Goal: Task Accomplishment & Management: Manage account settings

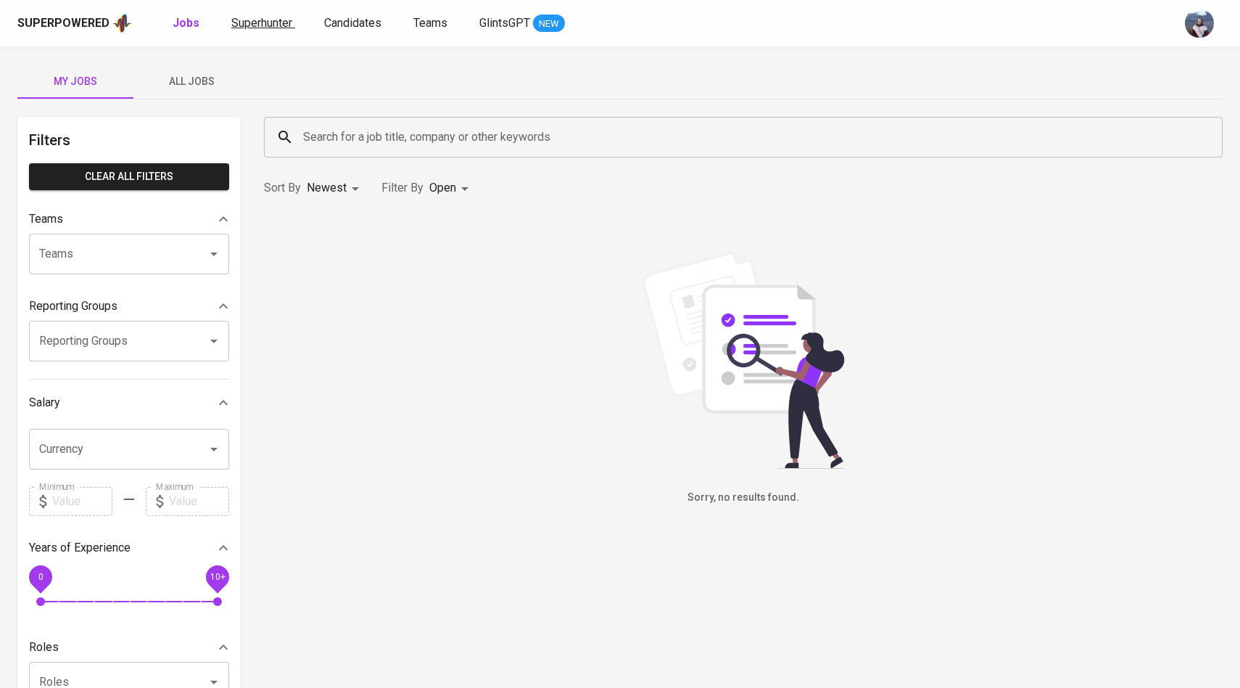
click at [281, 20] on span "Superhunter" at bounding box center [261, 23] width 61 height 14
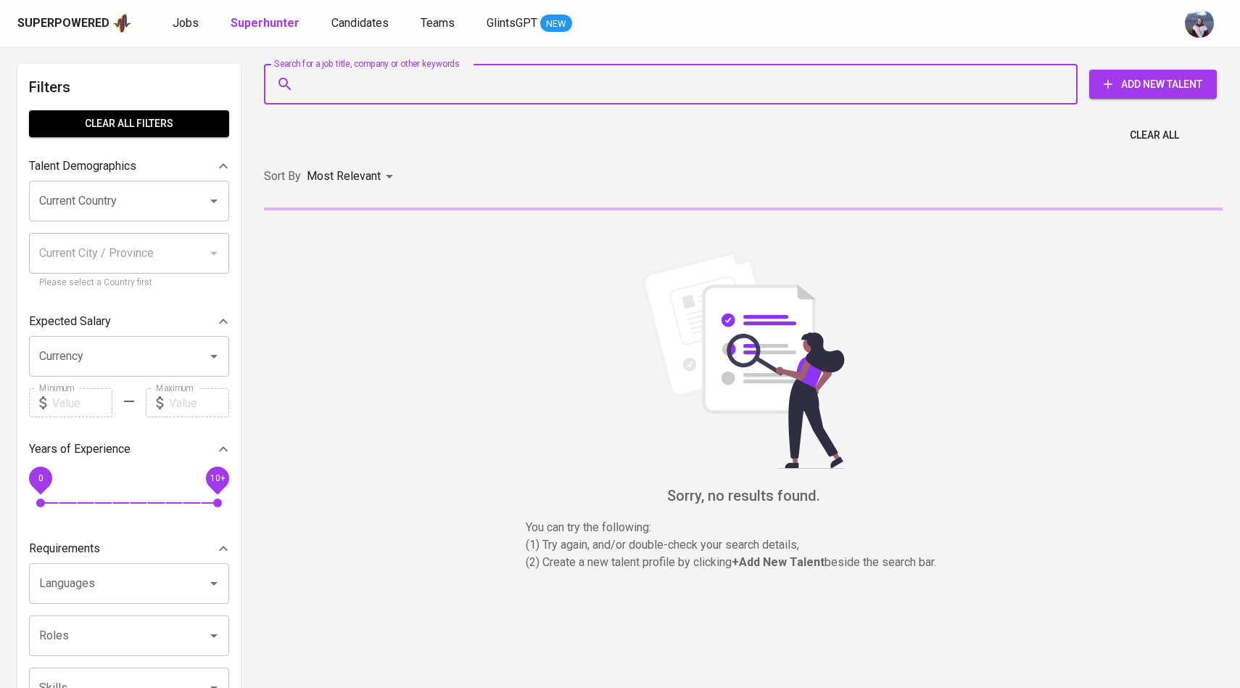
click at [348, 80] on input "Search for a job title, company or other keywords" at bounding box center [675, 84] width 750 height 28
paste input "freshmeetup@gmail.com"
type input "freshmeetup@gmail.com"
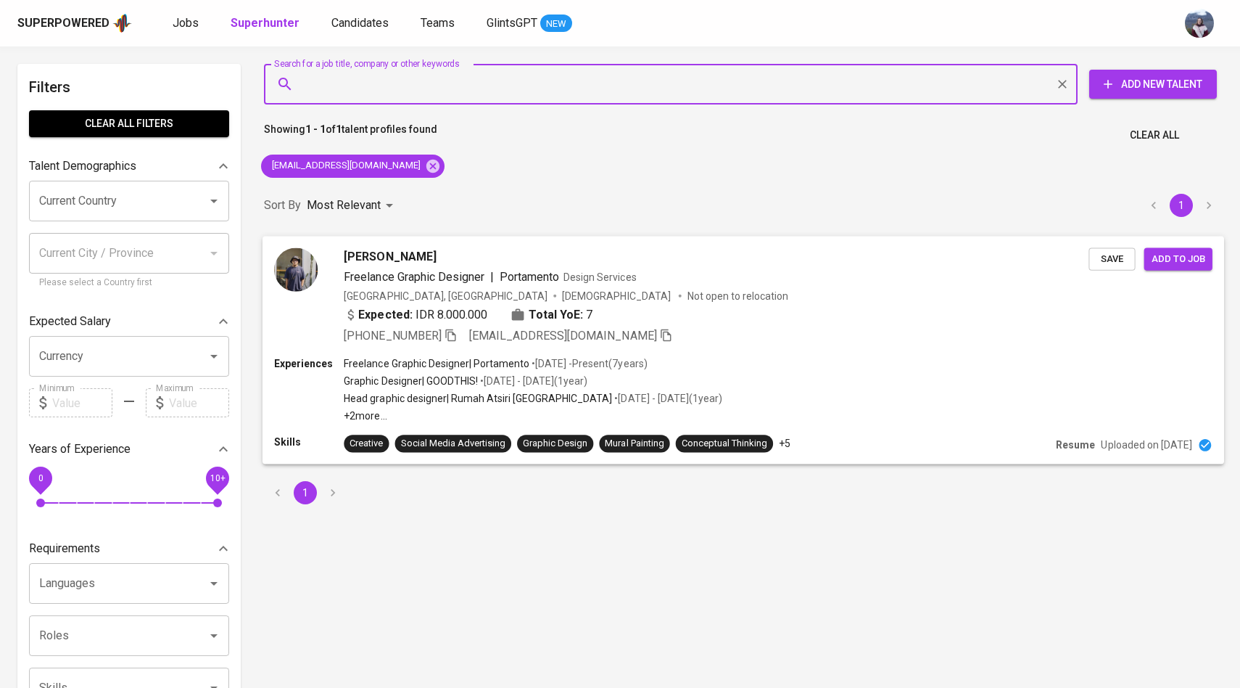
click at [341, 274] on div "Labib Akbar Falahi Bunayya Freelance Graphic Designer | Portamento Design Servi…" at bounding box center [681, 295] width 814 height 96
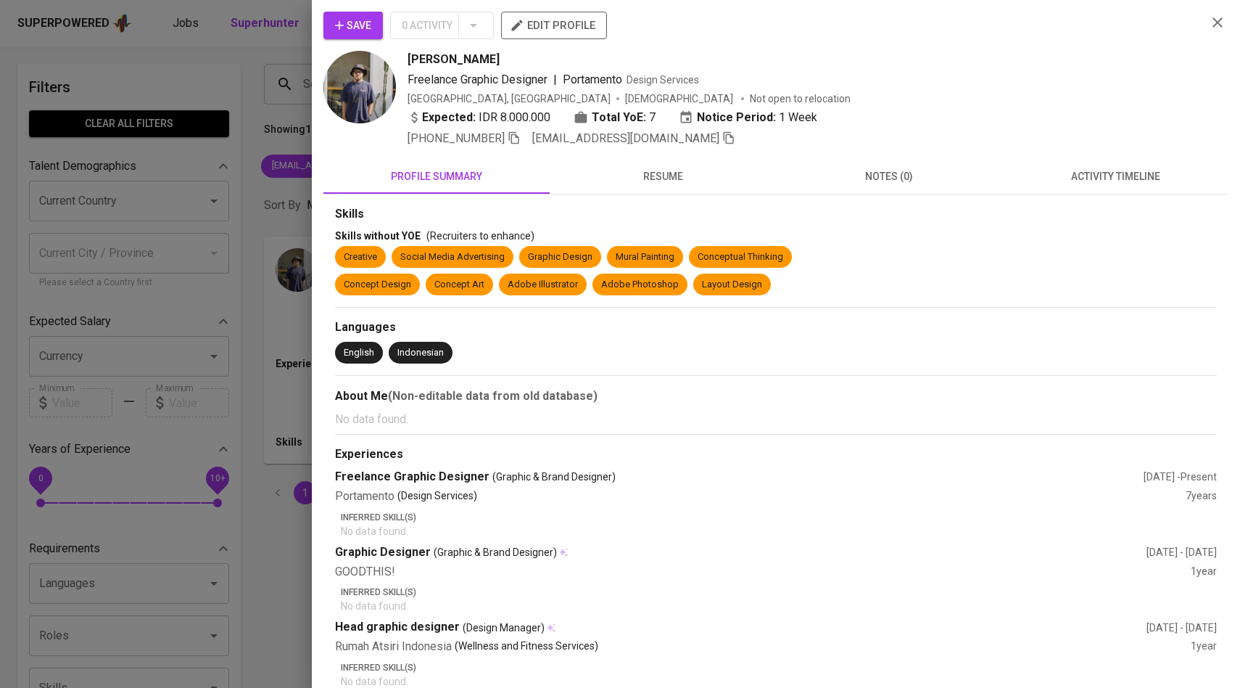
click at [1084, 179] on span "activity timeline" at bounding box center [1115, 177] width 209 height 18
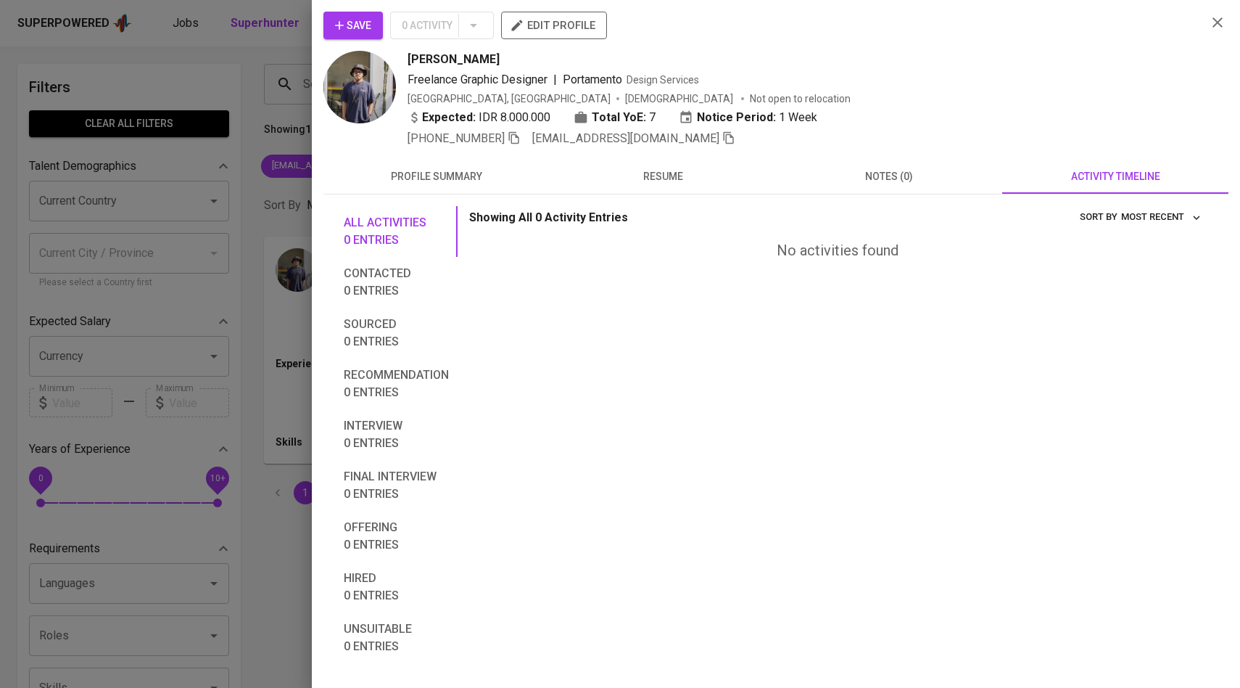
click at [358, 22] on span "Save" at bounding box center [353, 26] width 36 height 18
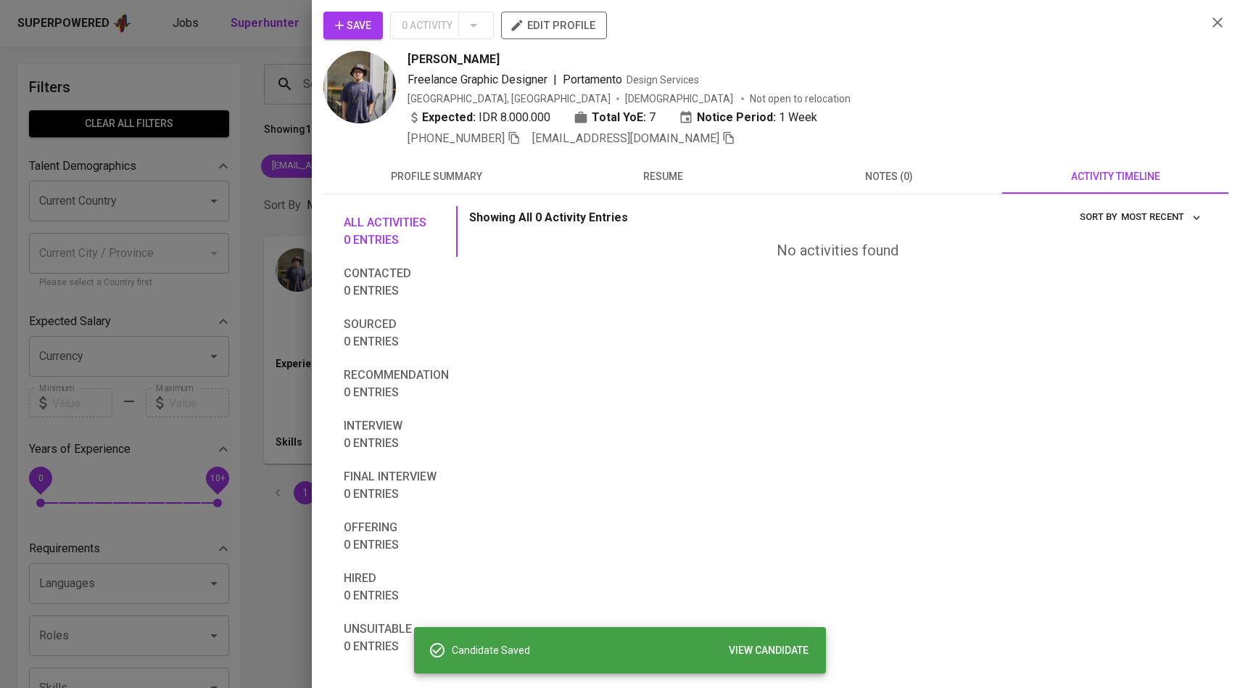
click at [263, 194] on div at bounding box center [620, 344] width 1240 height 688
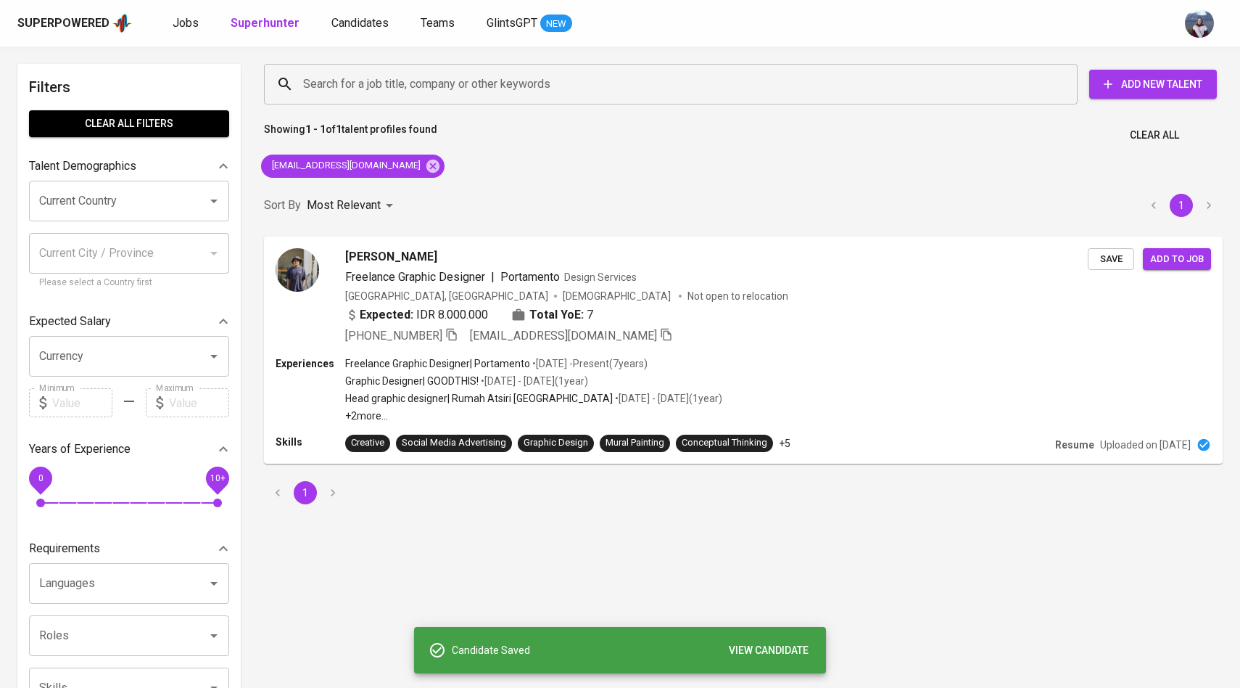
click at [349, 38] on div "Superpowered Jobs Superhunter Candidates Teams GlintsGPT NEW" at bounding box center [620, 23] width 1240 height 46
click at [352, 17] on span "Candidates" at bounding box center [359, 23] width 57 height 14
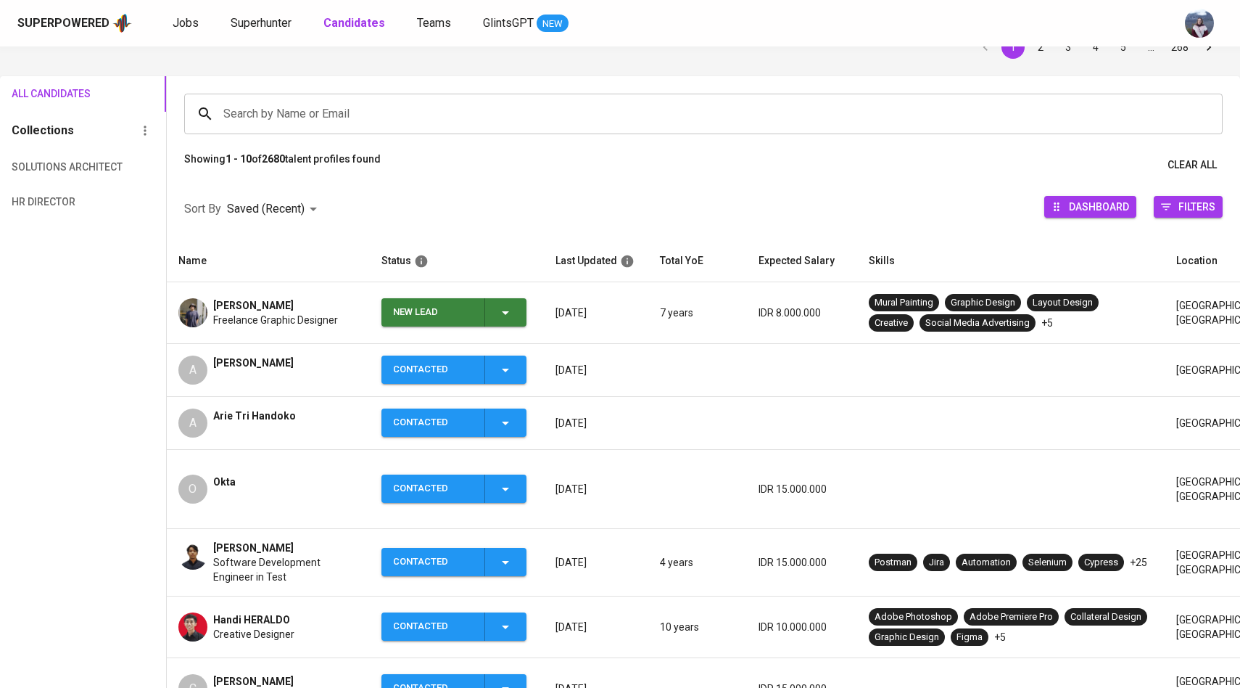
scroll to position [70, 0]
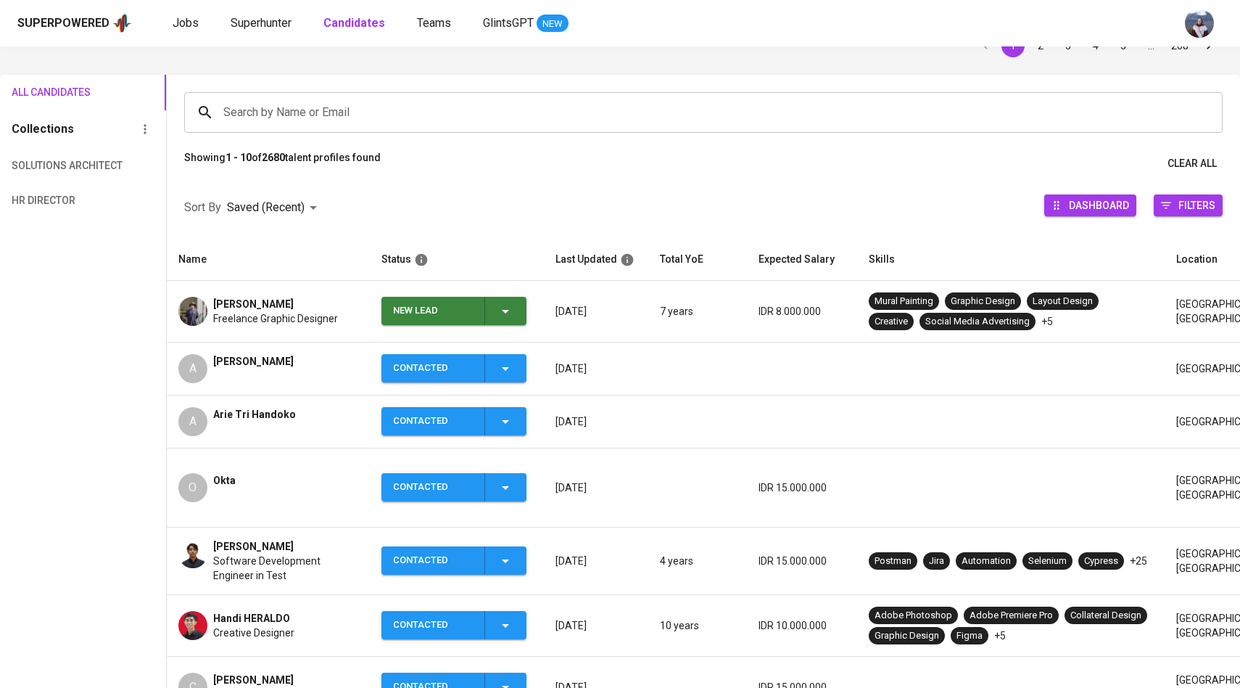
click at [492, 304] on div "New Lead" at bounding box center [453, 311] width 121 height 28
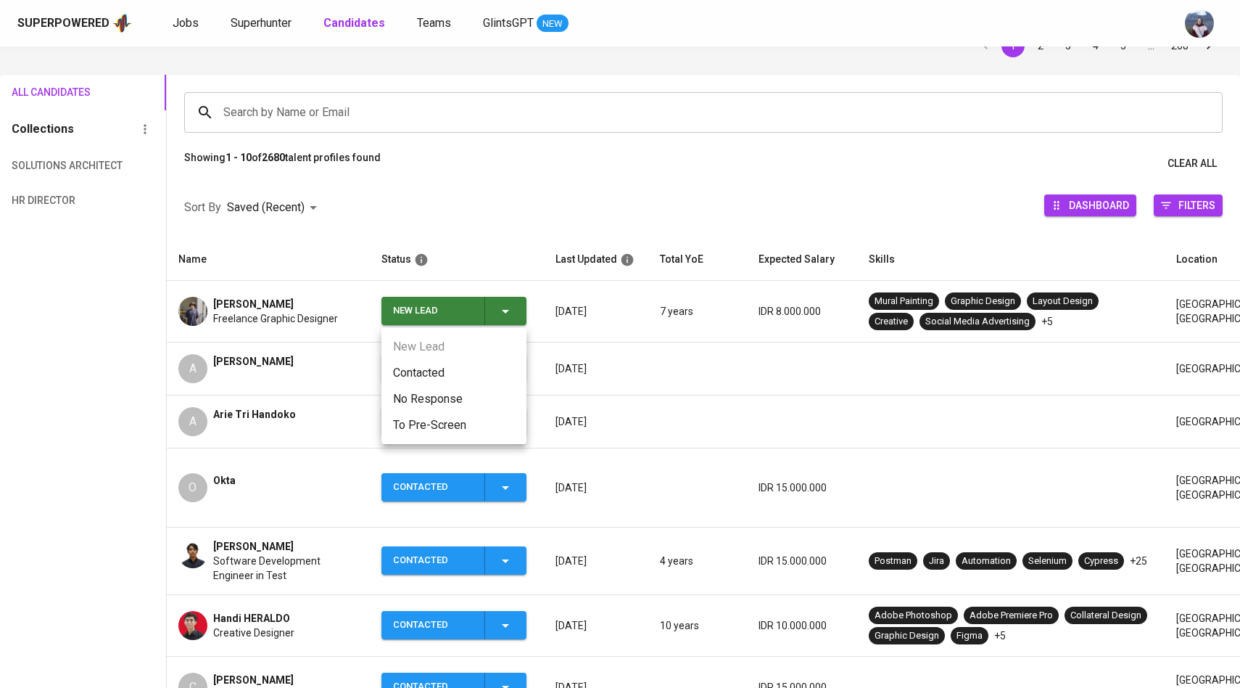
click at [433, 373] on li "Contacted" at bounding box center [453, 373] width 145 height 26
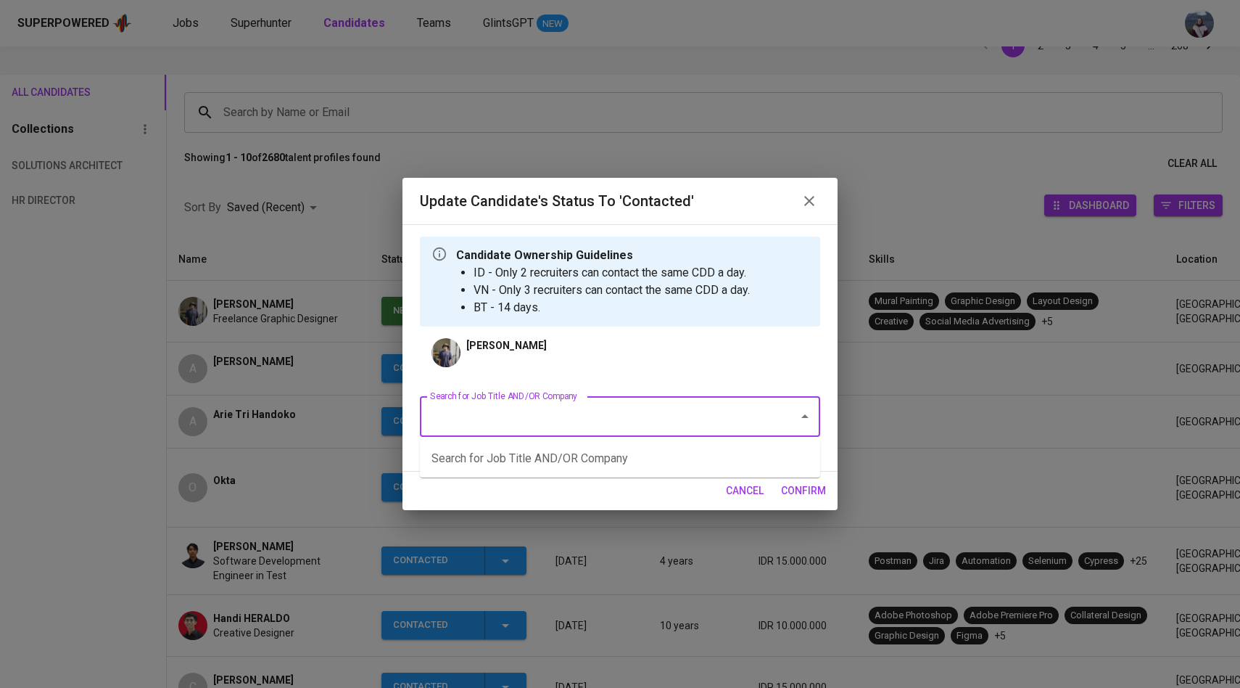
click at [504, 416] on input "Search for Job Title AND/OR Company" at bounding box center [599, 417] width 347 height 28
type input "D"
type input "e"
type input "f"
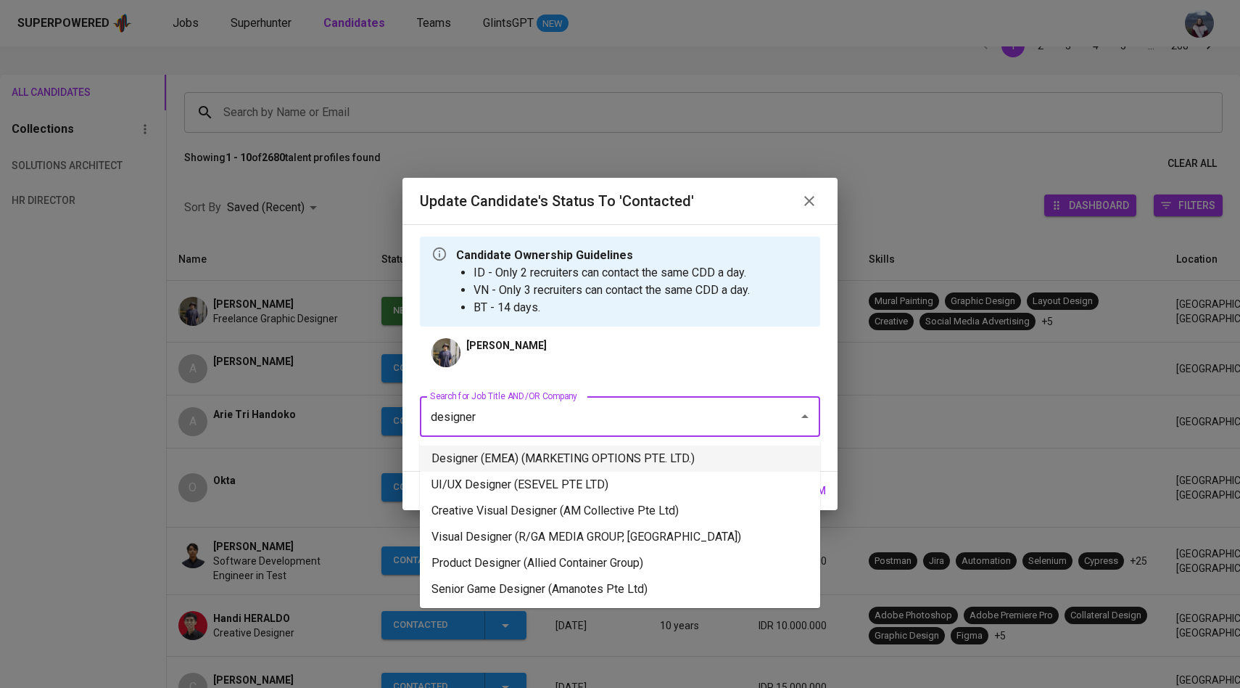
click at [550, 466] on li "Designer (EMEA) (MARKETING OPTIONS PTE. LTD.)" at bounding box center [620, 458] width 400 height 26
type input "designer"
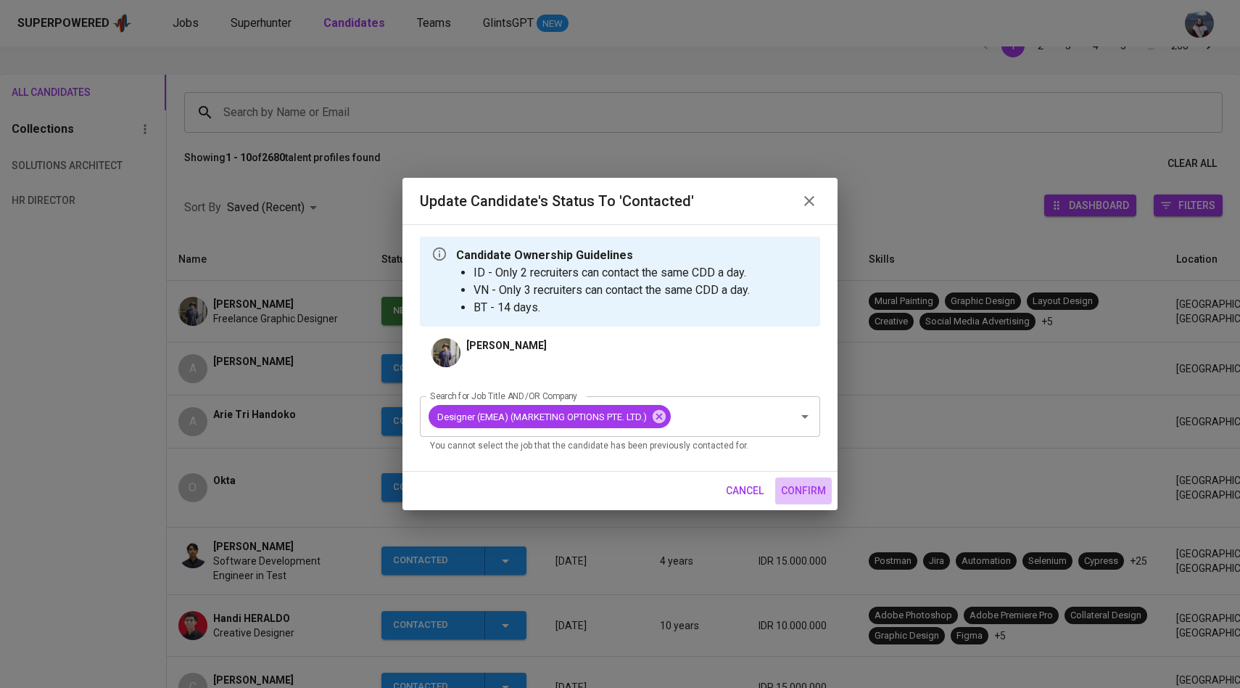
click at [796, 484] on span "confirm" at bounding box center [803, 491] width 45 height 18
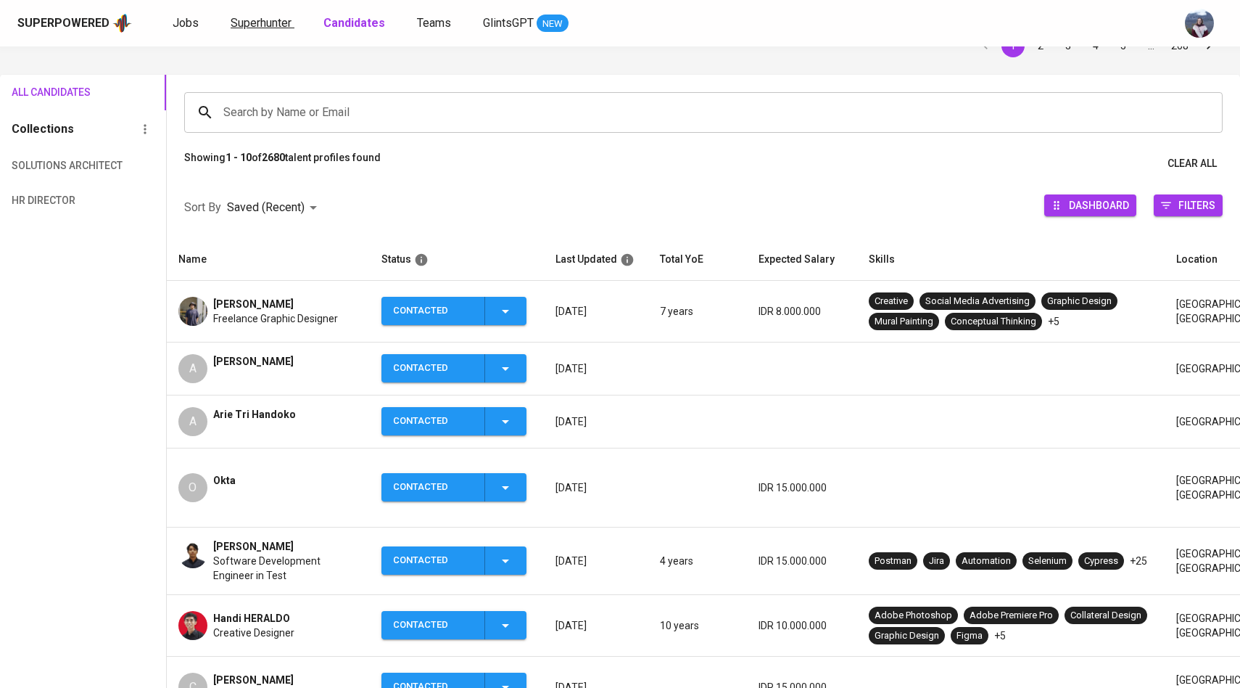
click at [268, 22] on span "Superhunter" at bounding box center [261, 23] width 61 height 14
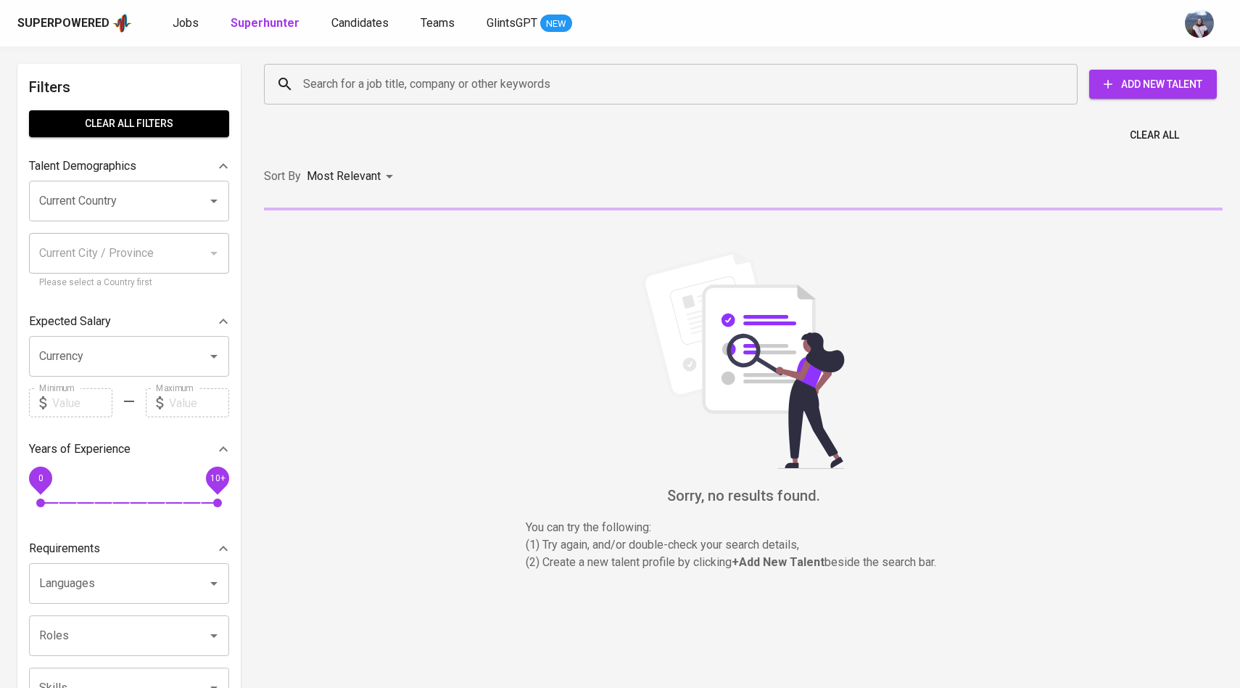
click at [325, 94] on input "Search for a job title, company or other keywords" at bounding box center [675, 84] width 750 height 28
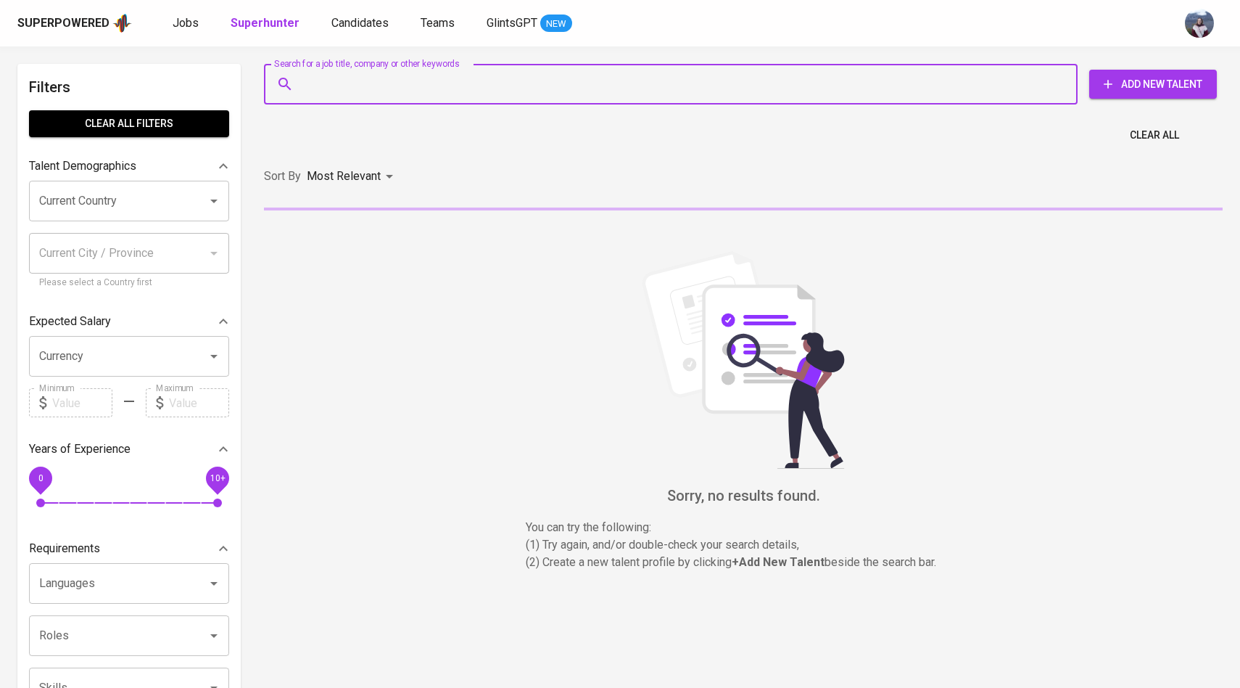
paste input "ryan@oshtru.com"
type input "ryan@oshtru.com"
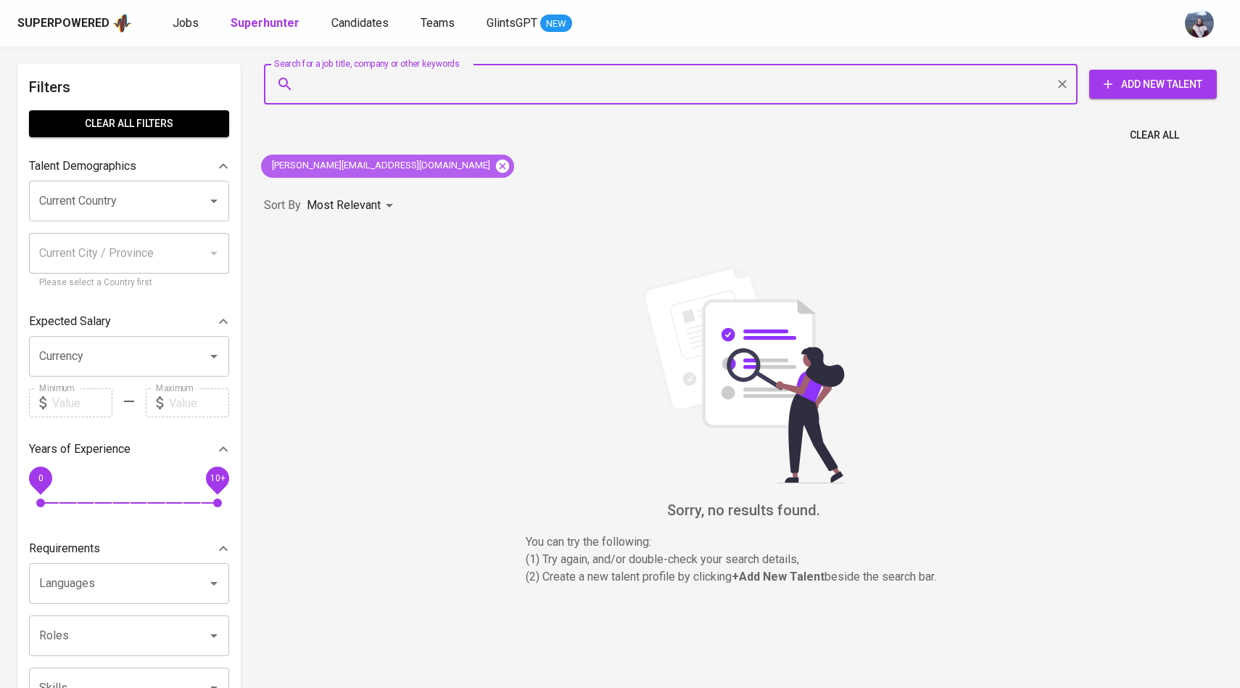
click at [495, 164] on icon at bounding box center [503, 166] width 16 height 16
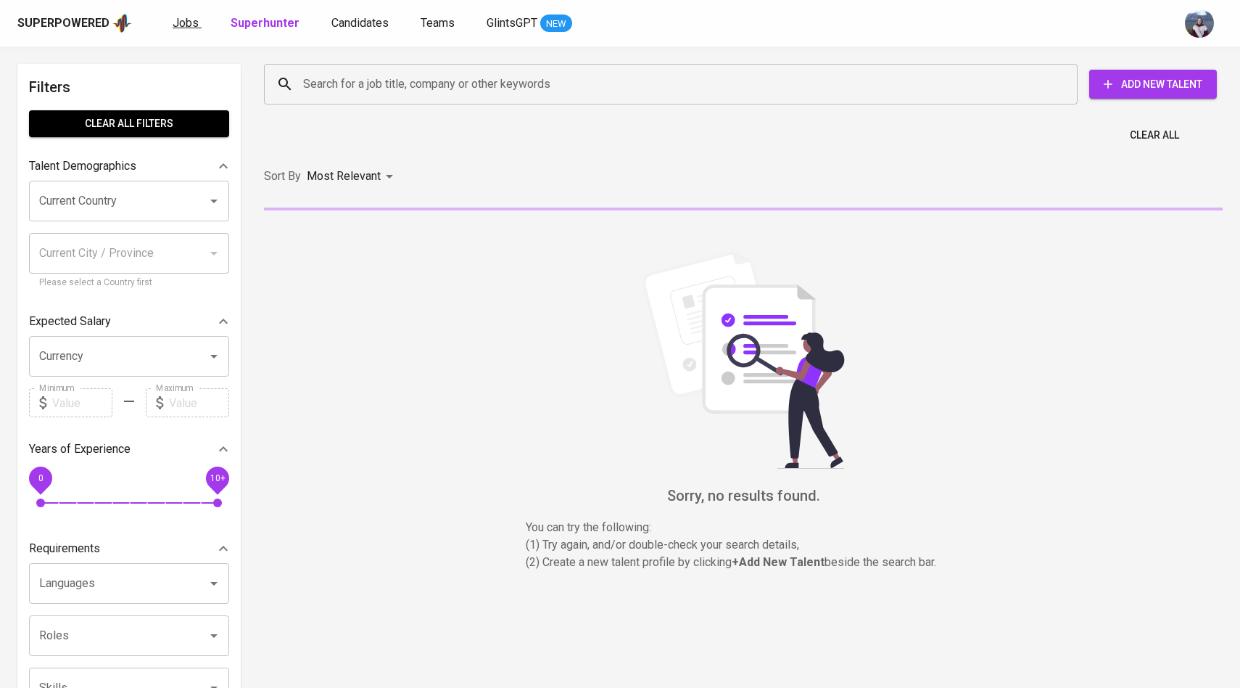
click at [185, 22] on span "Jobs" at bounding box center [186, 23] width 26 height 14
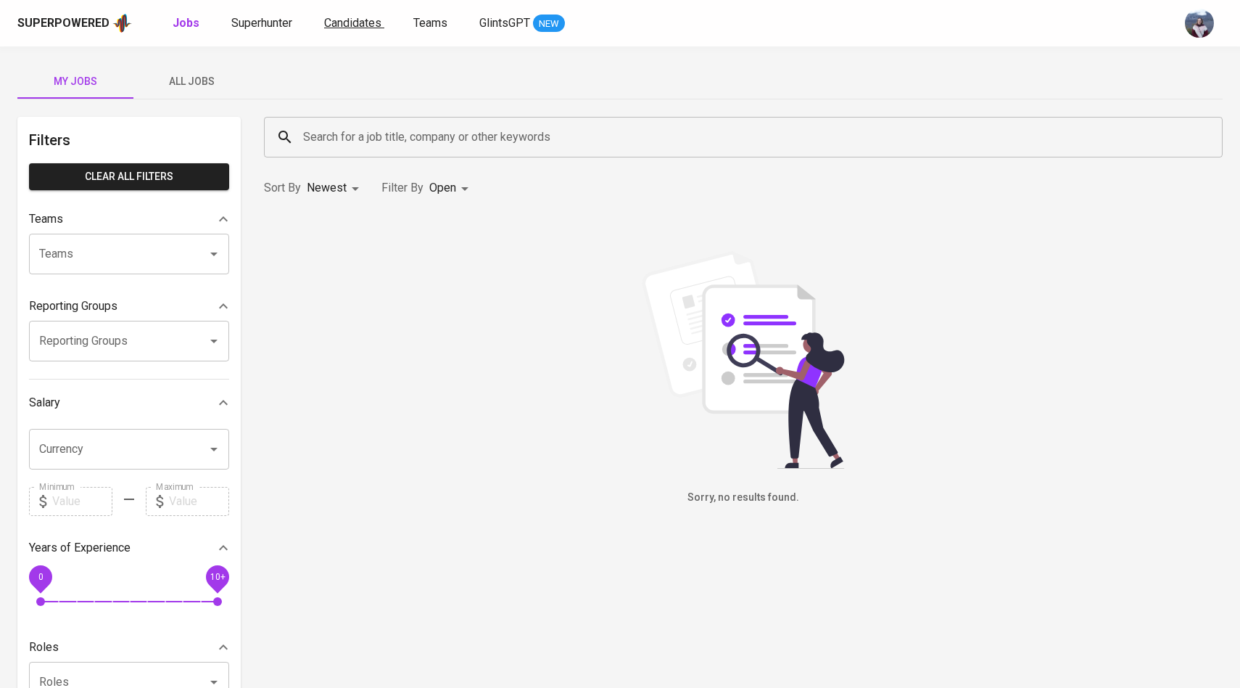
click at [354, 30] on link "Candidates" at bounding box center [354, 24] width 60 height 18
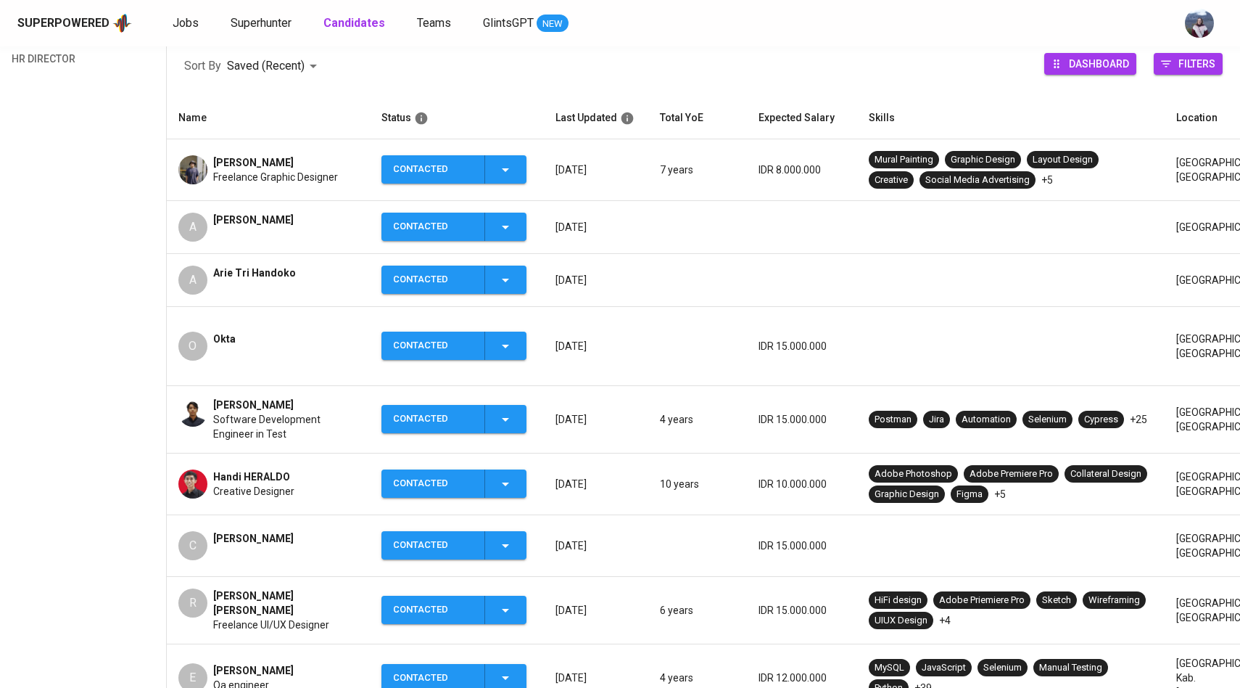
scroll to position [217, 0]
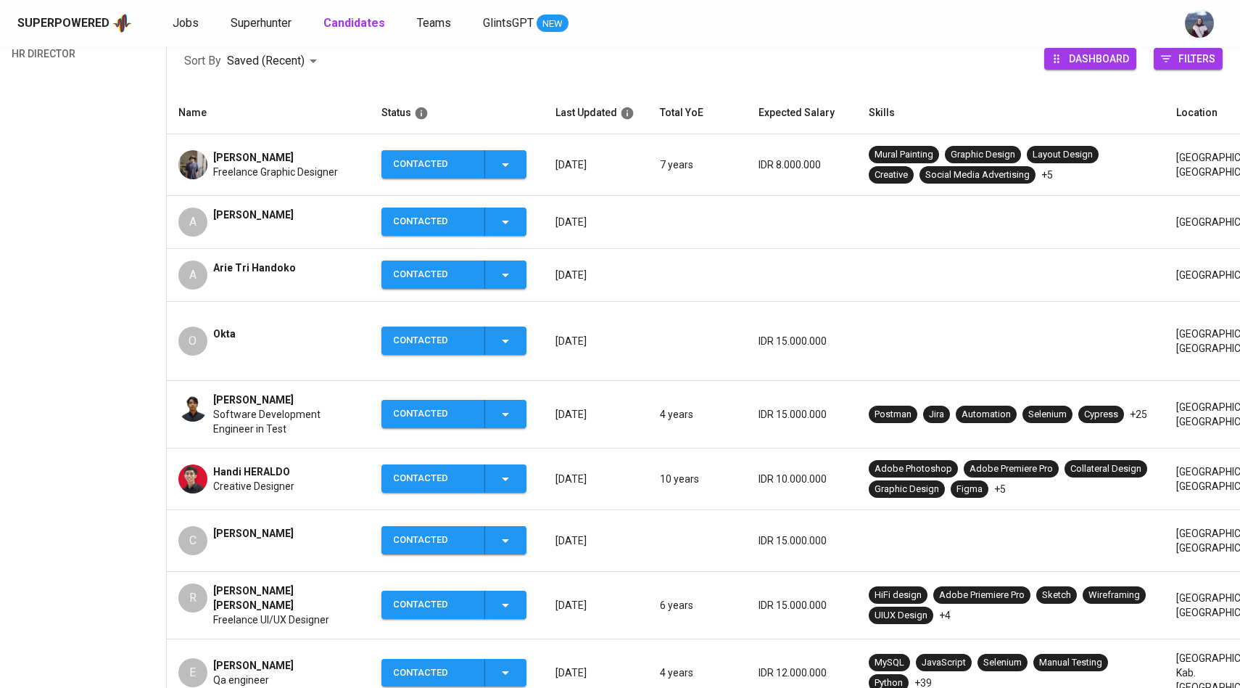
click at [189, 464] on img at bounding box center [192, 478] width 29 height 29
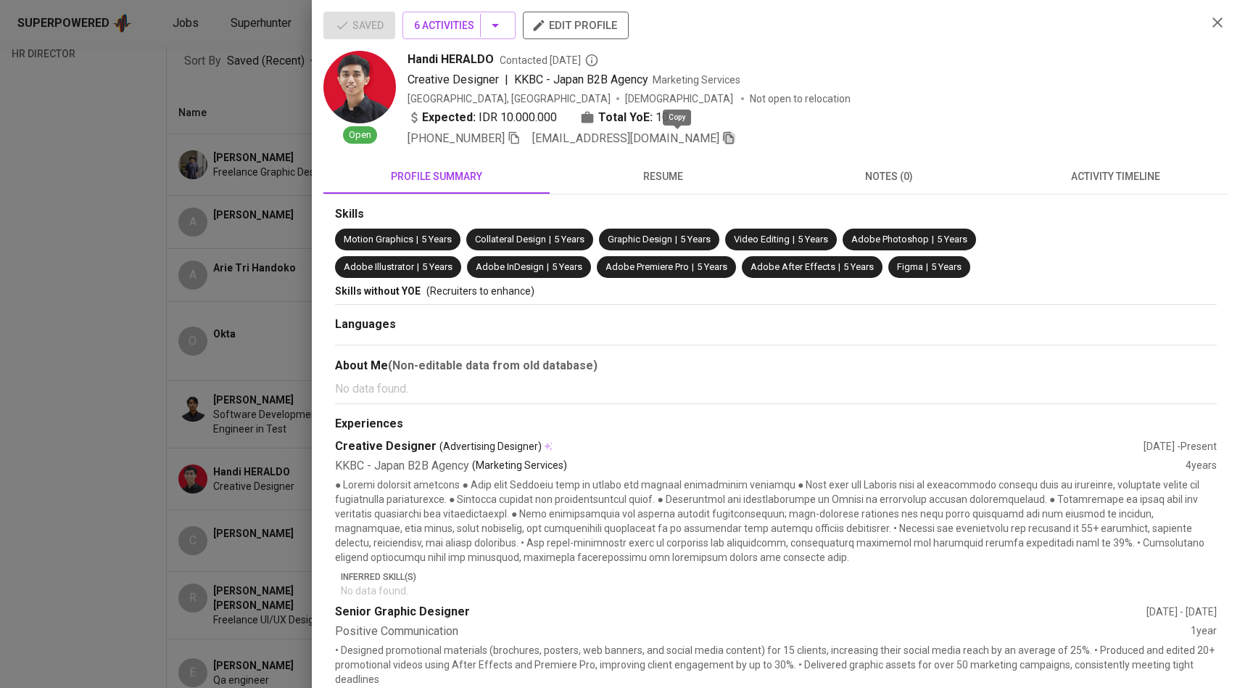
click at [722, 138] on icon "button" at bounding box center [728, 137] width 13 height 13
click at [251, 249] on div at bounding box center [620, 344] width 1240 height 688
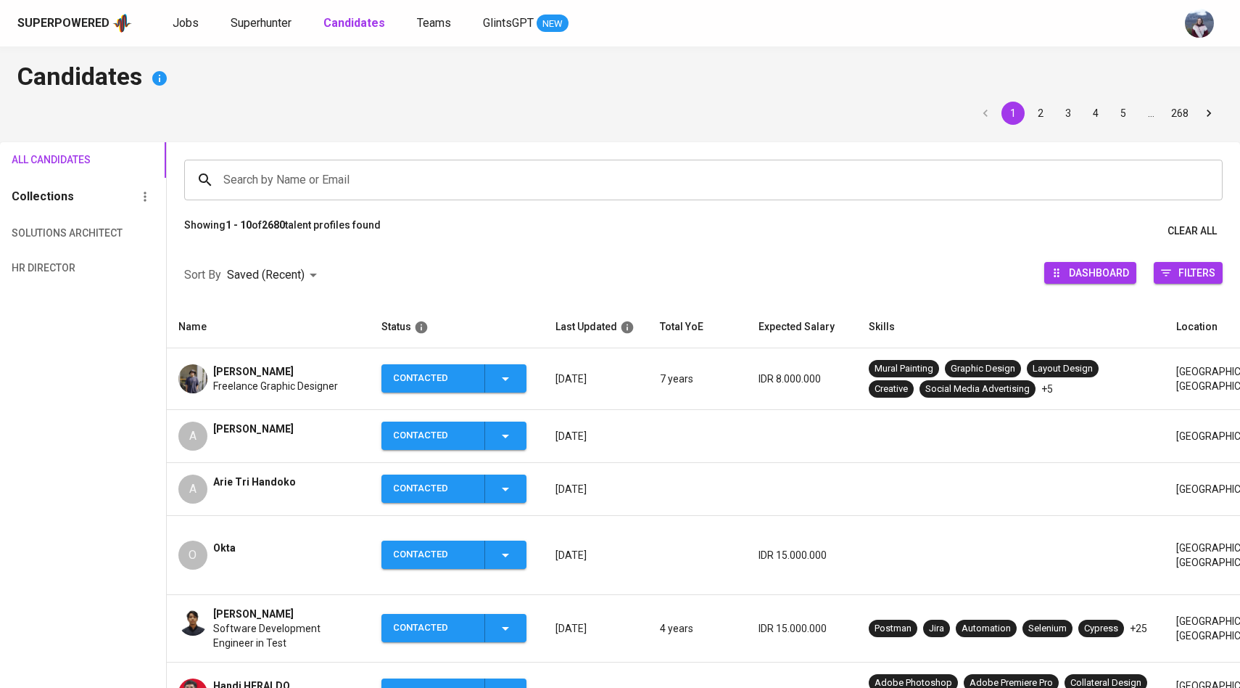
scroll to position [0, 0]
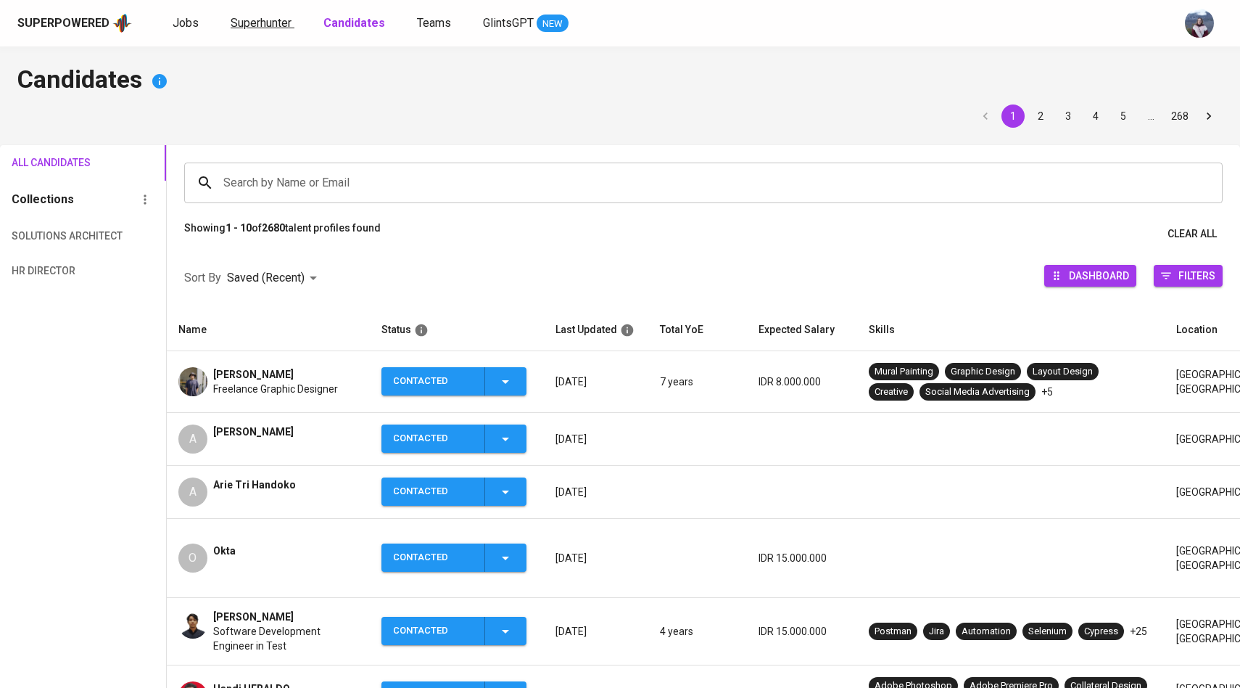
click at [258, 24] on span "Superhunter" at bounding box center [261, 23] width 61 height 14
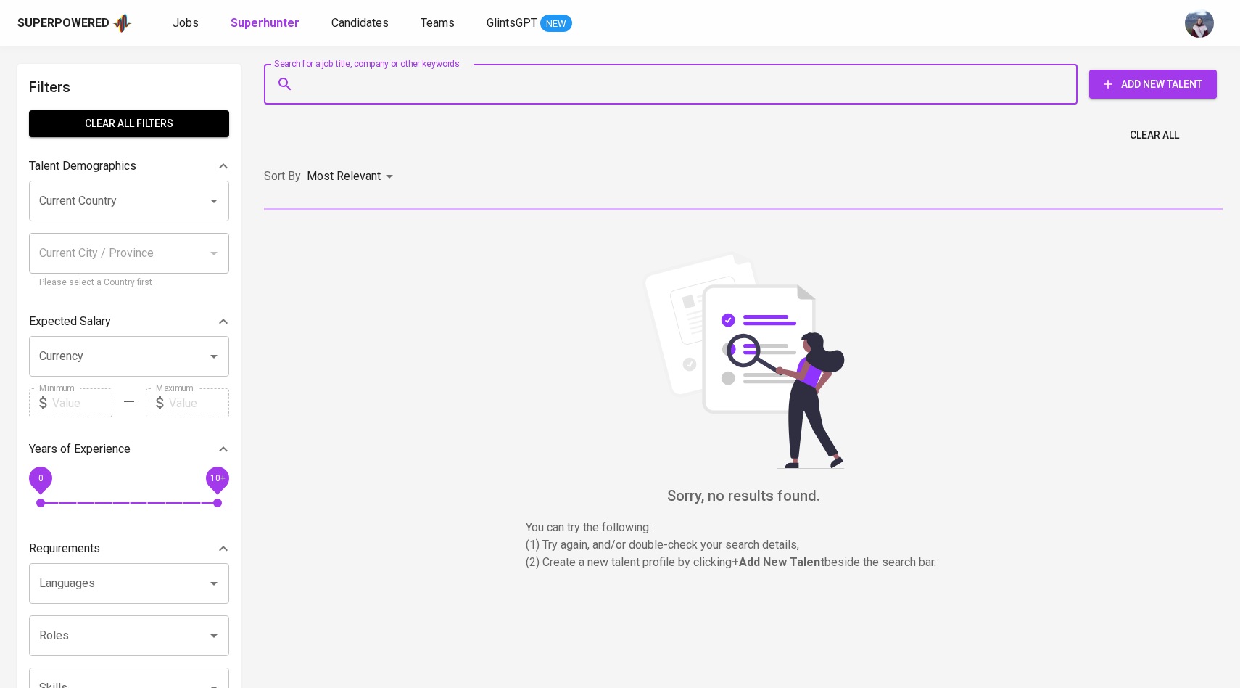
click at [342, 76] on input "Search for a job title, company or other keywords" at bounding box center [675, 84] width 750 height 28
paste input "[EMAIL_ADDRESS][DOMAIN_NAME]"
type input "[EMAIL_ADDRESS][DOMAIN_NAME]"
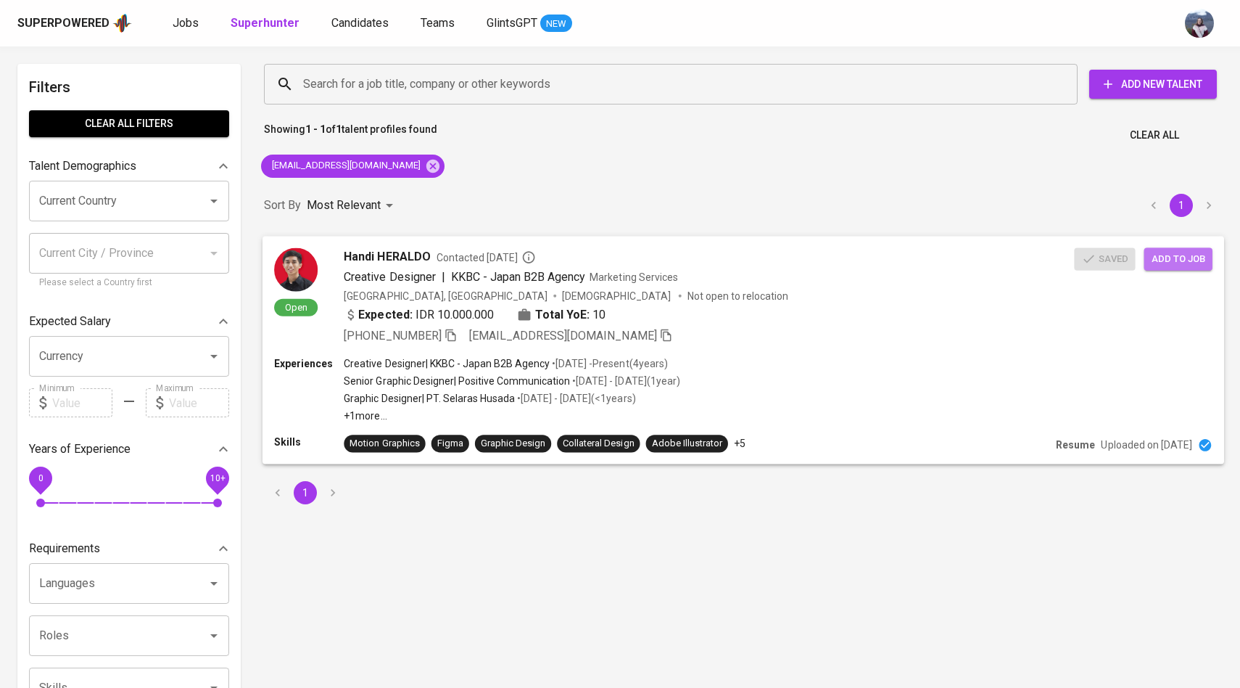
click at [1171, 262] on span "Add to job" at bounding box center [1179, 258] width 54 height 17
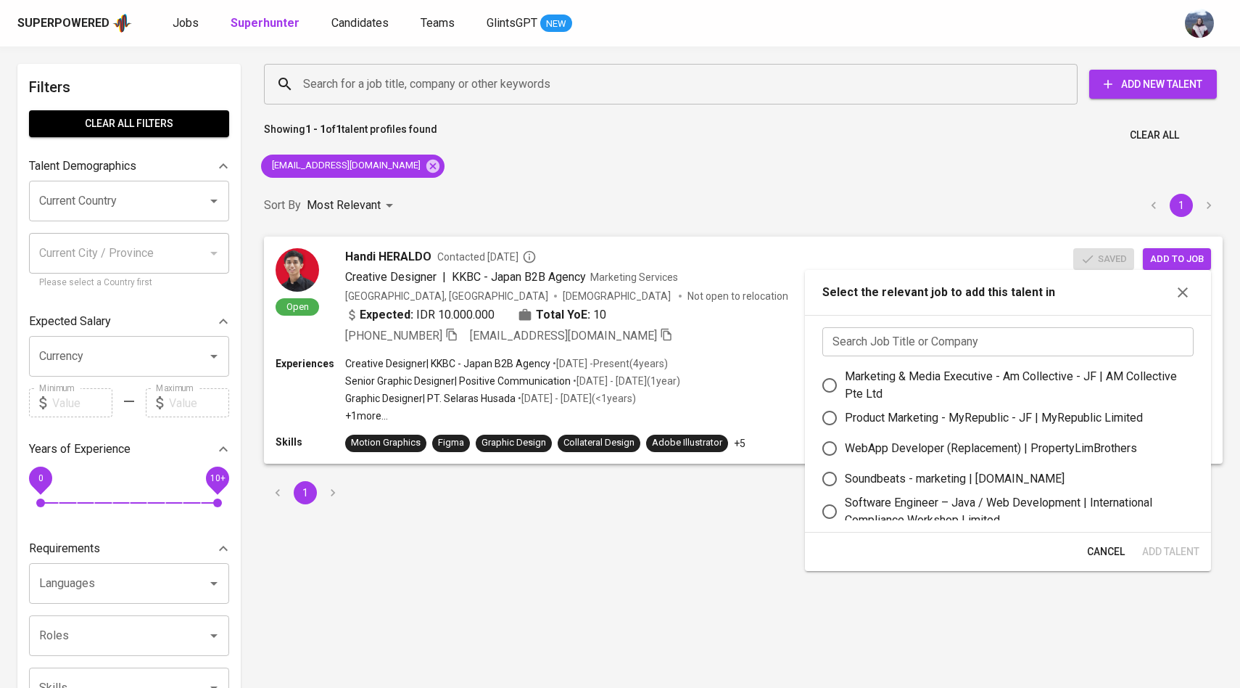
click at [859, 347] on input "text" at bounding box center [1007, 341] width 371 height 29
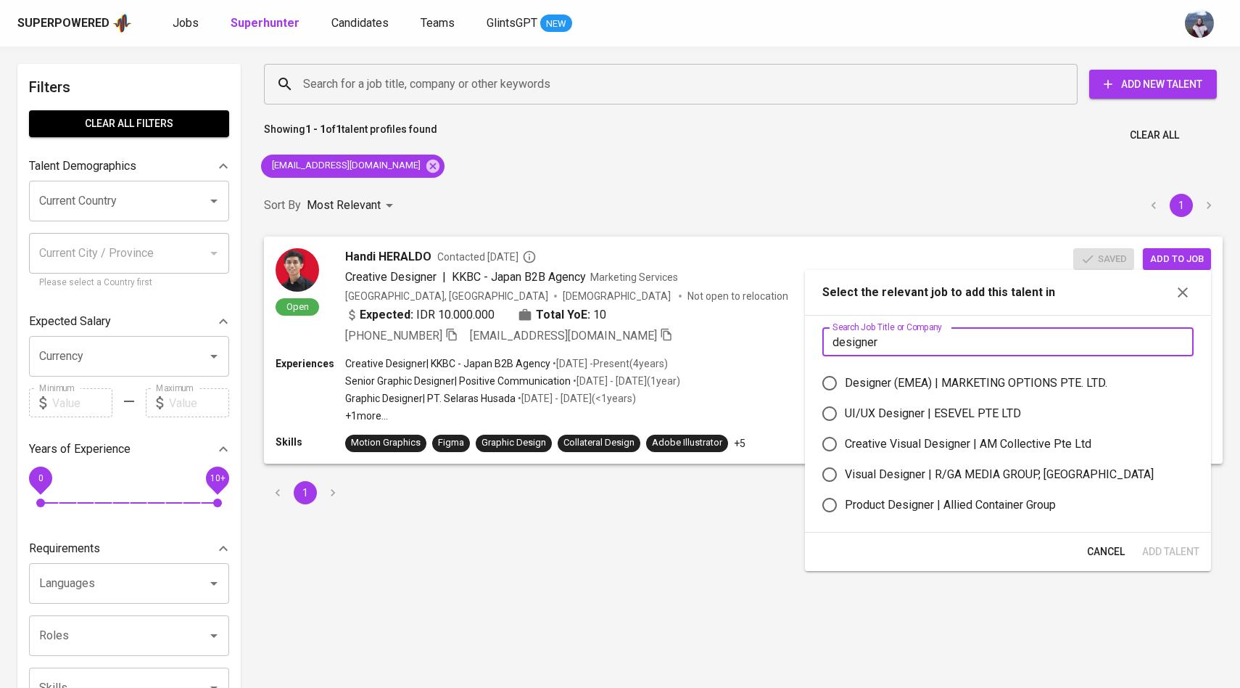
type input "designer"
click at [831, 386] on input "Designer (EMEA) | MARKETING OPTIONS PTE. LTD." at bounding box center [829, 383] width 30 height 30
radio input "true"
click at [1165, 553] on span "Add Talent" at bounding box center [1170, 552] width 57 height 18
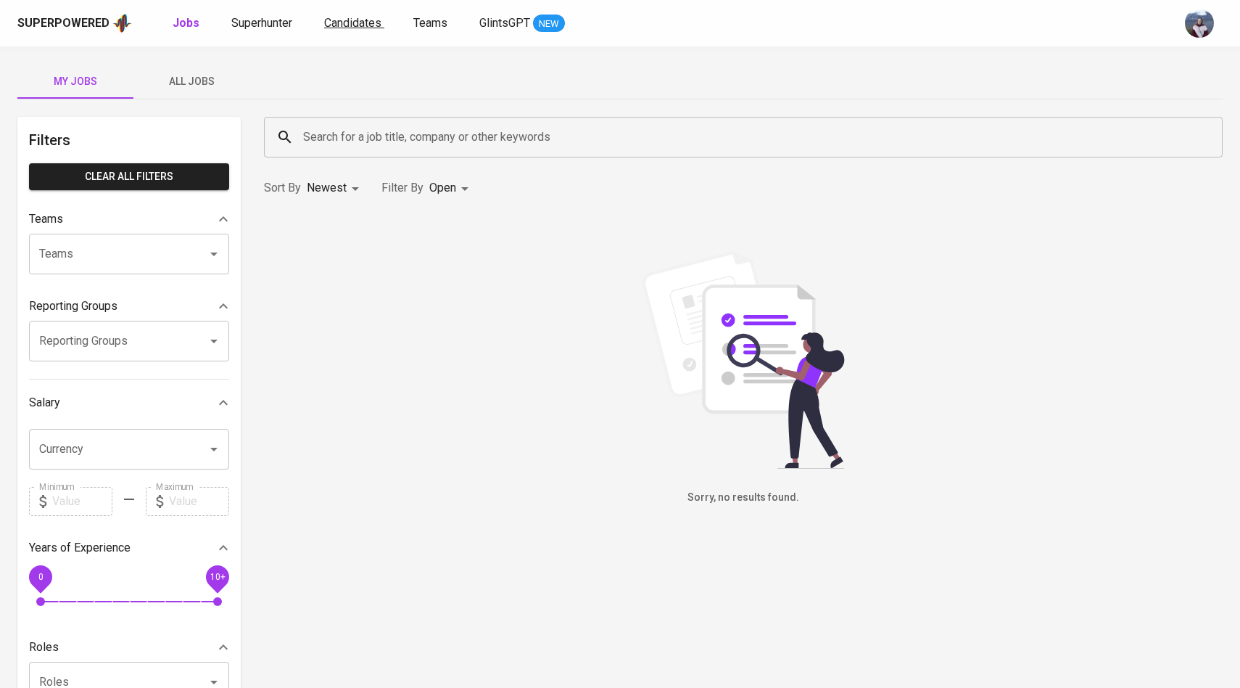
click at [342, 21] on span "Candidates" at bounding box center [352, 23] width 57 height 14
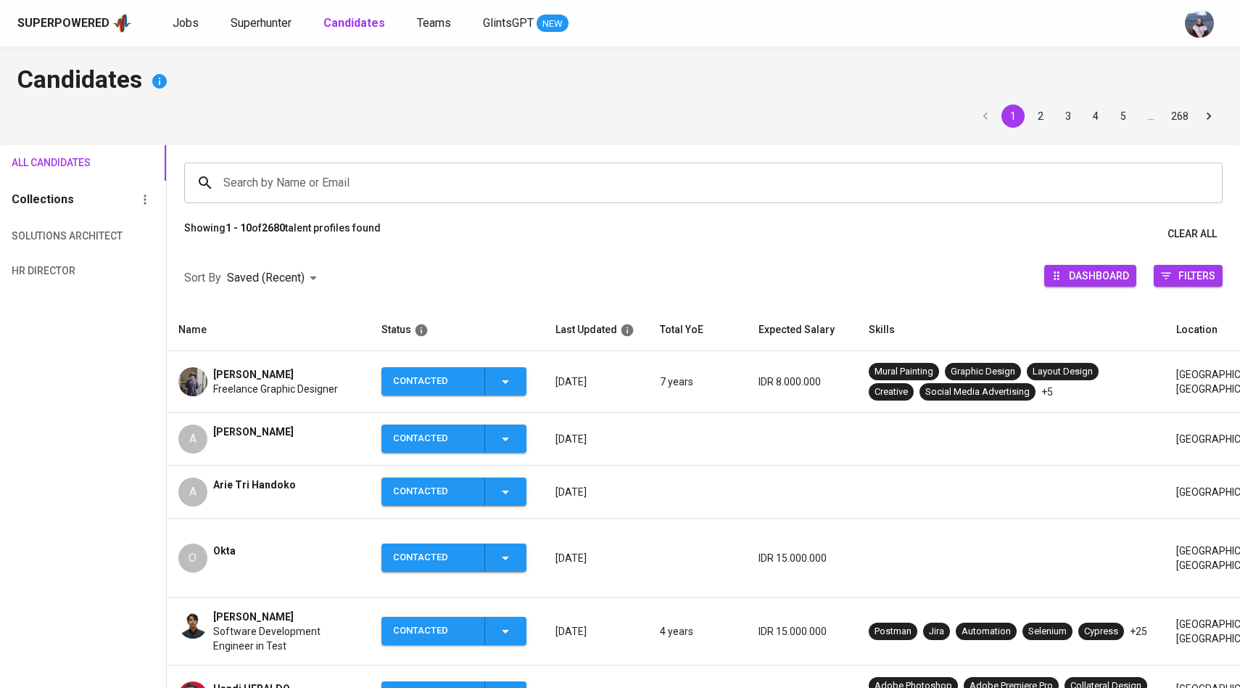
click at [194, 33] on div "Superpowered Jobs Superhunter Candidates Teams GlintsGPT NEW" at bounding box center [596, 23] width 1159 height 22
click at [186, 11] on div "Superpowered Jobs Superhunter Candidates Teams GlintsGPT NEW" at bounding box center [620, 23] width 1240 height 46
click at [187, 24] on span "Jobs" at bounding box center [186, 23] width 26 height 14
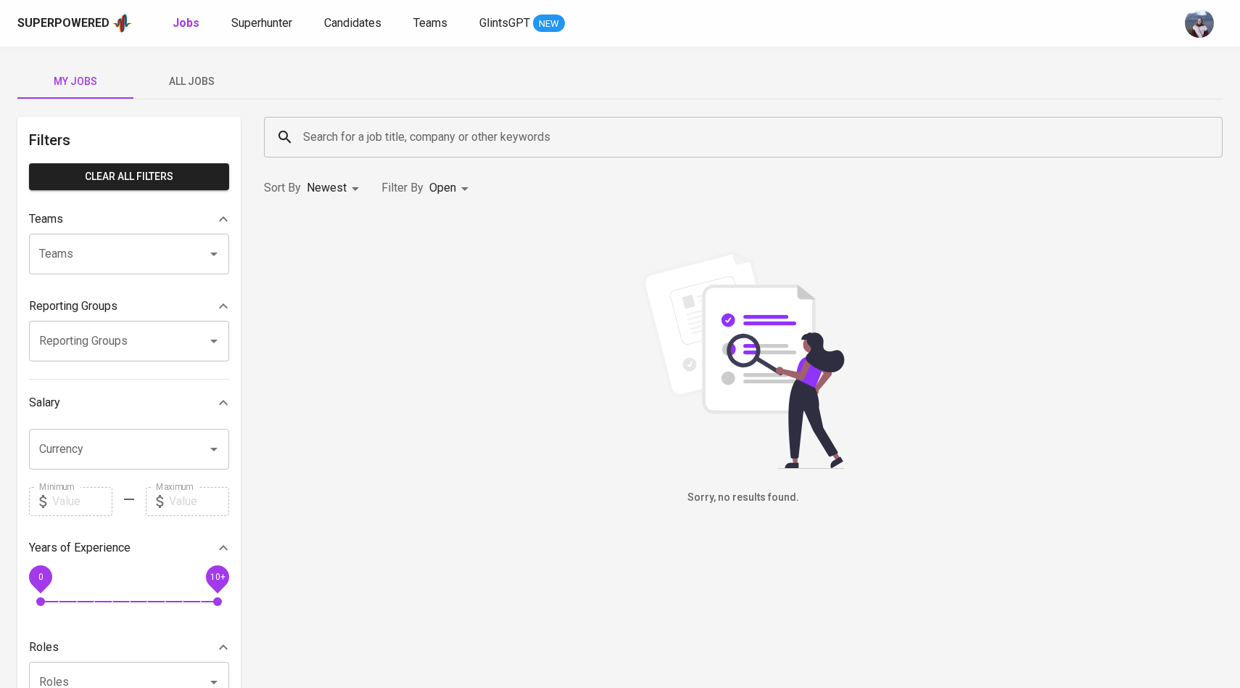
click at [212, 74] on span "All Jobs" at bounding box center [191, 82] width 99 height 18
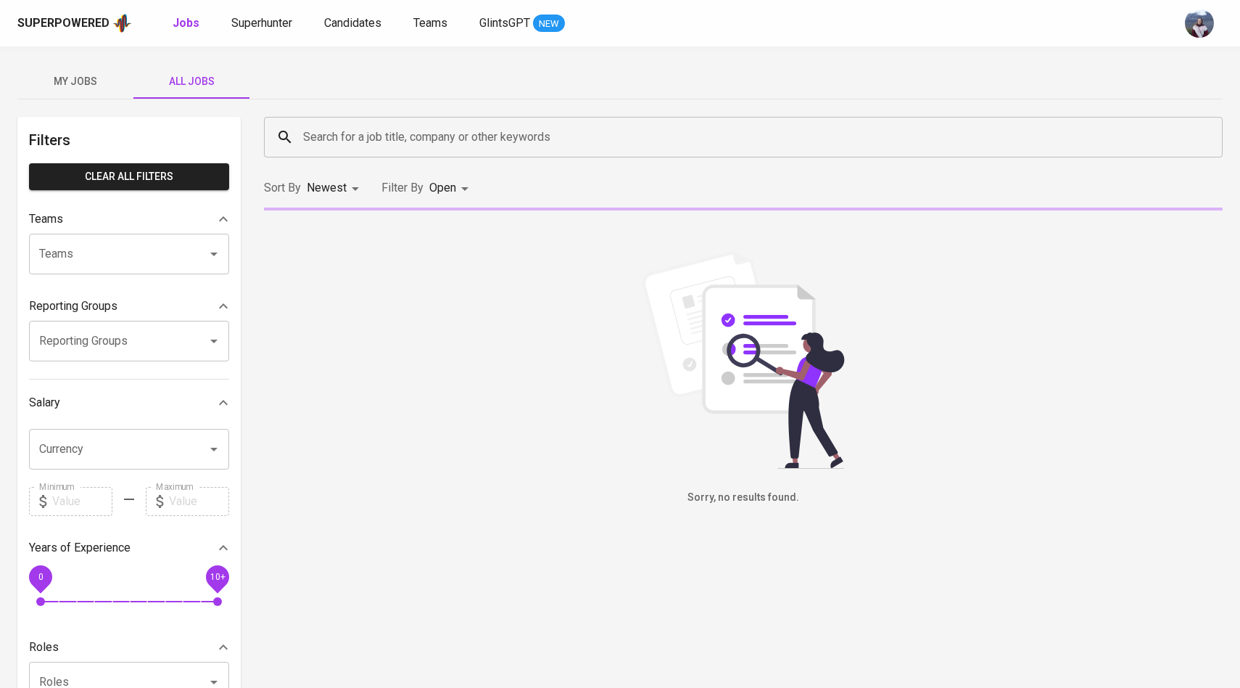
click at [331, 143] on input "Search for a job title, company or other keywords" at bounding box center [747, 137] width 895 height 28
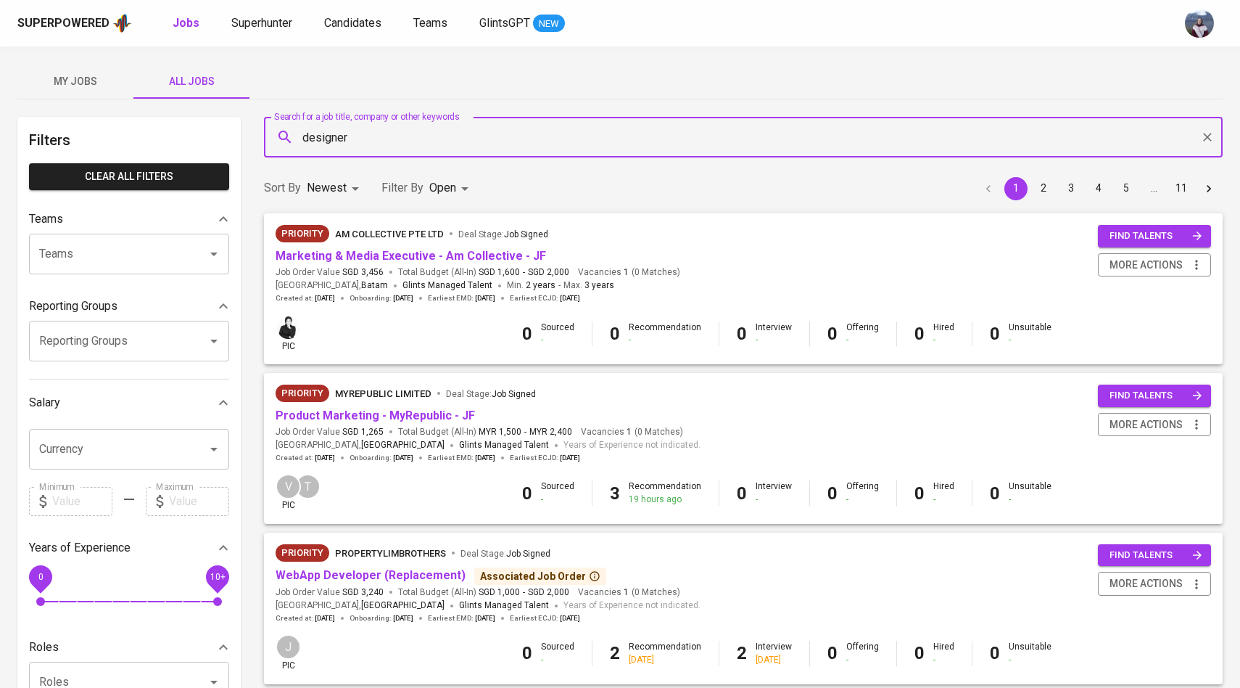
type input "designer"
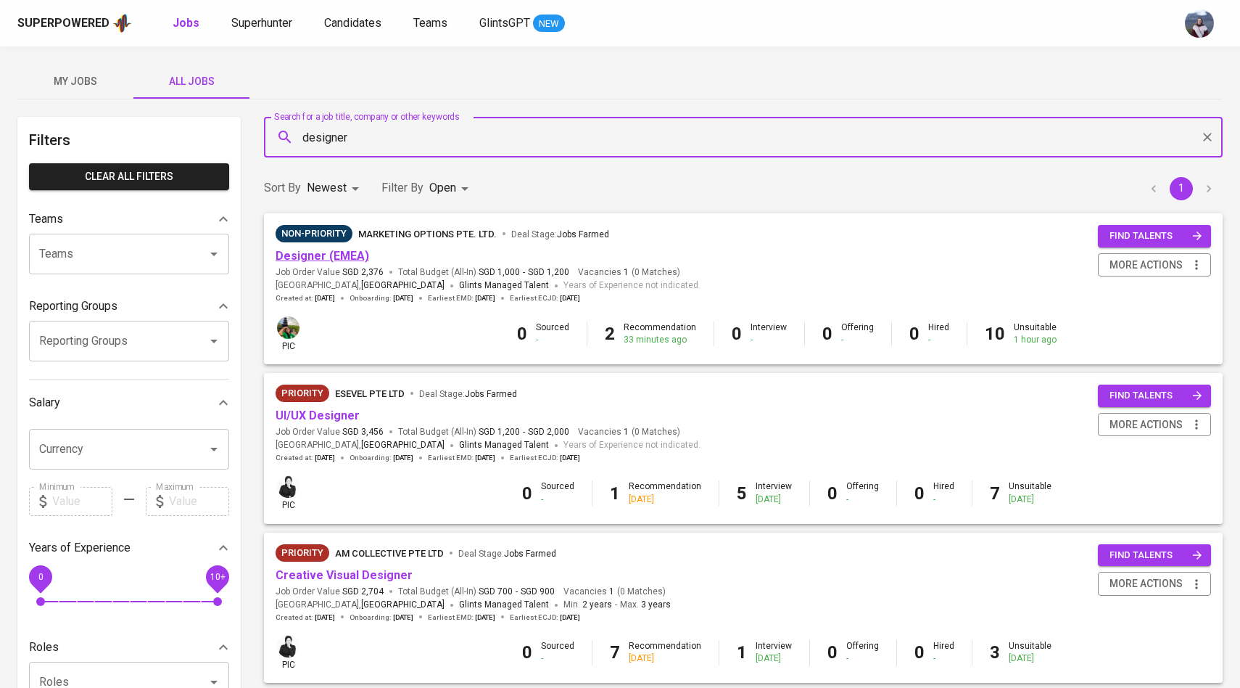
click at [338, 260] on link "Designer (EMEA)" at bounding box center [323, 256] width 94 height 14
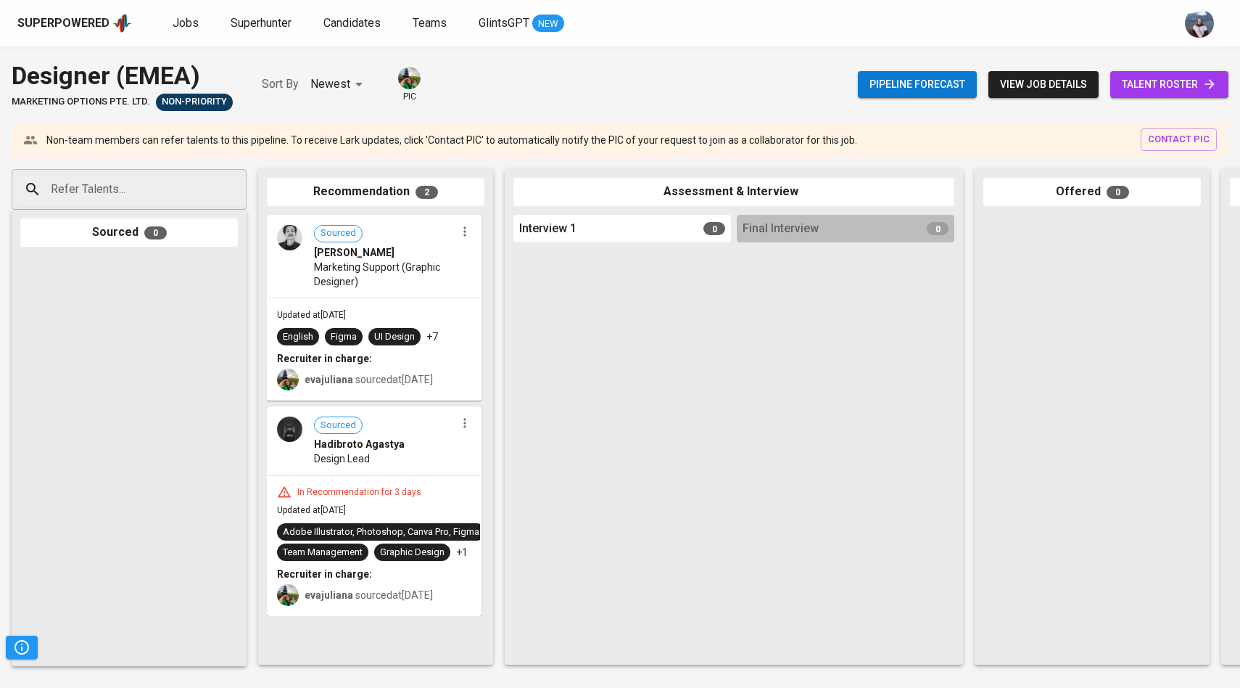
click at [1167, 69] on div "Pipeline forecast view job details talent roster" at bounding box center [1043, 84] width 371 height 53
click at [1162, 78] on span "talent roster" at bounding box center [1169, 84] width 95 height 18
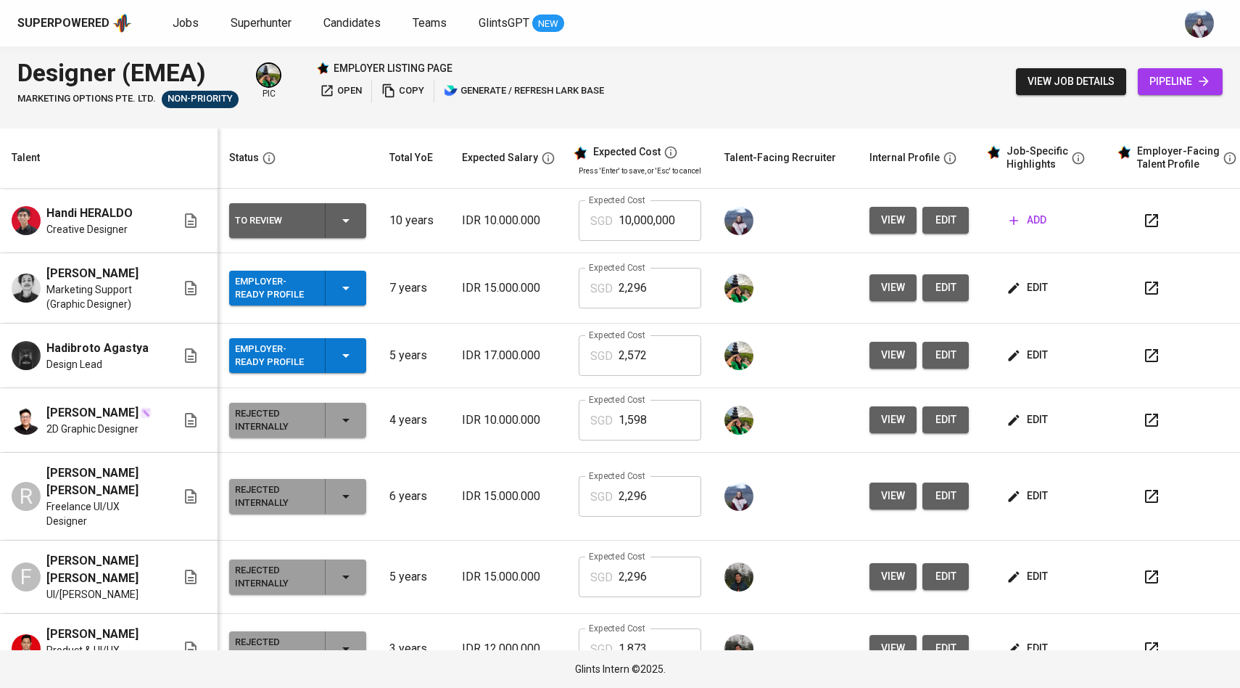
click at [883, 362] on span "view" at bounding box center [893, 355] width 24 height 18
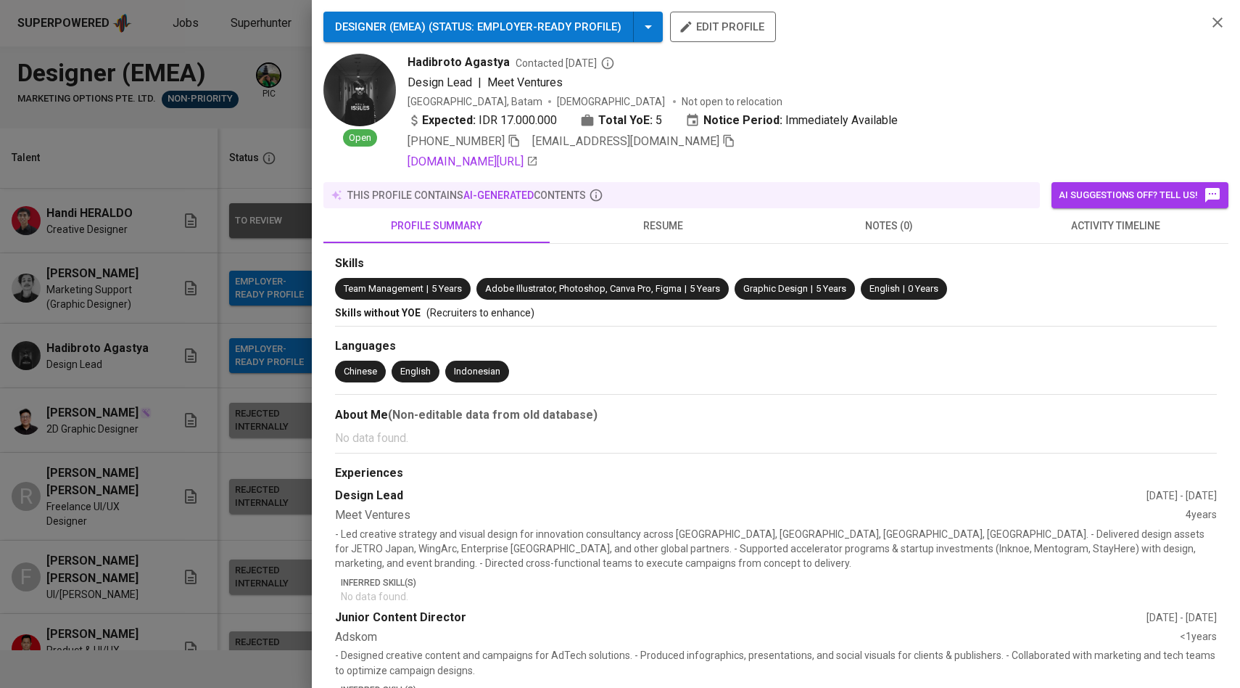
scroll to position [99, 0]
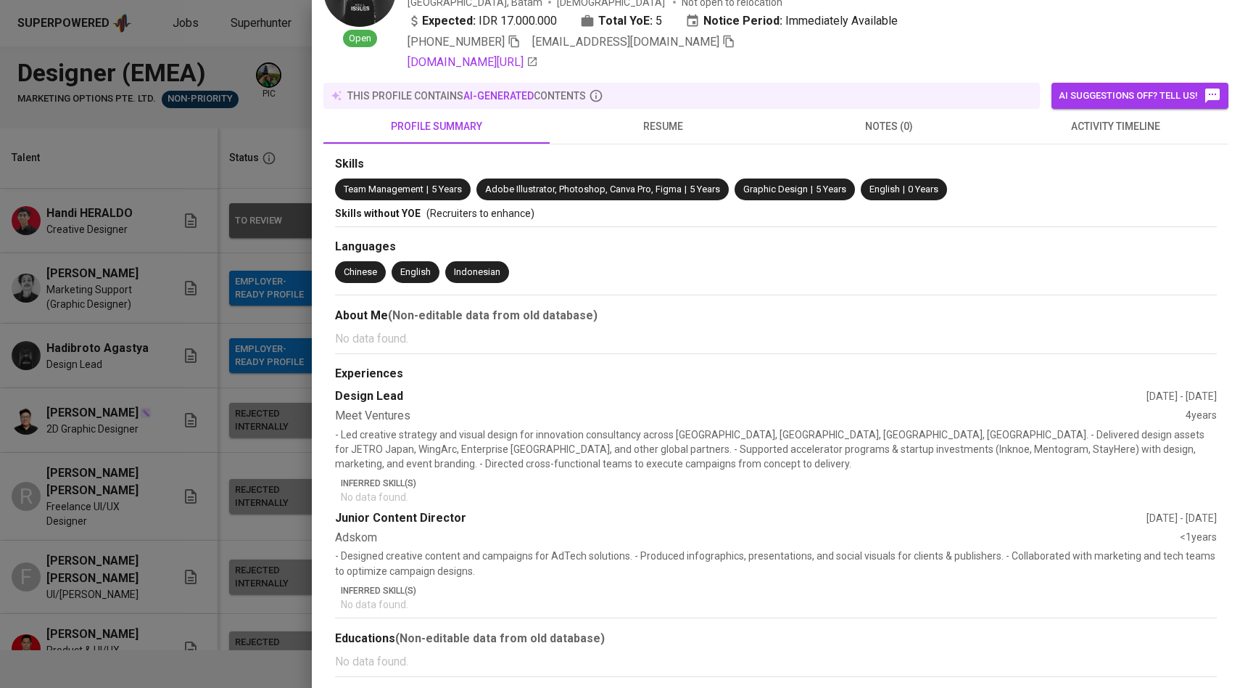
click at [199, 427] on div at bounding box center [620, 344] width 1240 height 688
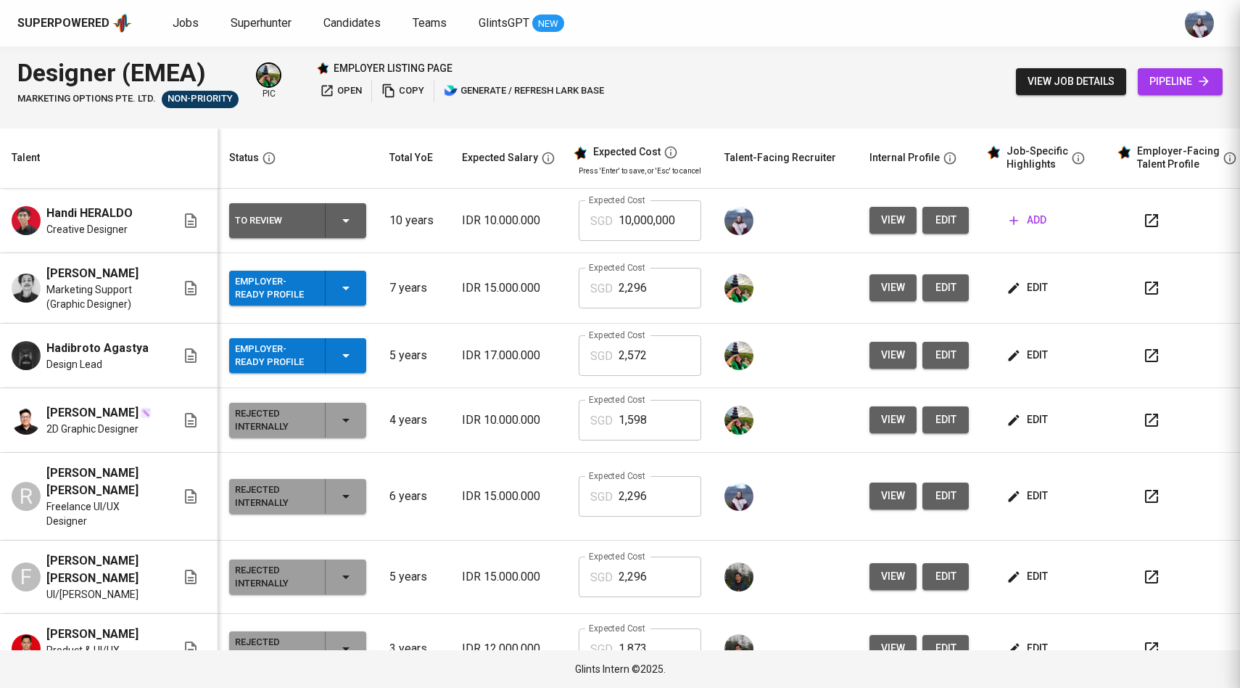
scroll to position [0, 0]
click at [894, 286] on span "view" at bounding box center [893, 288] width 24 height 18
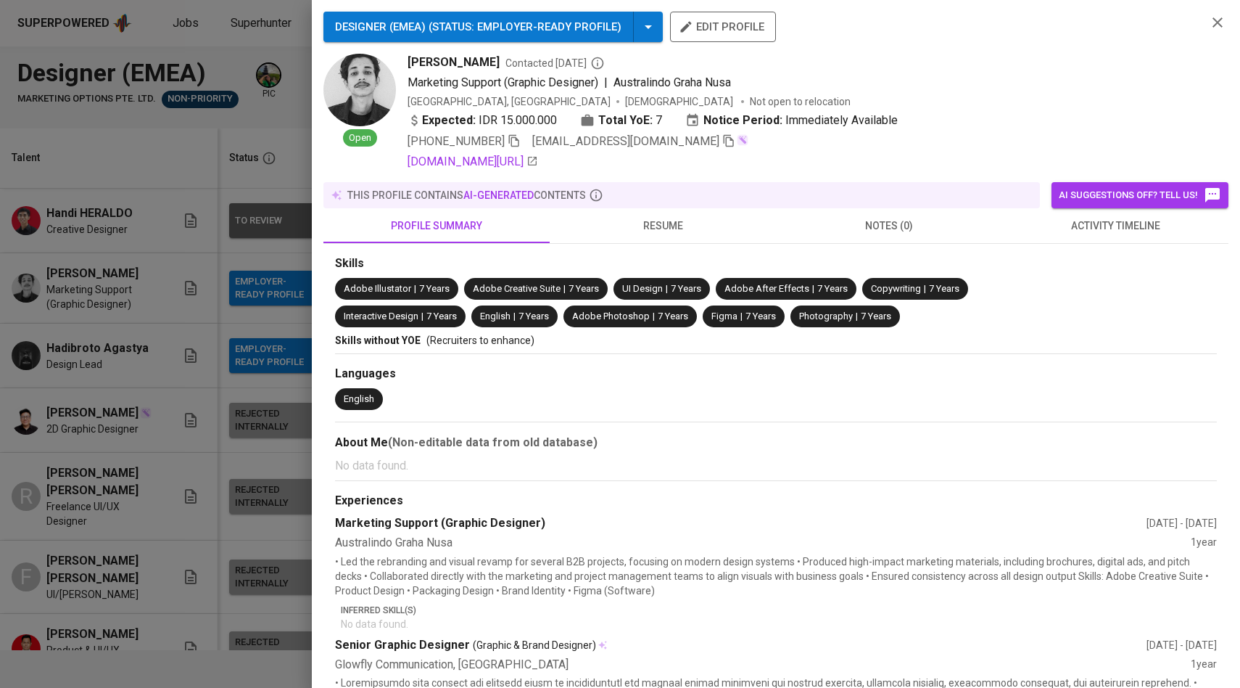
click at [188, 336] on div at bounding box center [620, 344] width 1240 height 688
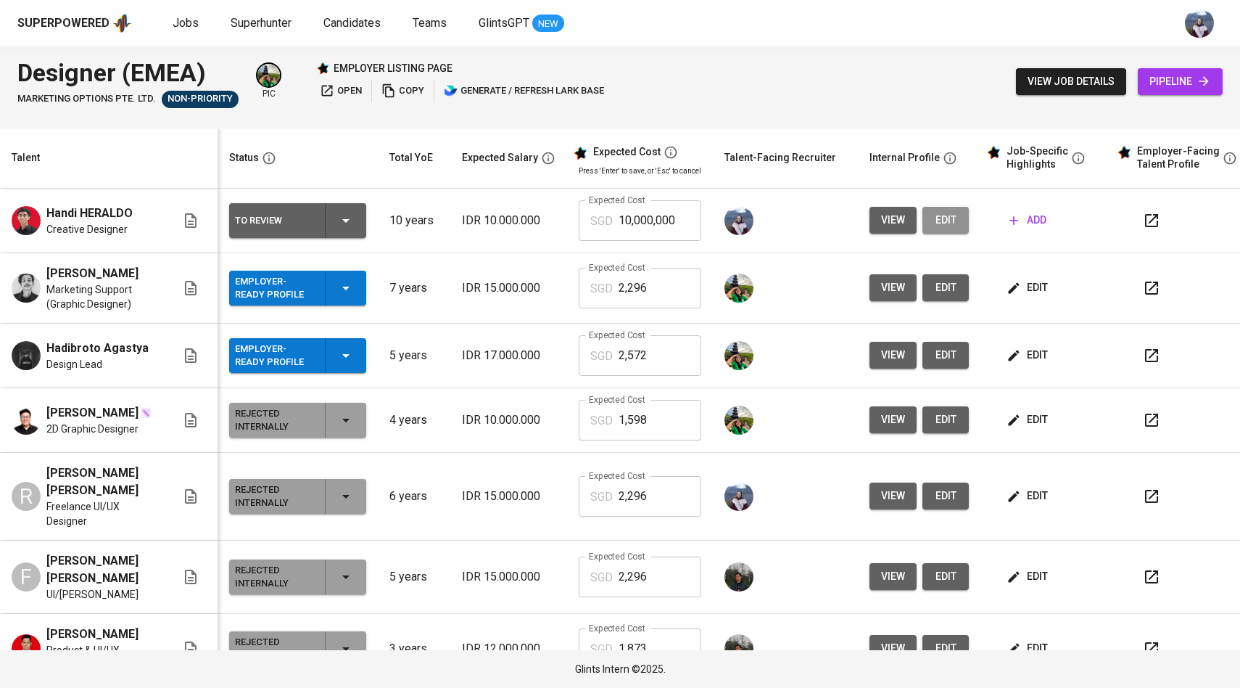
click at [946, 214] on span "edit" at bounding box center [945, 220] width 23 height 18
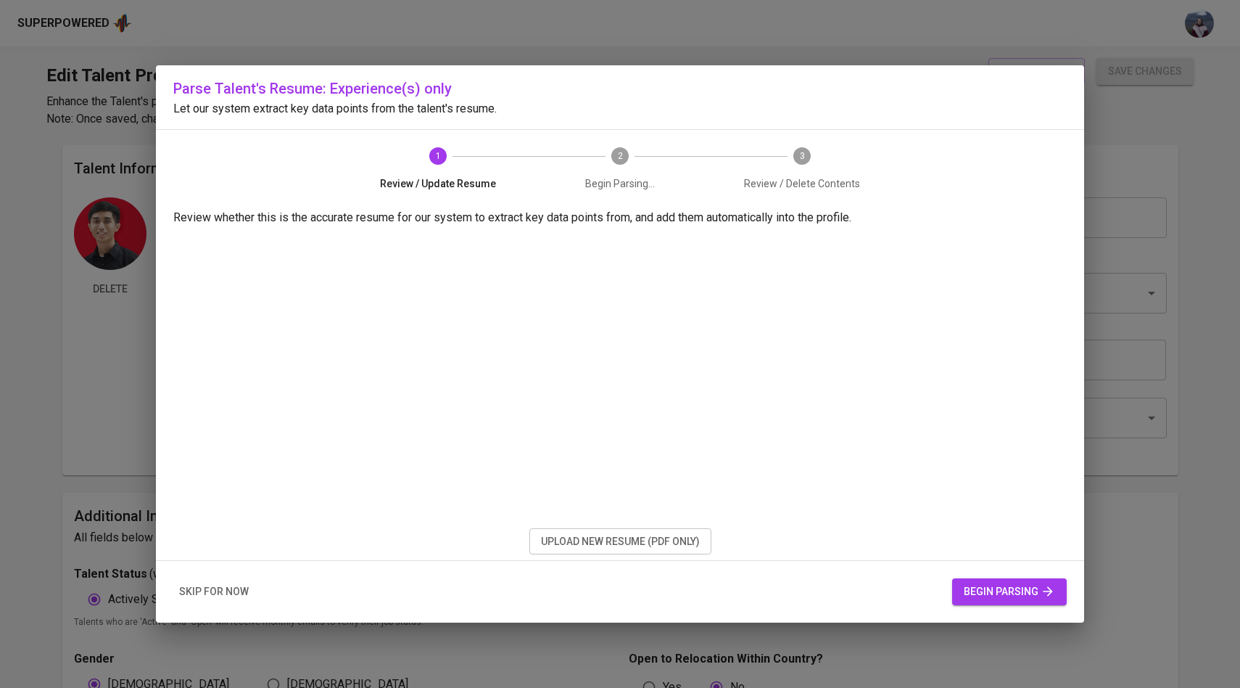
click at [614, 537] on span "upload new resume (pdf only)" at bounding box center [620, 541] width 159 height 18
click at [1049, 595] on icon "button" at bounding box center [1047, 591] width 9 height 9
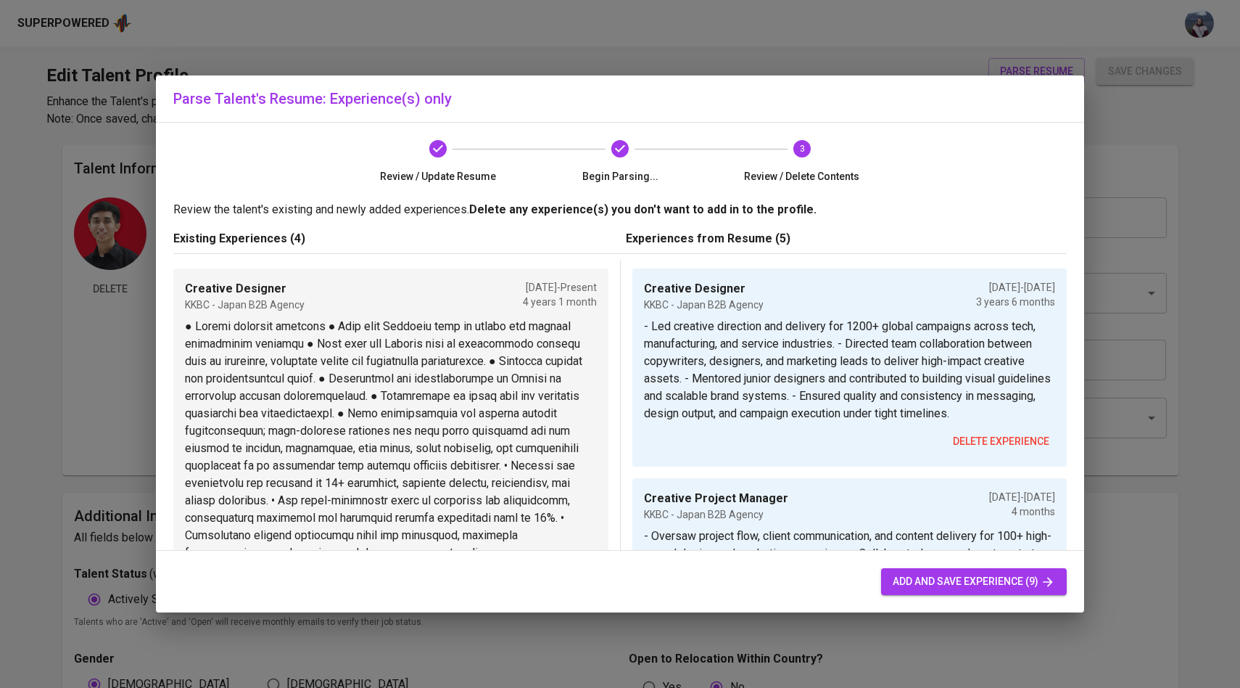
click at [920, 585] on span "add and save experience (9)" at bounding box center [974, 581] width 162 height 18
type input "Creative Designer"
type input "KKBC - Japan B2B Agency"
type input "[DATE]"
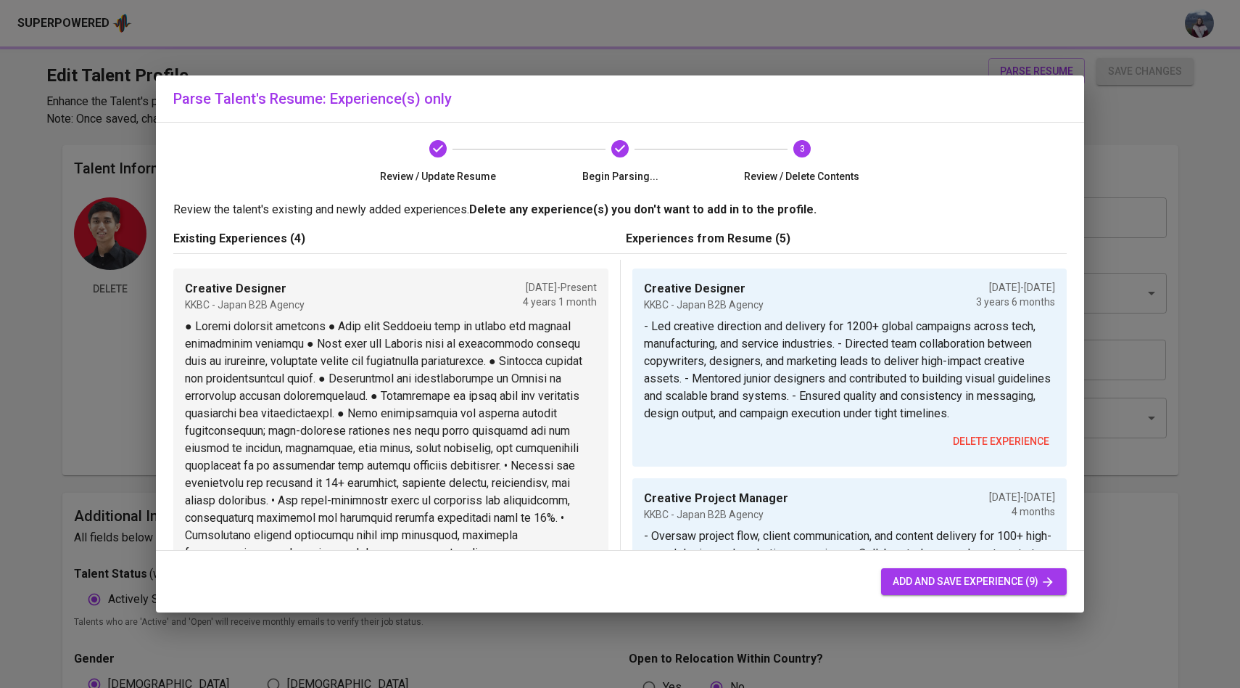
type input "Creative Project Manager"
type input "KKBC - Japan B2B Agency"
type input "[DATE]"
type input "04/01/2022"
type input "Senior Graphic Designer"
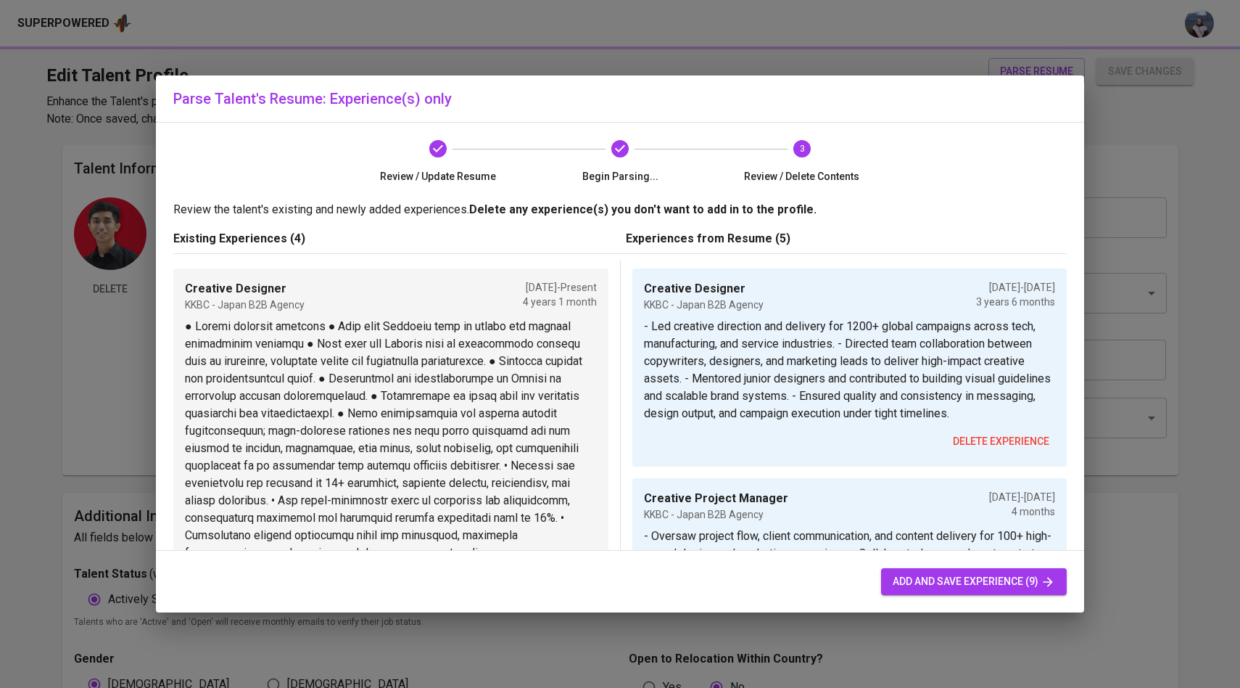
type input "Positive Communication"
type input "02/01/2019"
type input "12/01/2020"
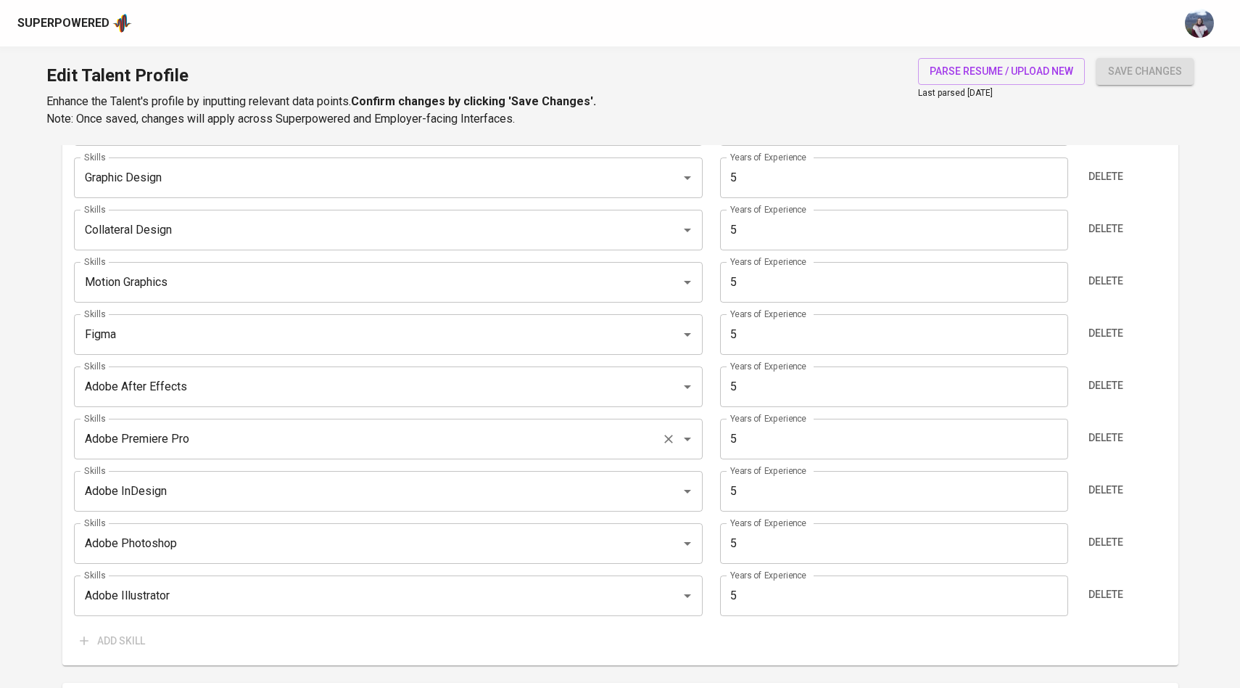
scroll to position [810, 0]
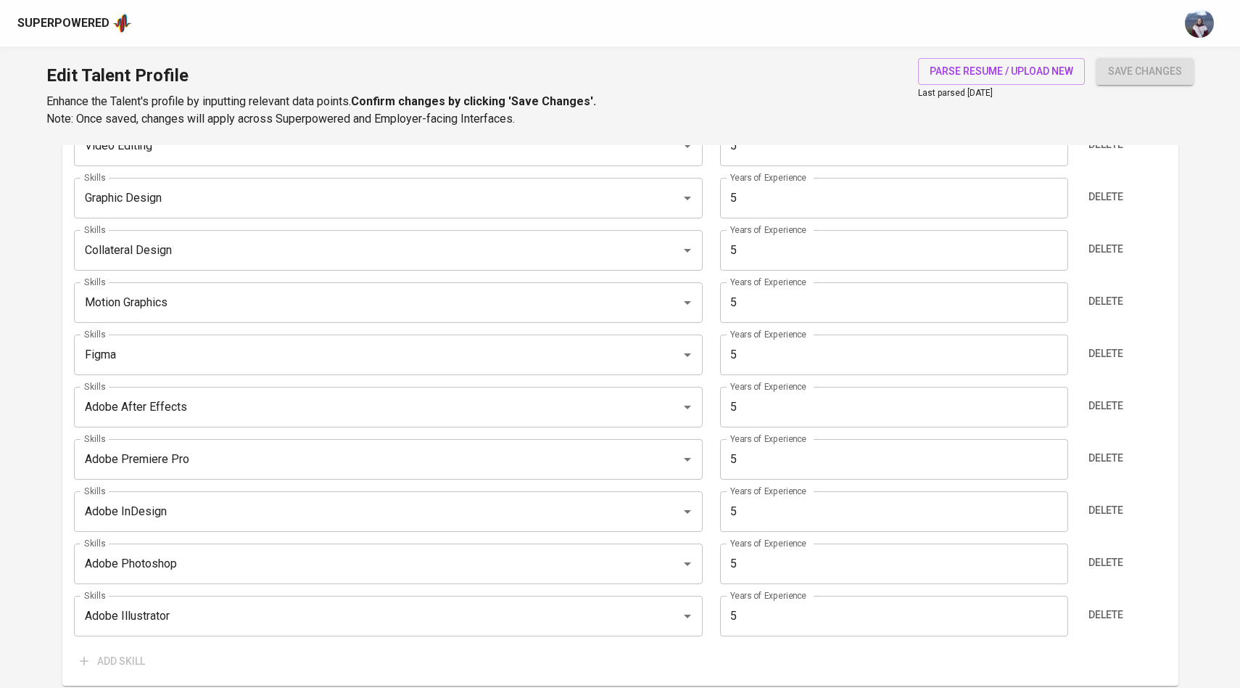
click at [753, 461] on input "5" at bounding box center [894, 459] width 348 height 41
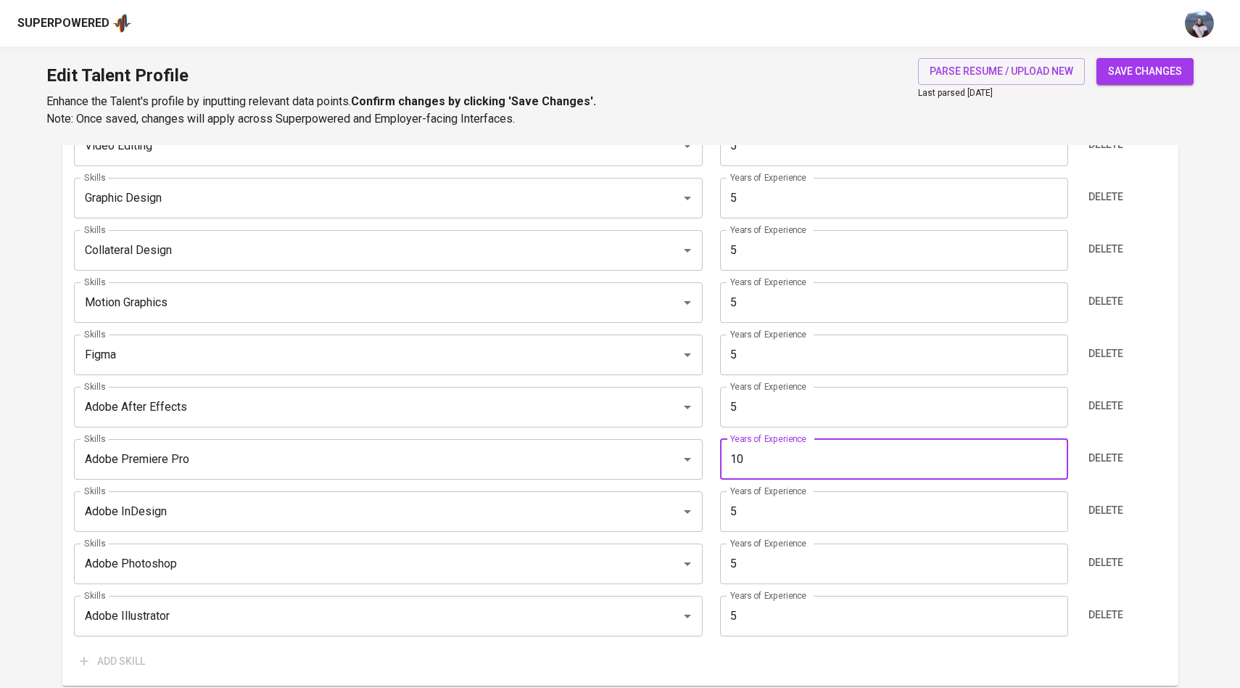
type input "1"
click at [1109, 462] on span "Delete" at bounding box center [1106, 458] width 35 height 18
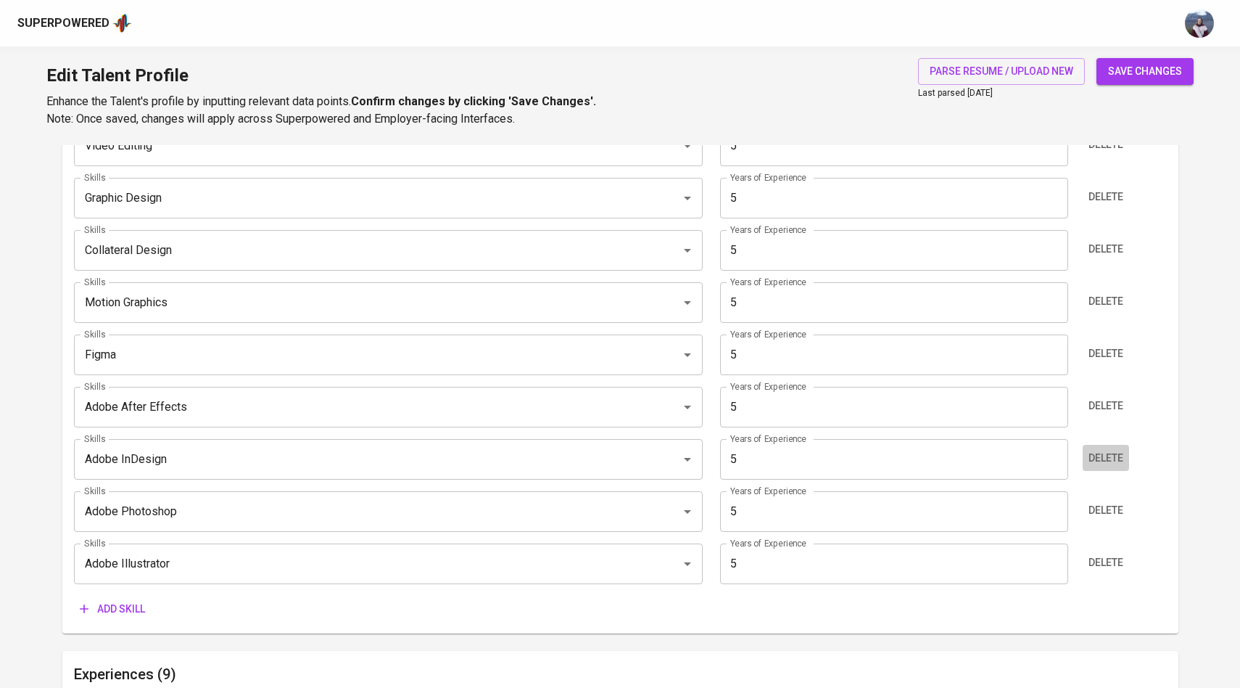
click at [1109, 462] on span "Delete" at bounding box center [1106, 458] width 35 height 18
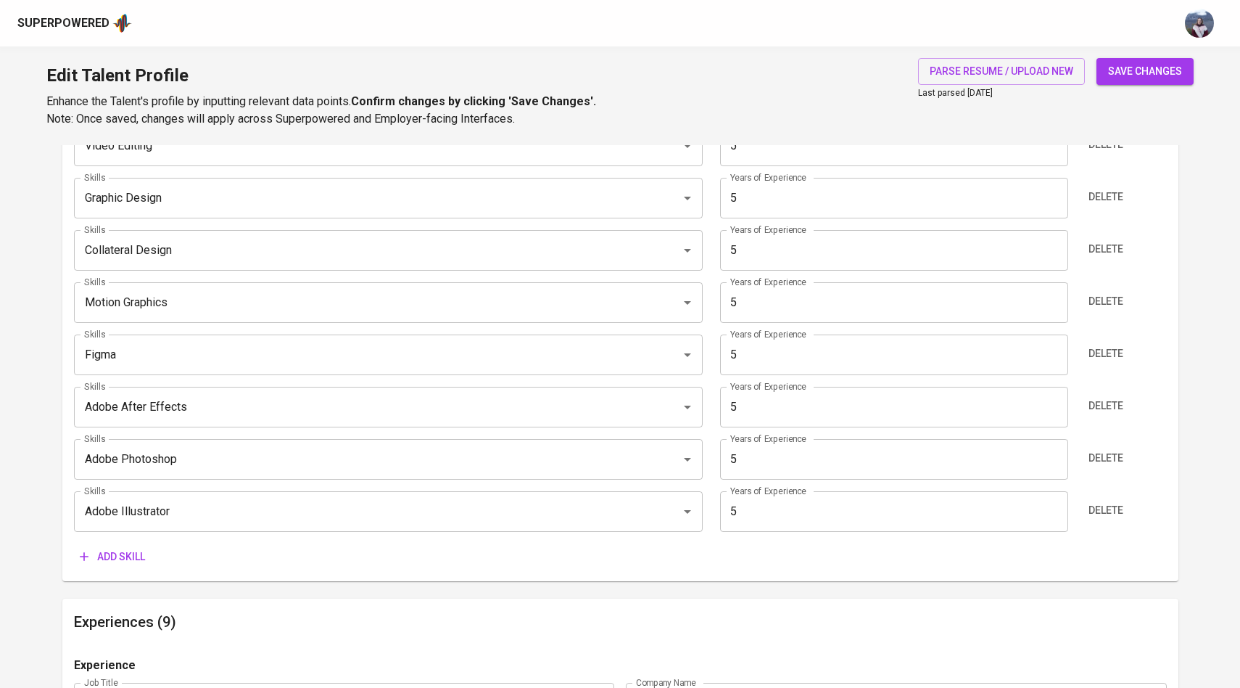
click at [1109, 462] on span "Delete" at bounding box center [1106, 458] width 35 height 18
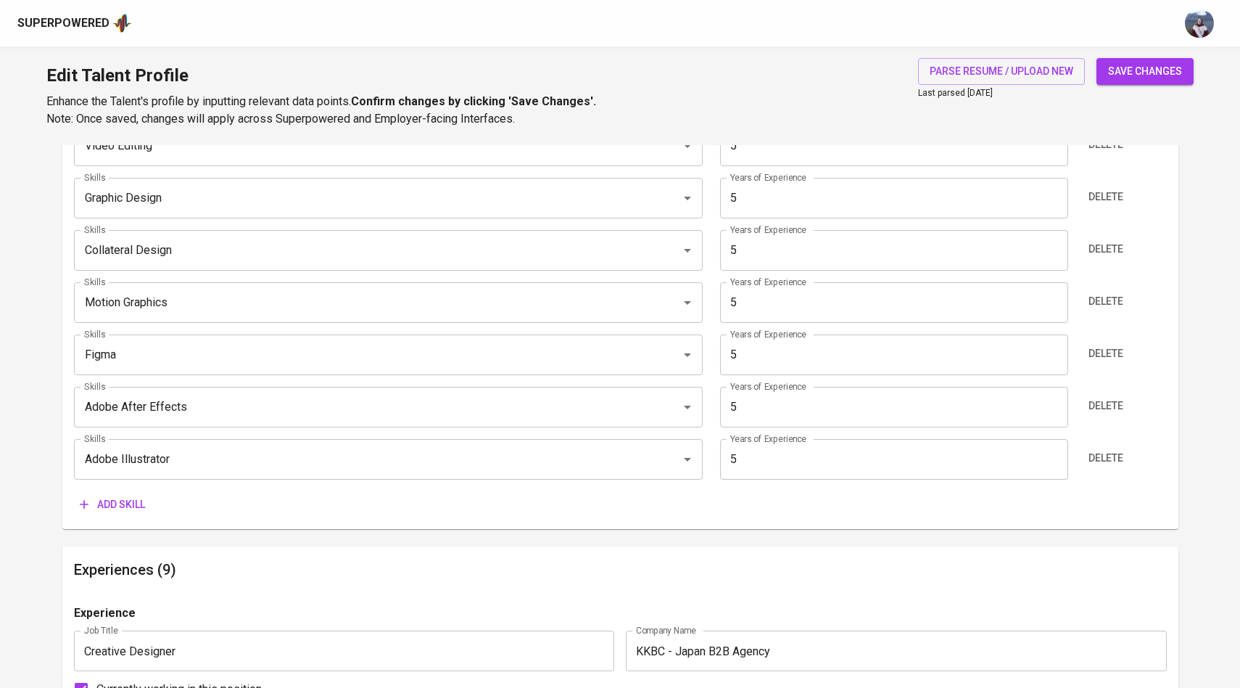
click at [1109, 462] on span "Delete" at bounding box center [1106, 458] width 35 height 18
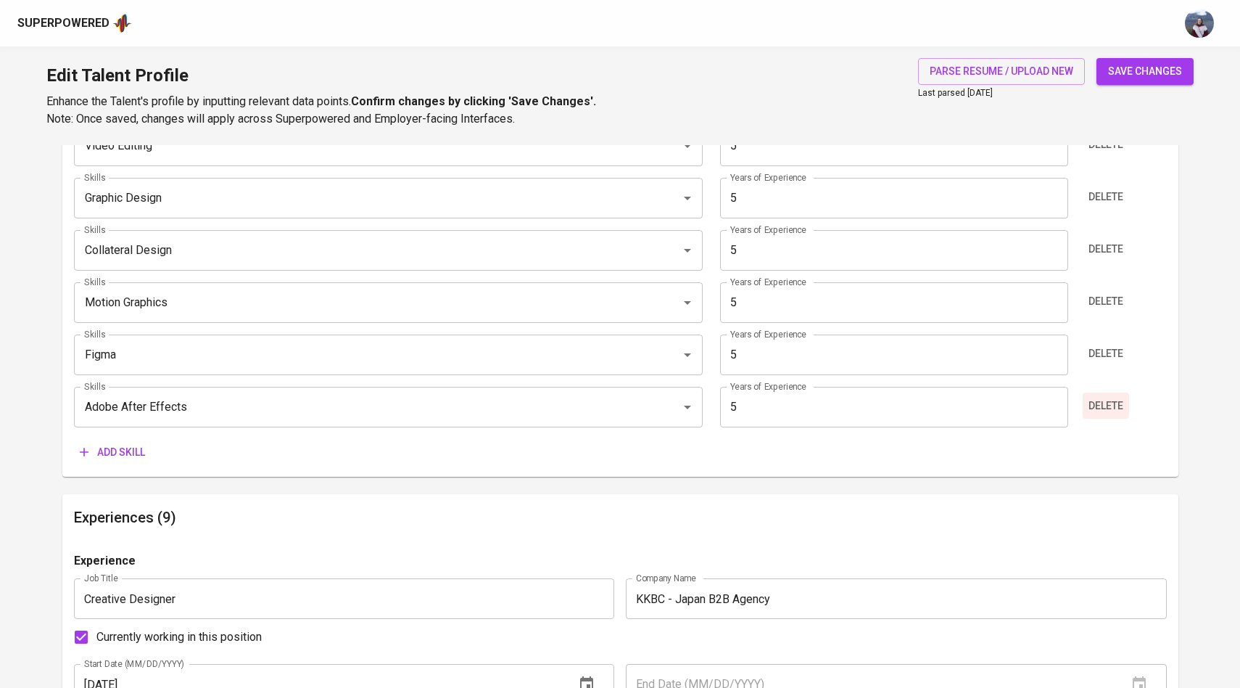
click at [1115, 403] on span "Delete" at bounding box center [1106, 406] width 35 height 18
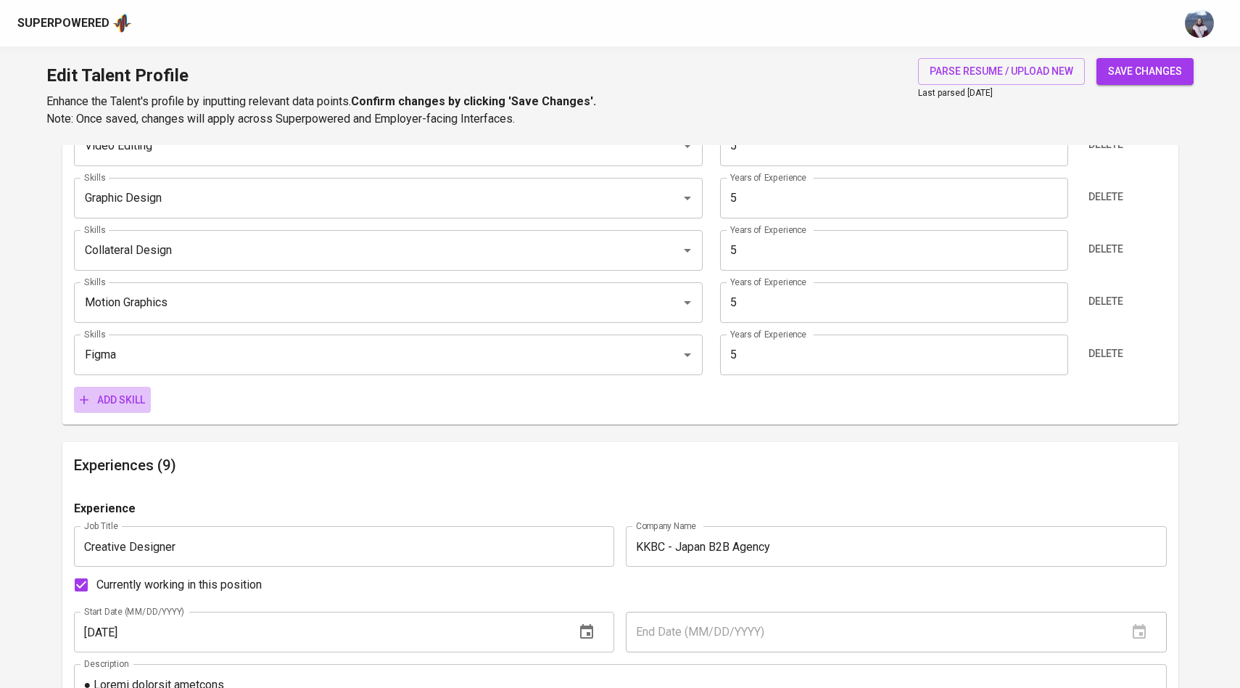
click at [122, 394] on span "Add skill" at bounding box center [112, 400] width 65 height 18
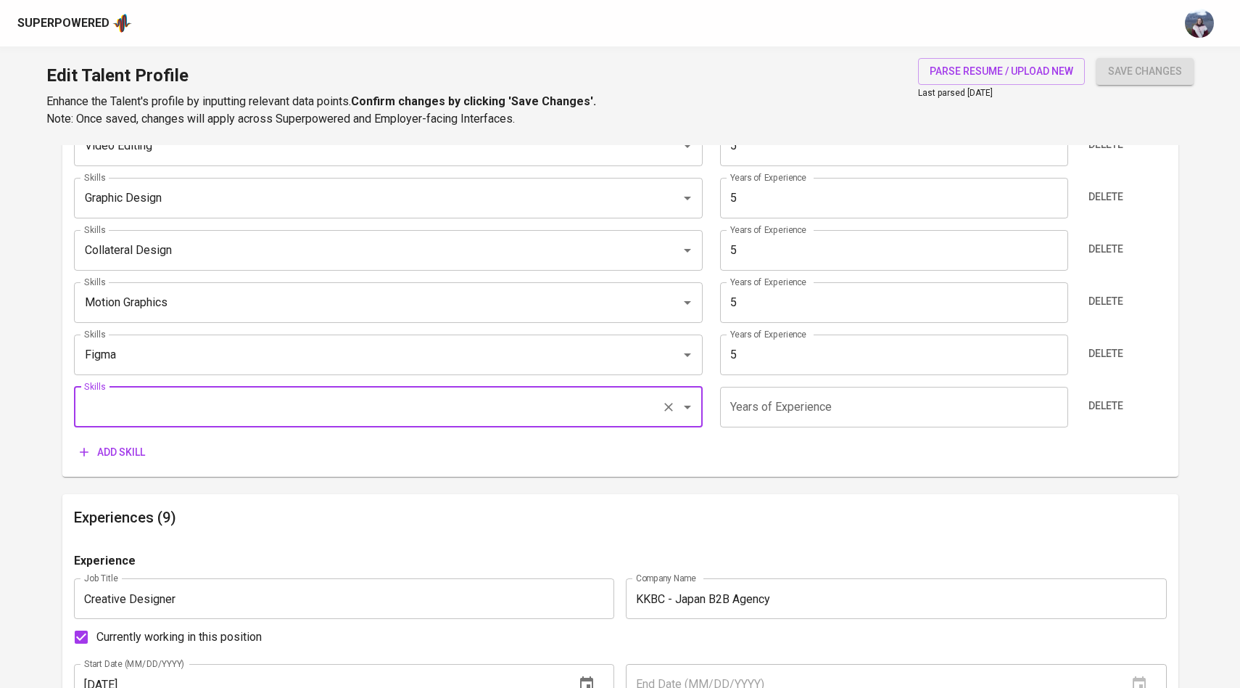
click at [779, 362] on input "5" at bounding box center [894, 354] width 348 height 41
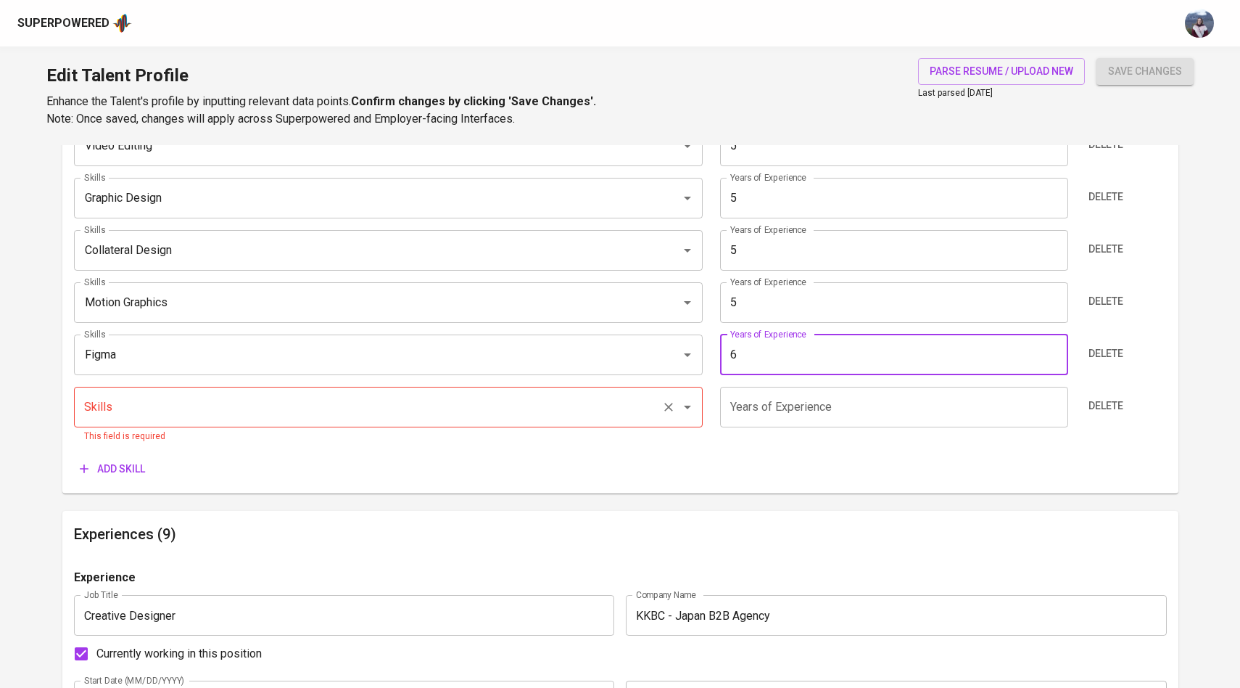
click at [433, 427] on div "Skills Skills This field is required" at bounding box center [388, 415] width 629 height 57
type input "6"
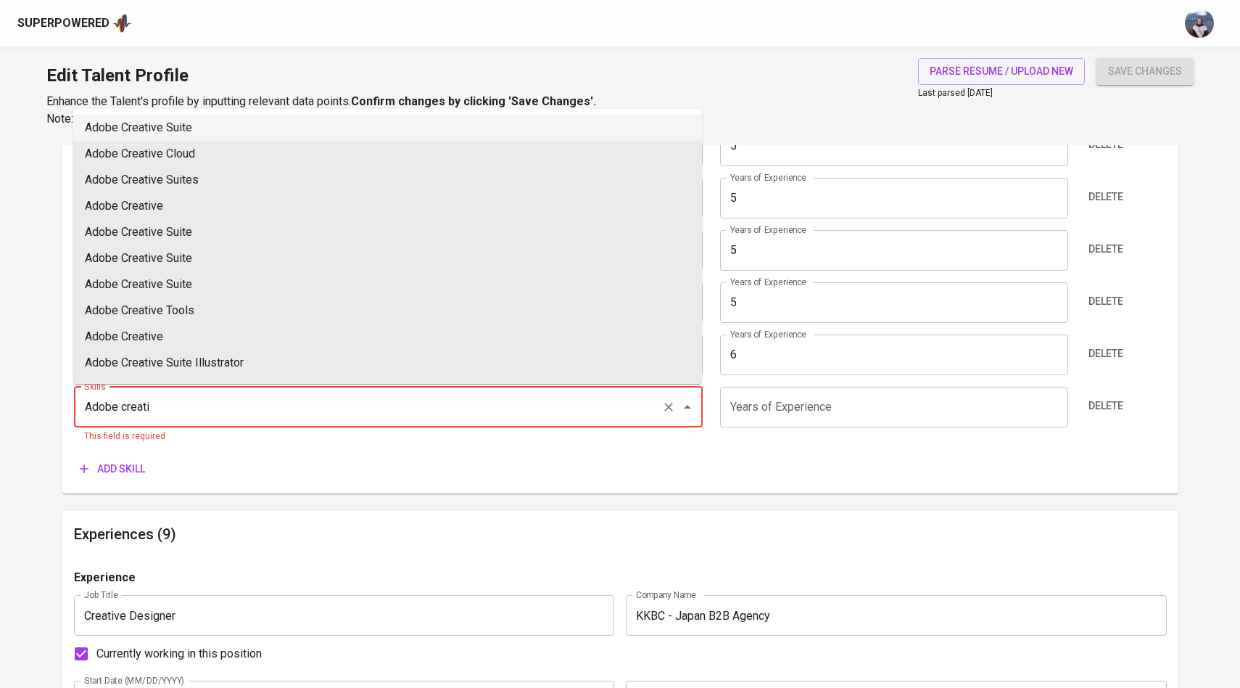
click at [242, 131] on li "Adobe Creative Suite" at bounding box center [387, 128] width 629 height 26
type input "Adobe Creative Suite"
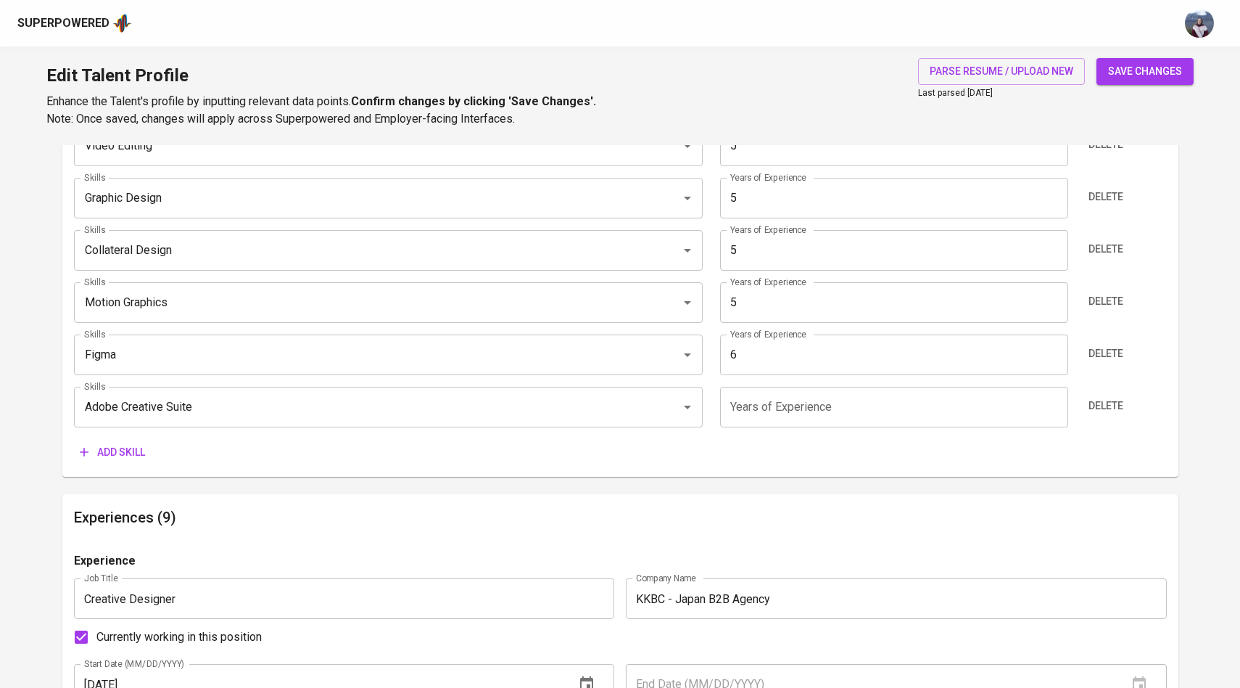
click at [754, 416] on input "number" at bounding box center [894, 407] width 348 height 41
type input "10"
click at [666, 453] on div "Add skill" at bounding box center [620, 452] width 1093 height 27
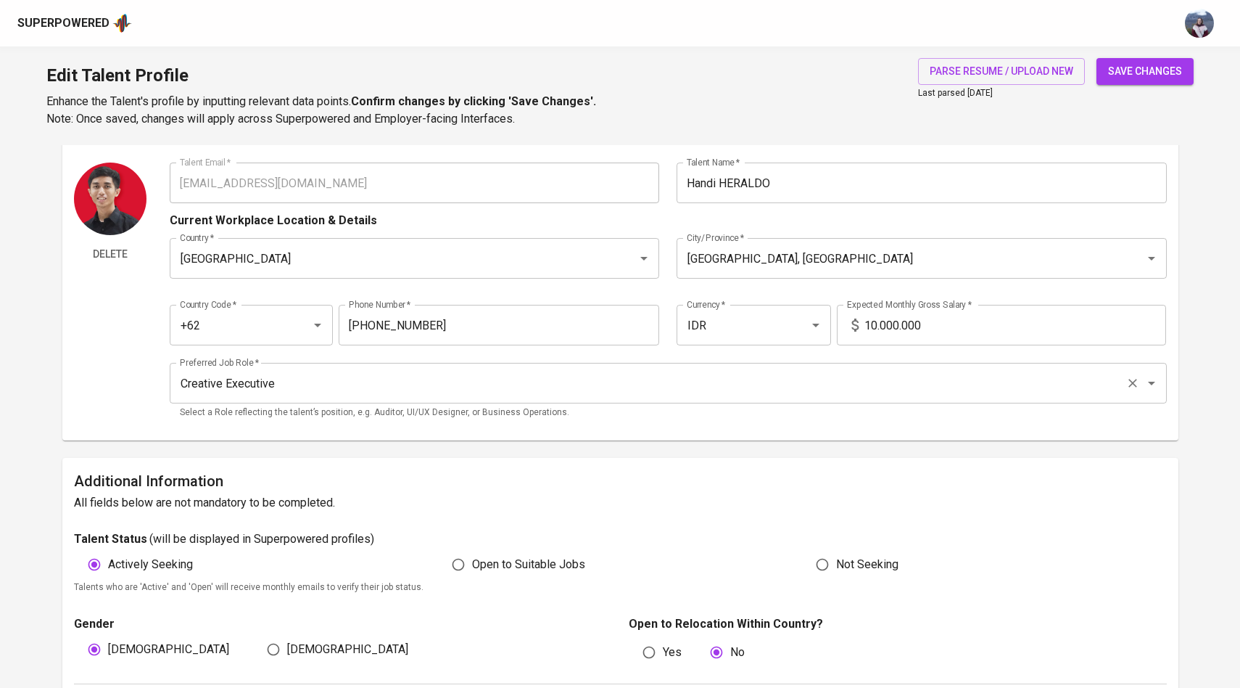
scroll to position [34, 0]
click at [875, 321] on input "10.000.000" at bounding box center [1016, 325] width 302 height 41
type input "15.000.000"
click at [758, 378] on input "Creative Executive" at bounding box center [648, 384] width 944 height 28
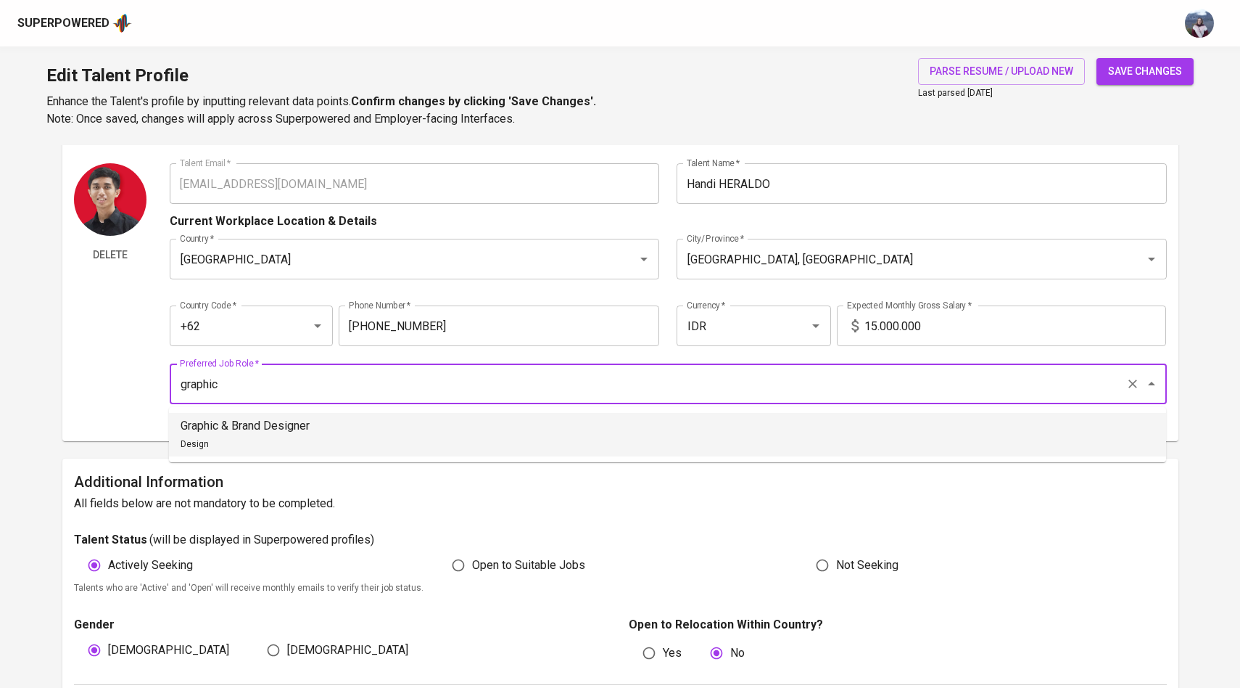
click at [587, 426] on li "Graphic & Brand Designer Design" at bounding box center [667, 435] width 997 height 44
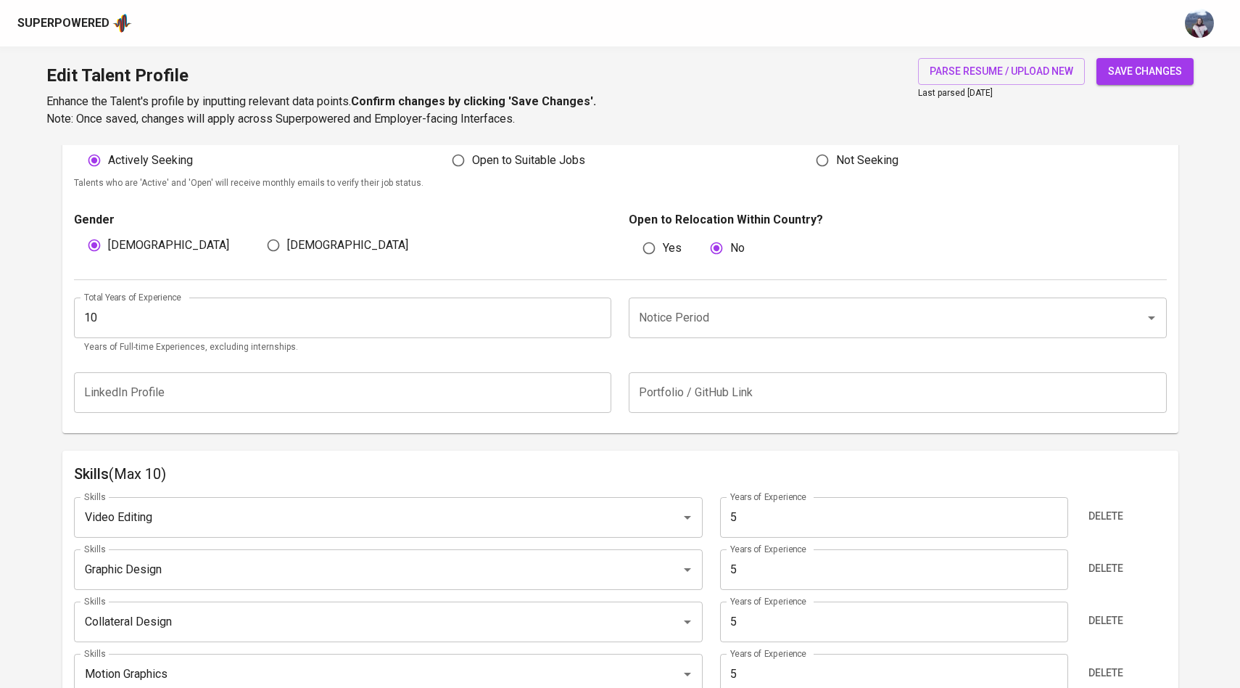
scroll to position [448, 0]
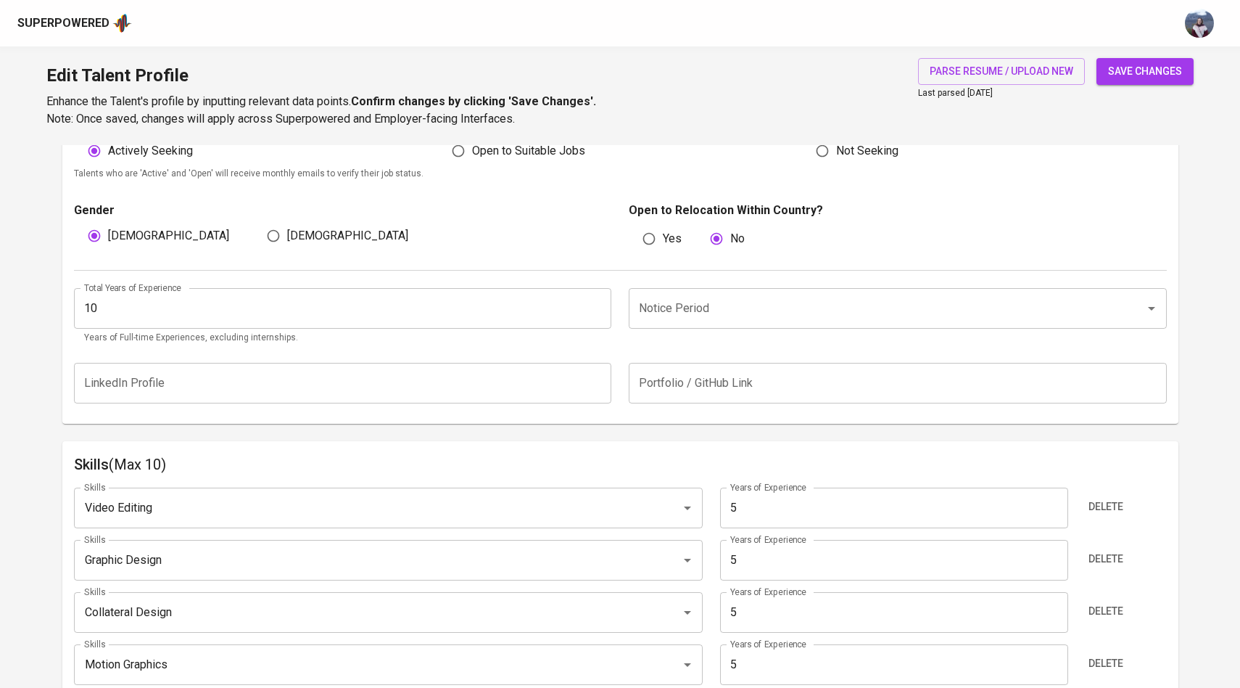
type input "Graphic & Brand Designer"
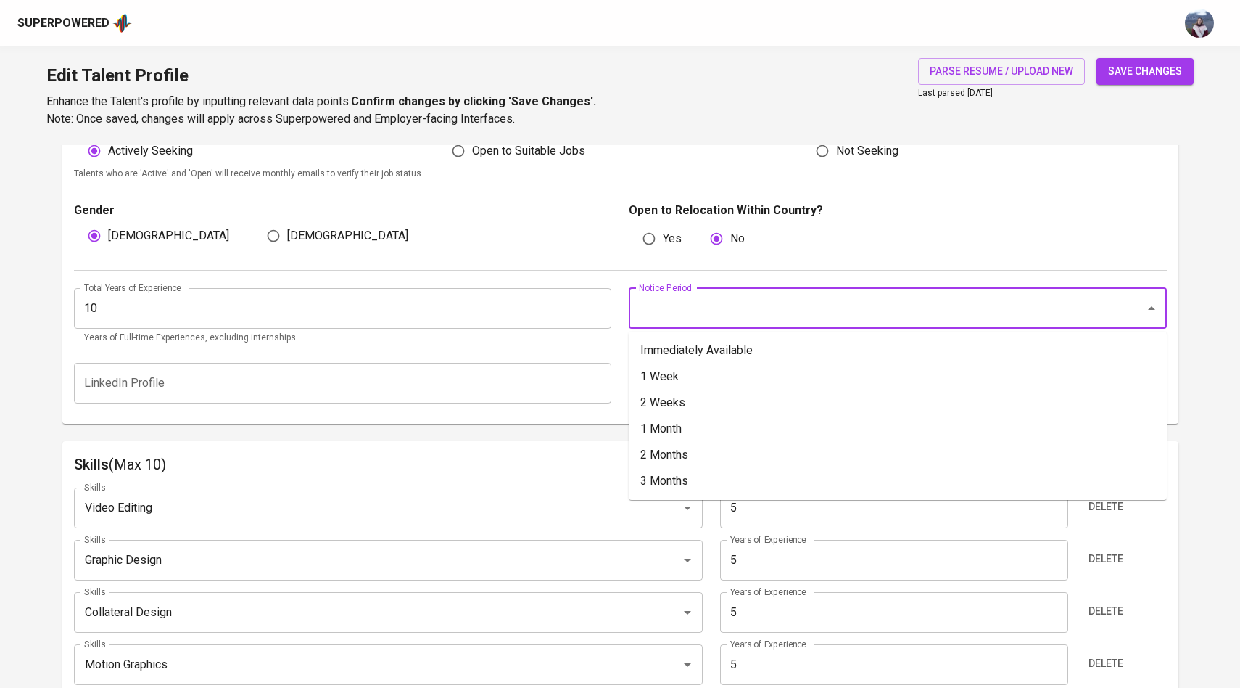
click at [836, 305] on input "Notice Period" at bounding box center [877, 308] width 484 height 28
click at [797, 356] on li "Immediately Available" at bounding box center [898, 350] width 538 height 26
type input "Immediately Available"
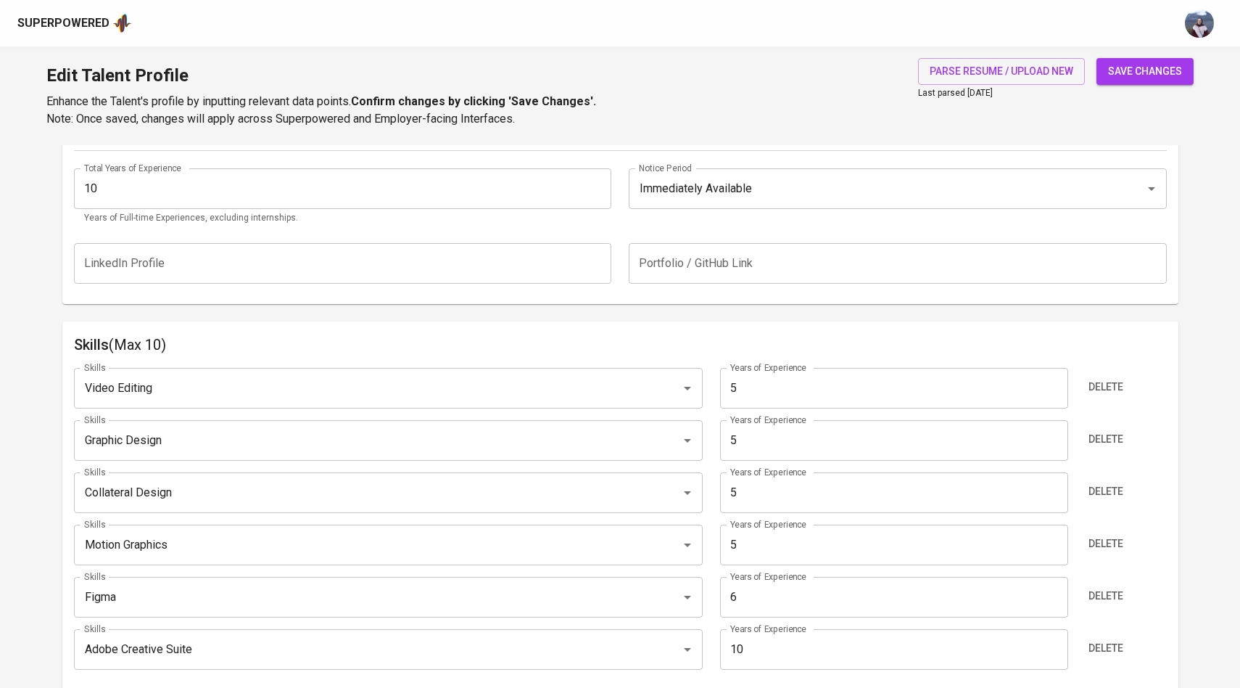
scroll to position [567, 0]
click at [725, 260] on input "text" at bounding box center [898, 264] width 538 height 41
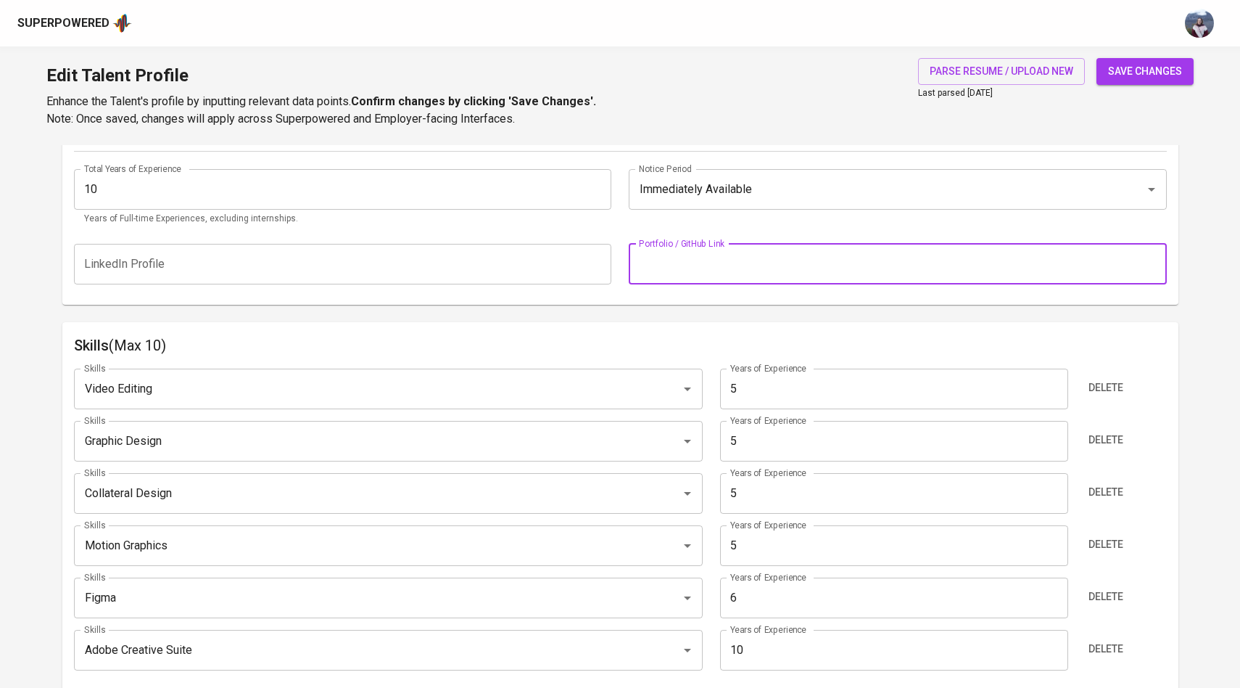
paste input "behance.net/hheraldo"
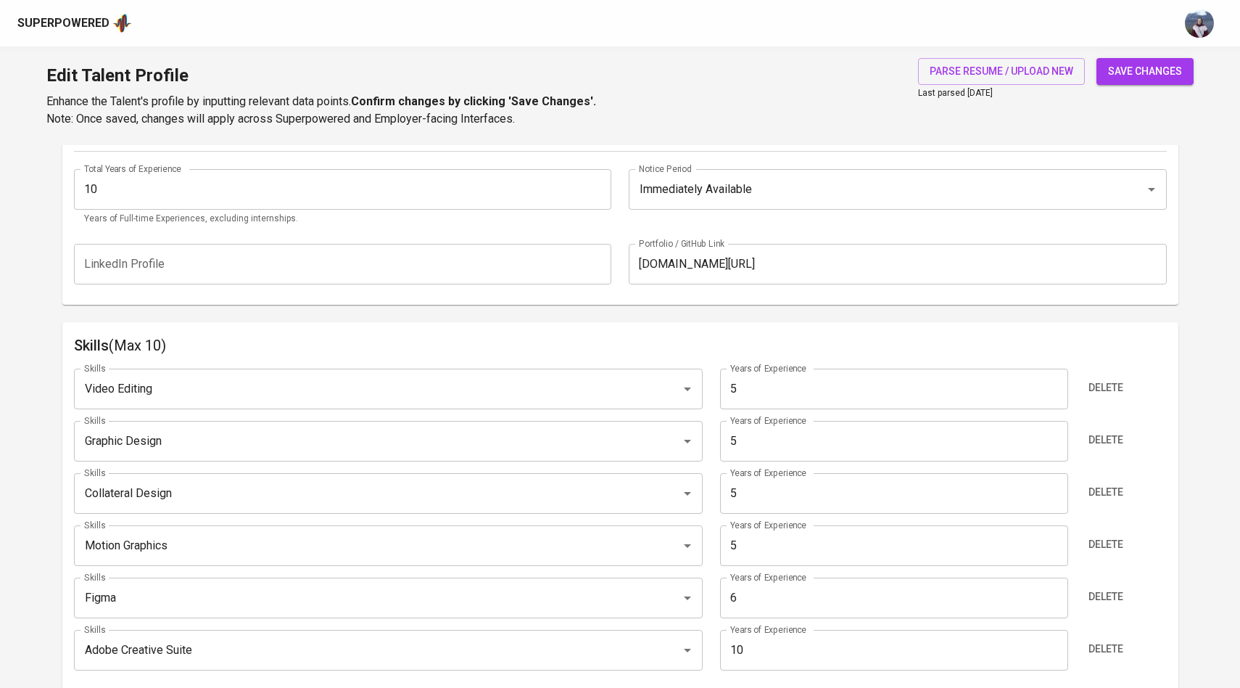
click at [693, 296] on div "Additional Information All fields below are not mandatory to be completed. Tale…" at bounding box center [620, 114] width 1116 height 379
click at [1151, 70] on span "save changes" at bounding box center [1145, 71] width 74 height 18
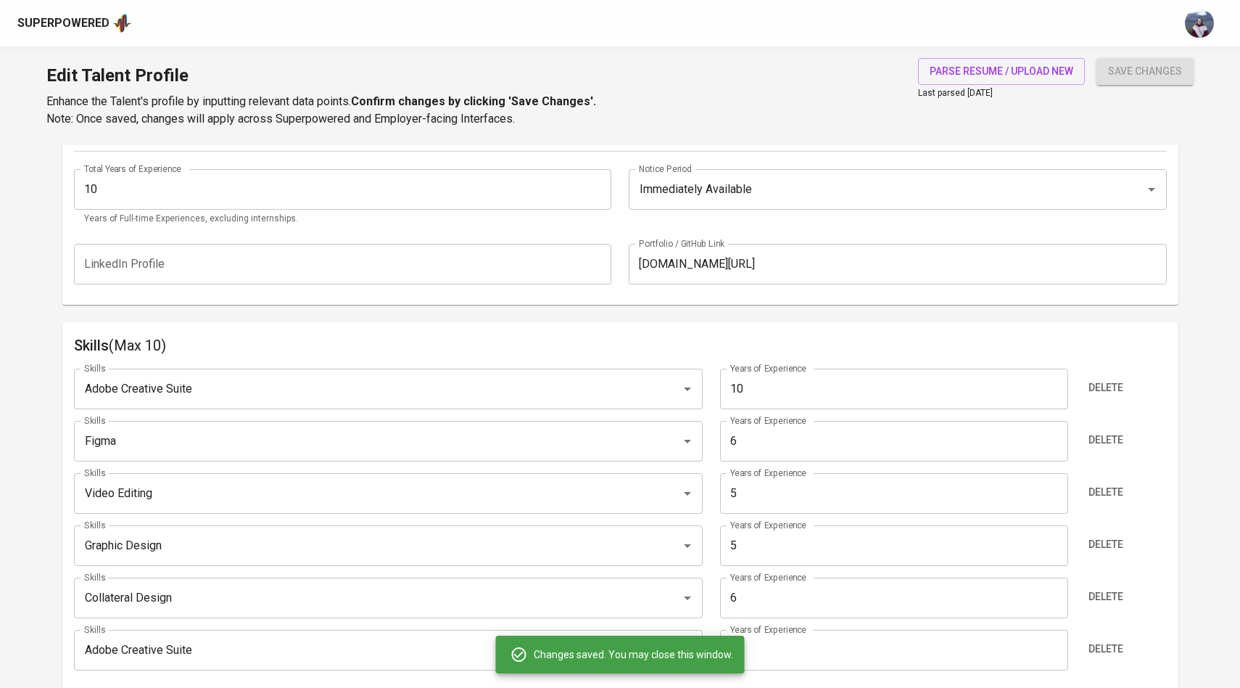
type input "[URL][DOMAIN_NAME]"
type input "Adobe Creative Suite"
type input "10"
type input "Figma"
type input "6"
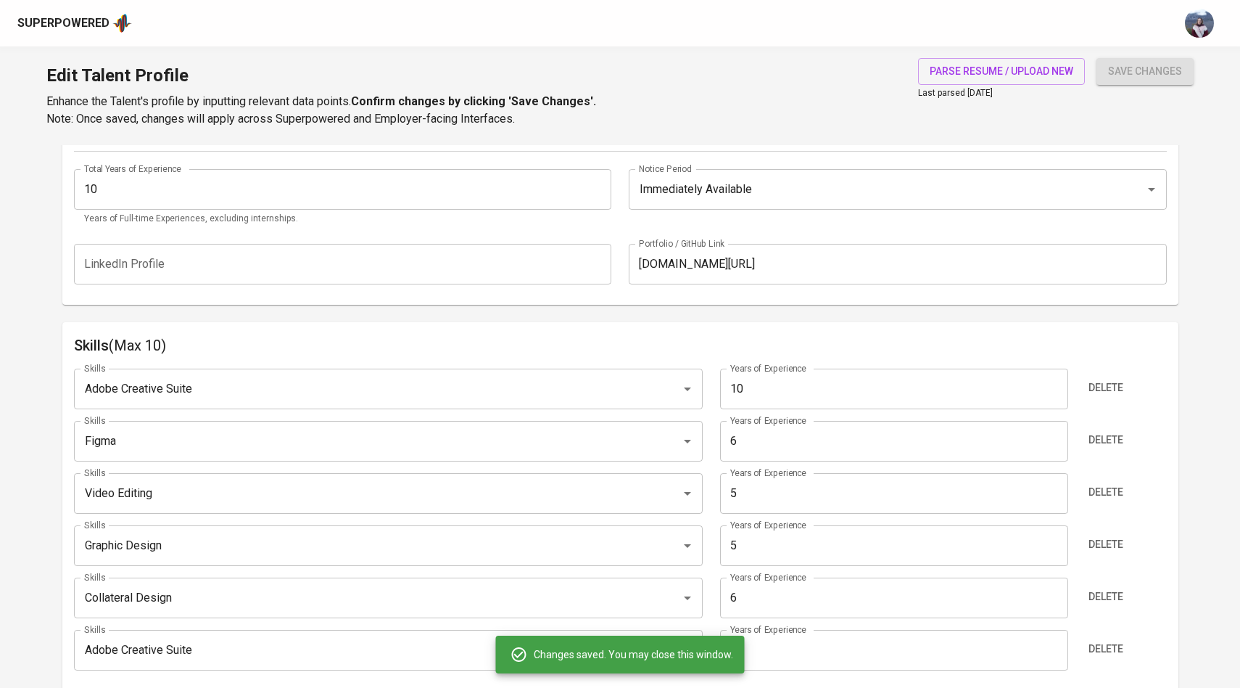
type input "Video Editing"
type input "Graphic Design"
type input "Collateral Design"
type input "5"
type input "Motion Graphics"
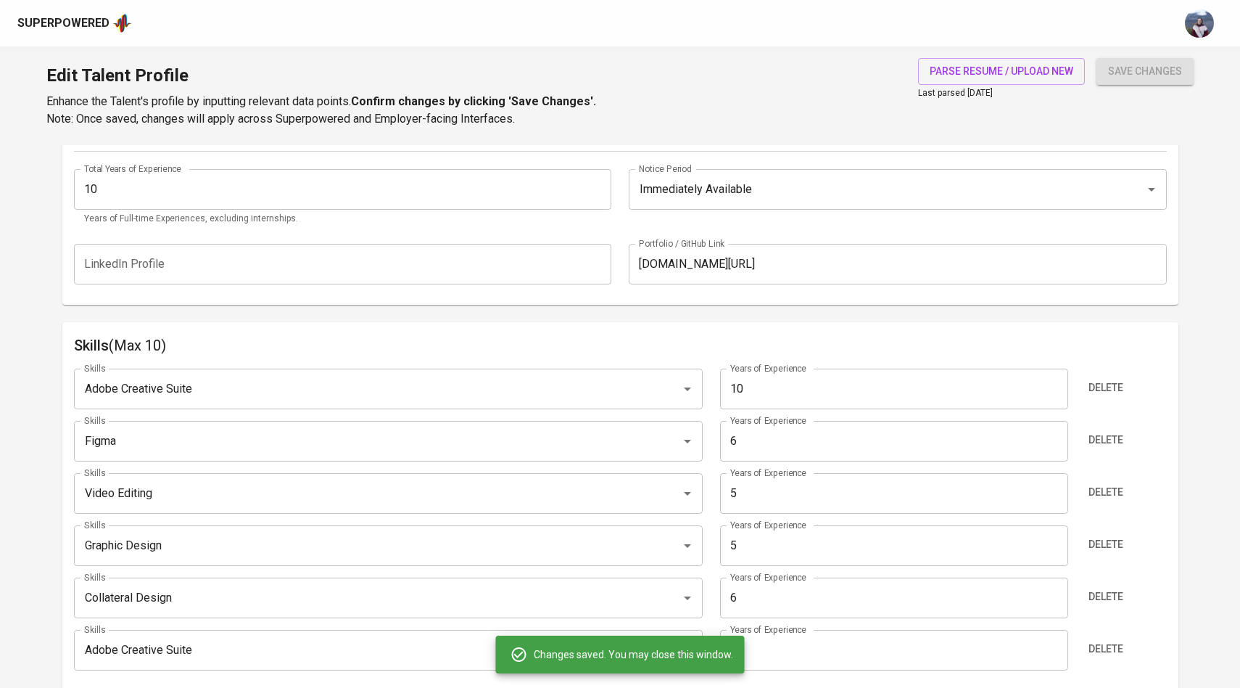
type input "5"
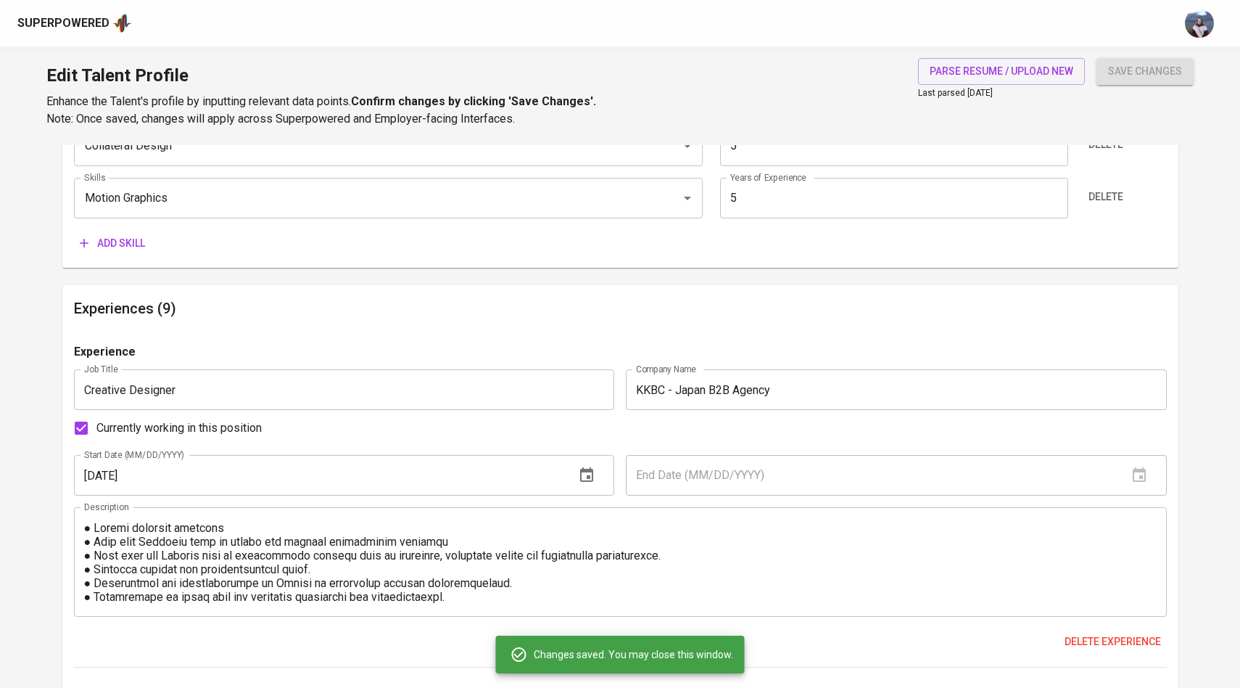
scroll to position [1046, 0]
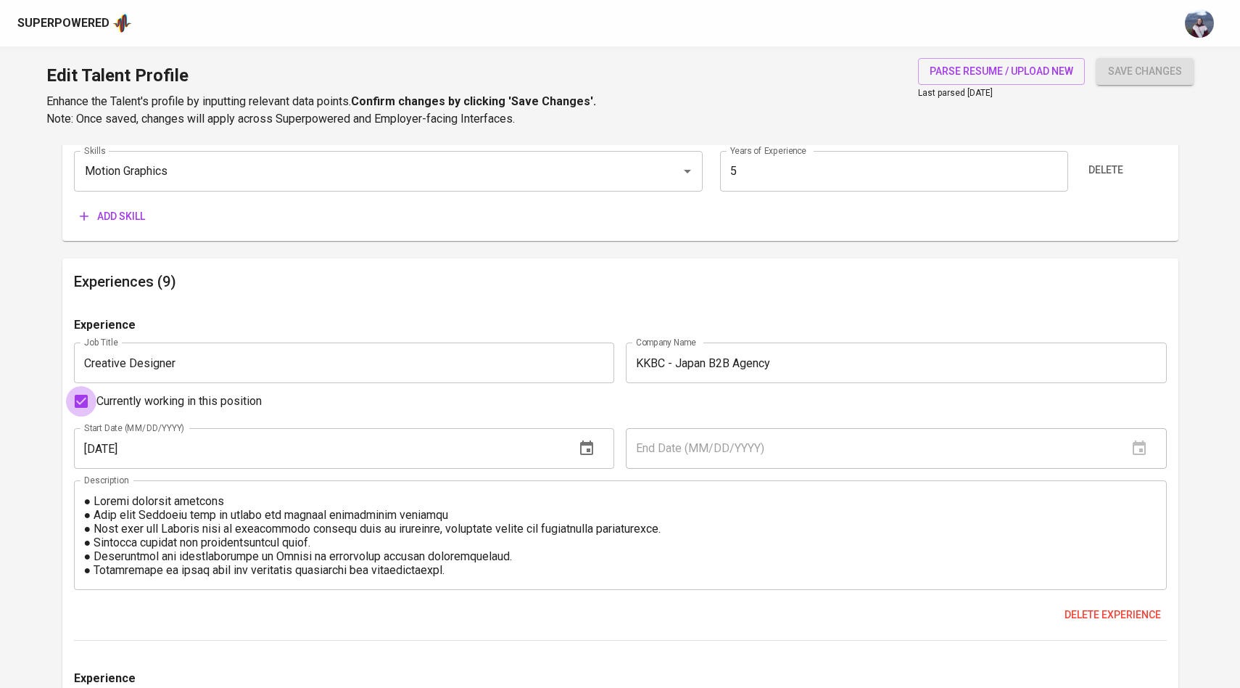
click at [83, 404] on input "Currently working in this position" at bounding box center [81, 401] width 30 height 30
checkbox input "false"
click at [656, 461] on input "text" at bounding box center [871, 448] width 490 height 41
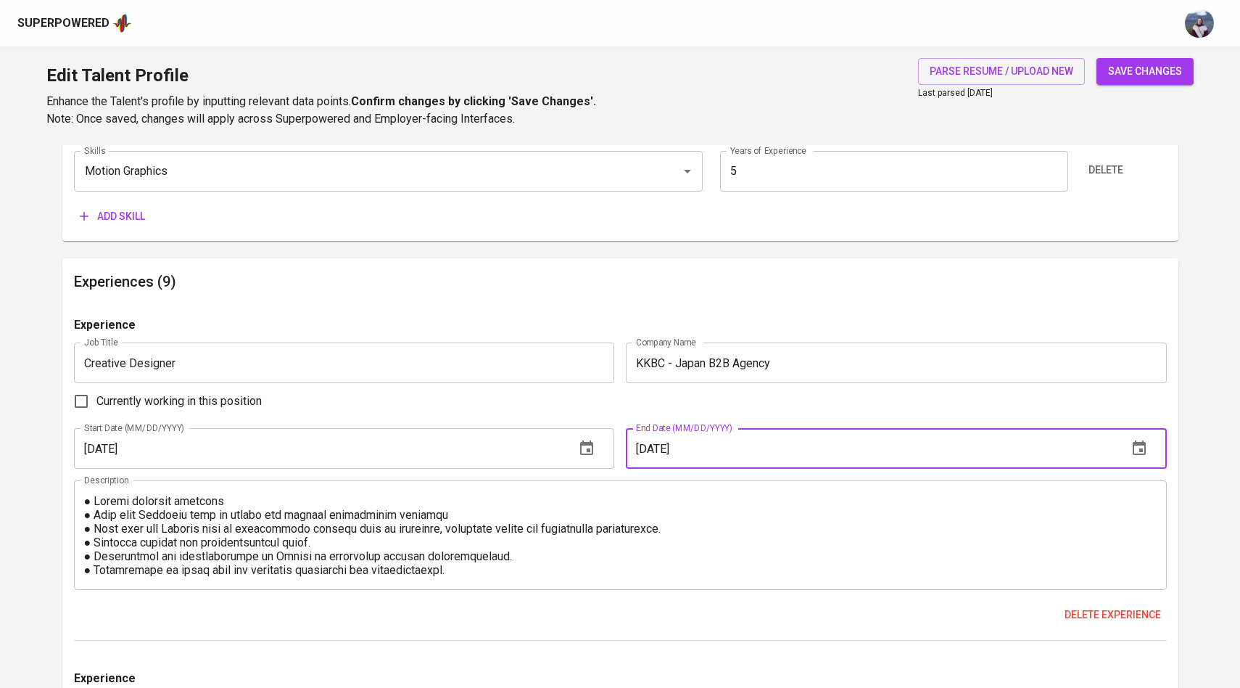
type input "12/01/2024"
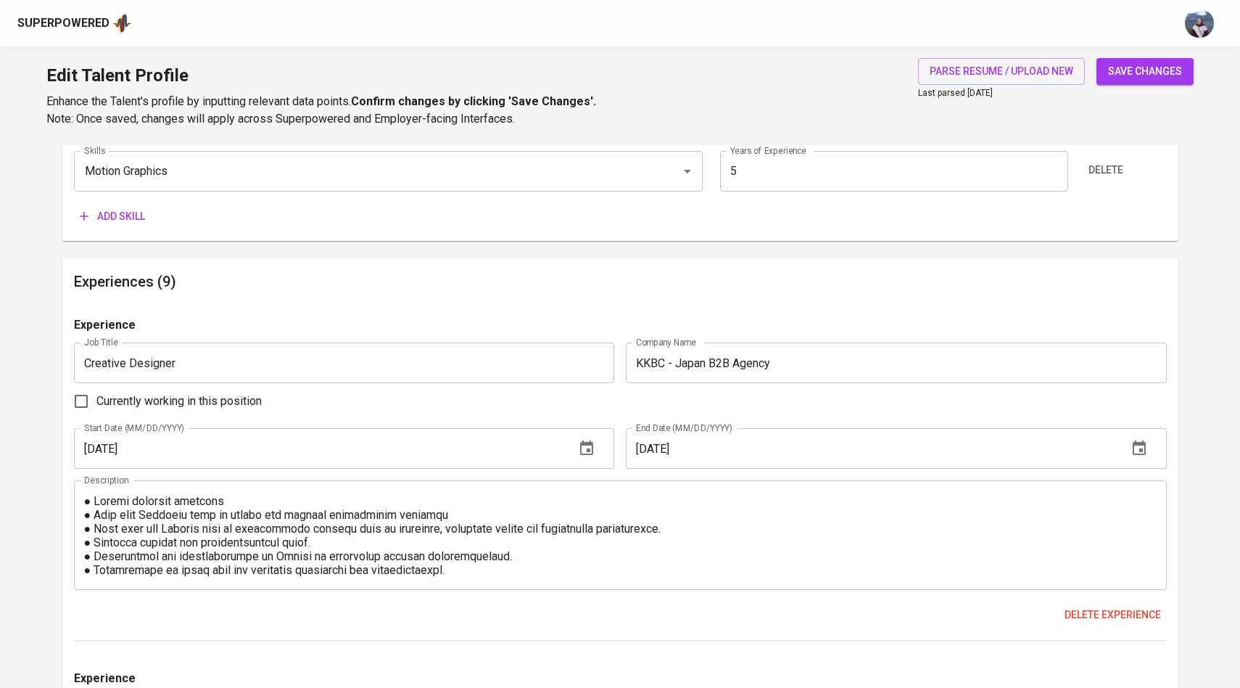
click at [1129, 83] on button "save changes" at bounding box center [1145, 71] width 97 height 27
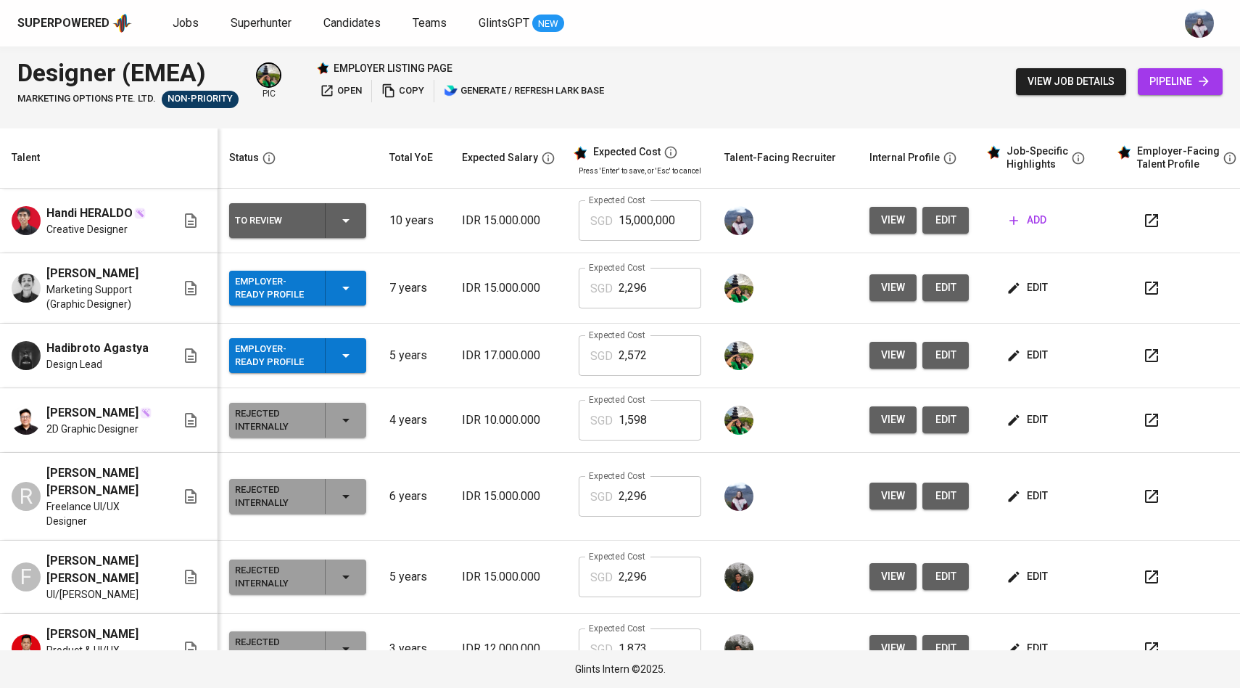
click at [894, 216] on span "view" at bounding box center [893, 220] width 24 height 18
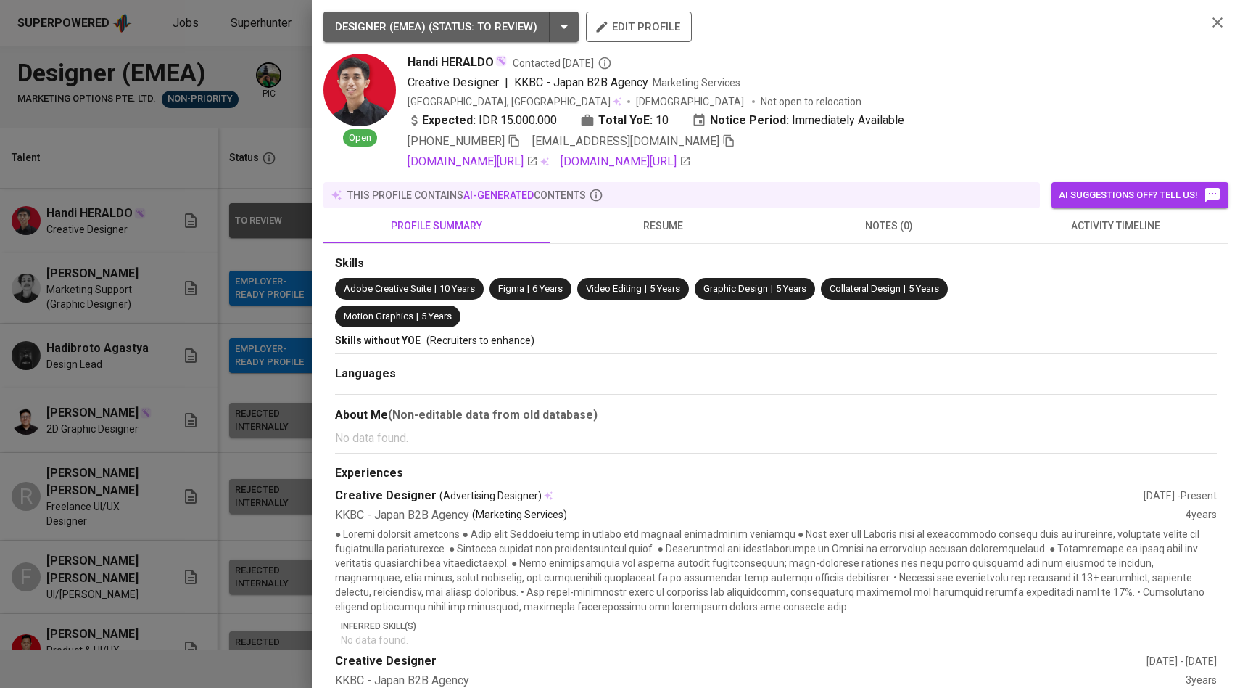
click at [285, 125] on div at bounding box center [620, 344] width 1240 height 688
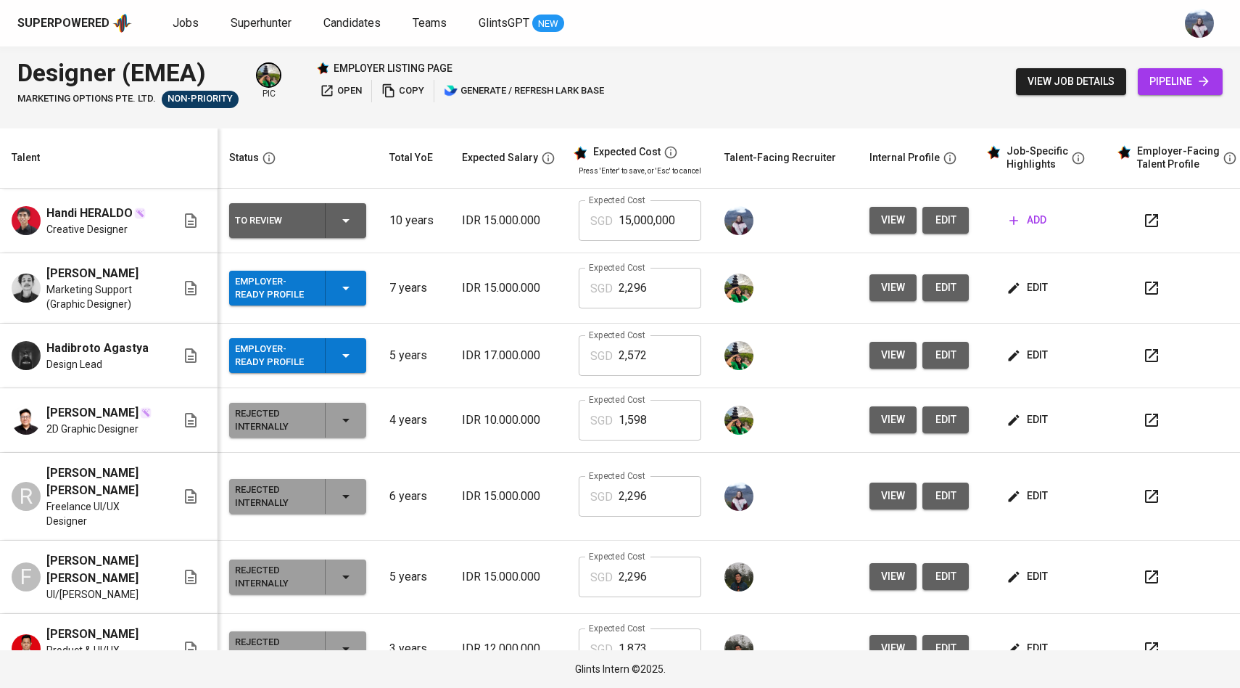
click at [897, 222] on span "view" at bounding box center [893, 220] width 24 height 18
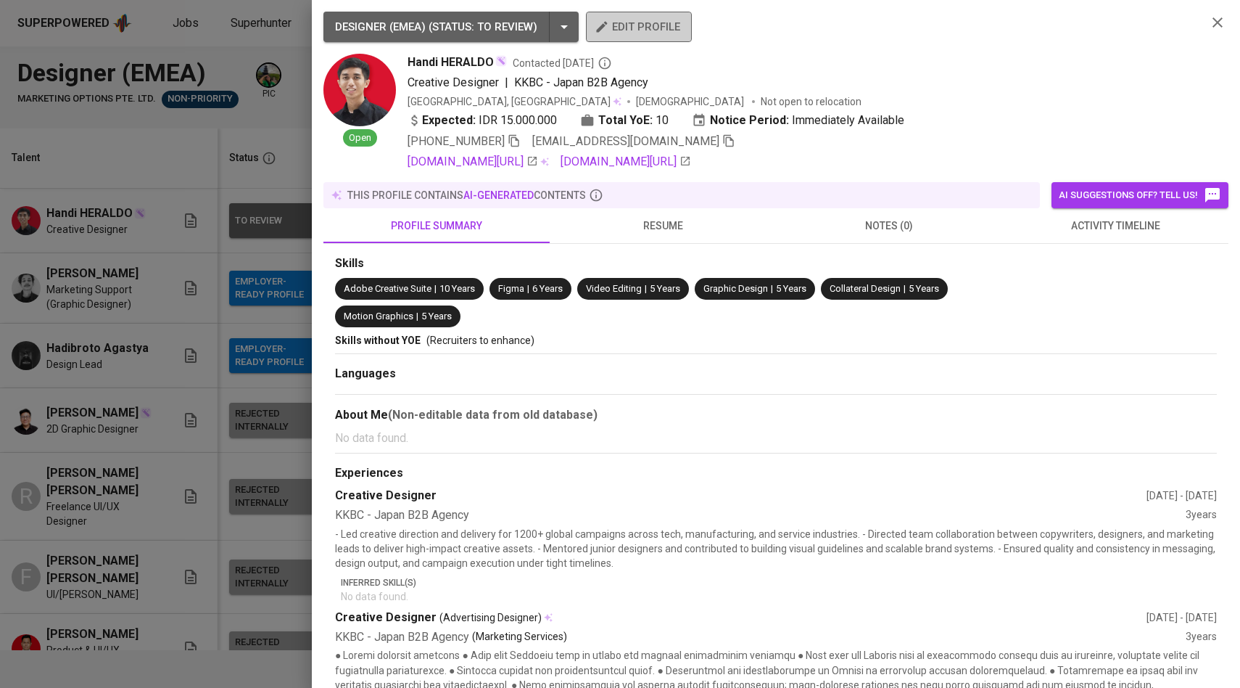
click at [626, 27] on span "edit profile" at bounding box center [639, 26] width 83 height 19
click at [218, 143] on div at bounding box center [620, 344] width 1240 height 688
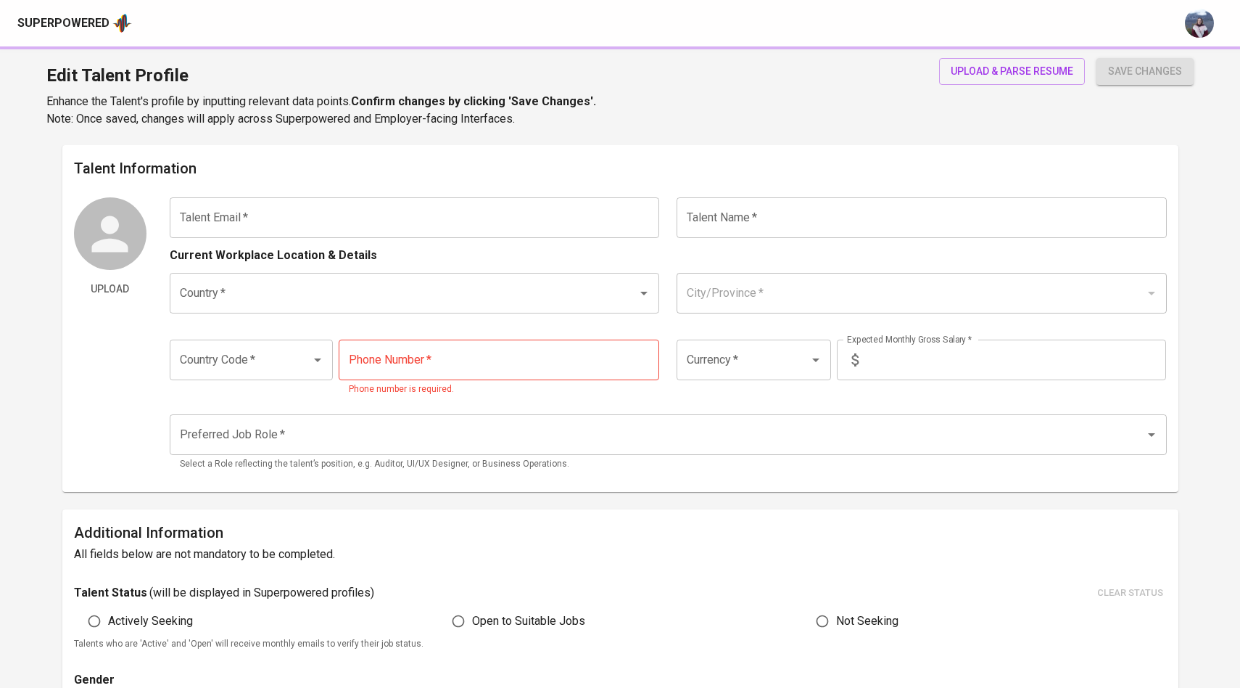
type input "[EMAIL_ADDRESS][DOMAIN_NAME]"
type input "Handi HERALDO"
type input "[GEOGRAPHIC_DATA]"
type input "[GEOGRAPHIC_DATA], [GEOGRAPHIC_DATA]"
type input "+62"
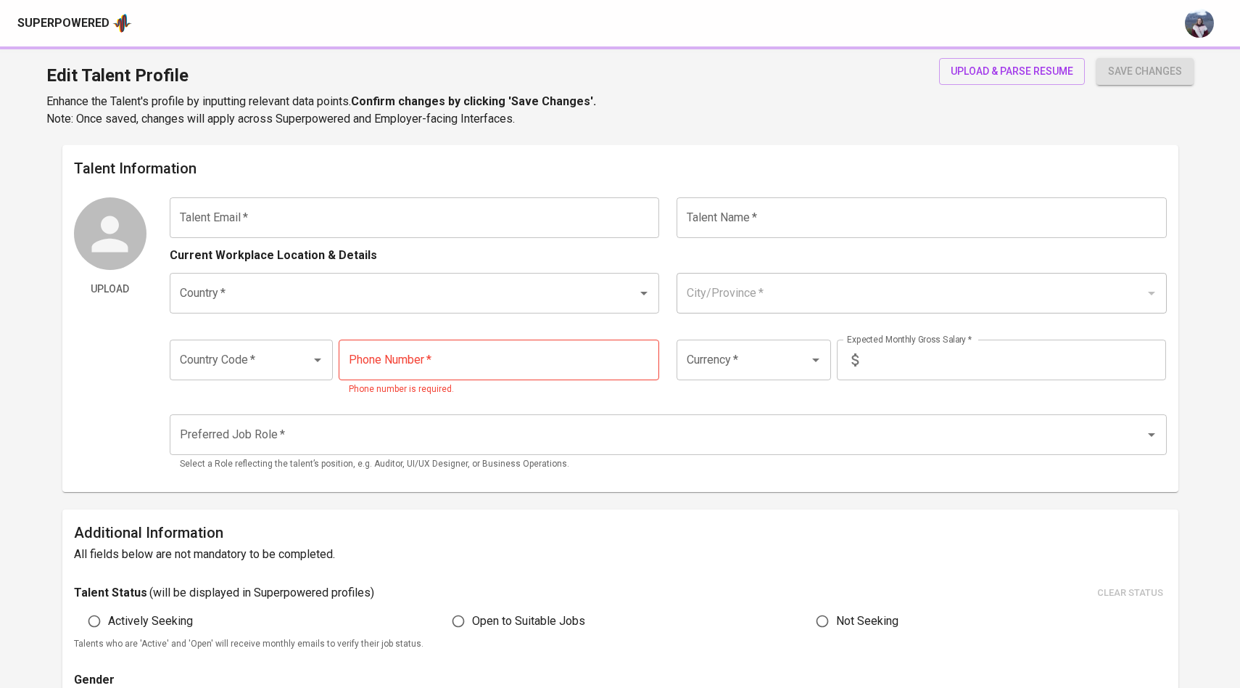
type input "[PHONE_NUMBER]"
type input "IDR"
type input "Graphic & Brand Designer"
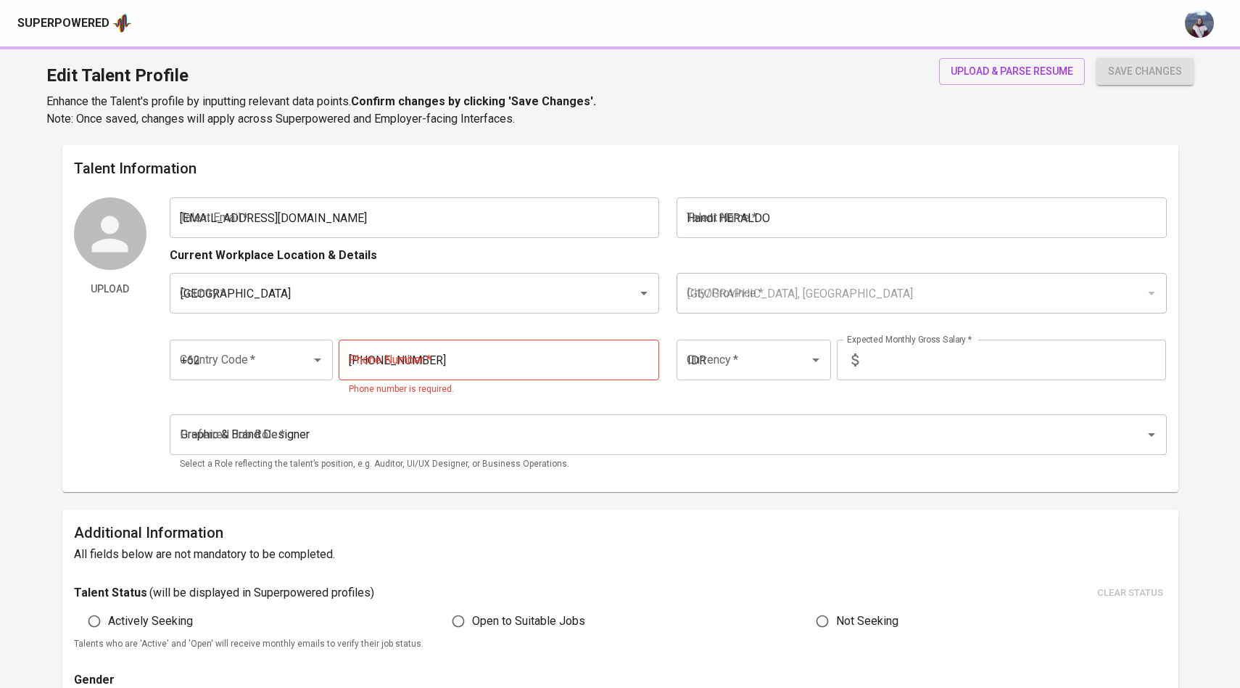
radio input "true"
type input "10"
type input "Immediately Available"
type input "[URL][DOMAIN_NAME]"
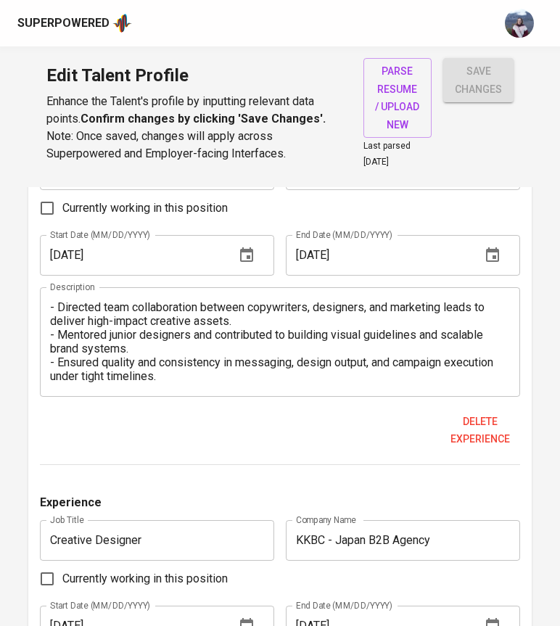
scroll to position [1371, 0]
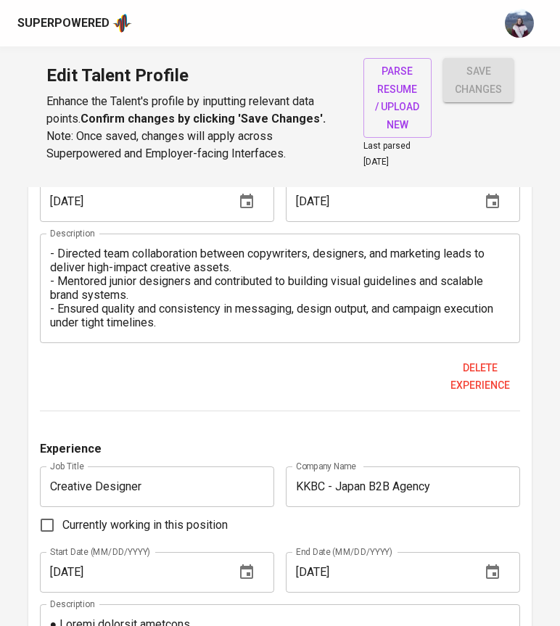
click at [158, 471] on input "Creative Designer" at bounding box center [157, 486] width 234 height 41
click at [337, 385] on div "Experience Job Title Creative Designer Job Title Company Name KKBC - Japan B2B …" at bounding box center [280, 241] width 481 height 342
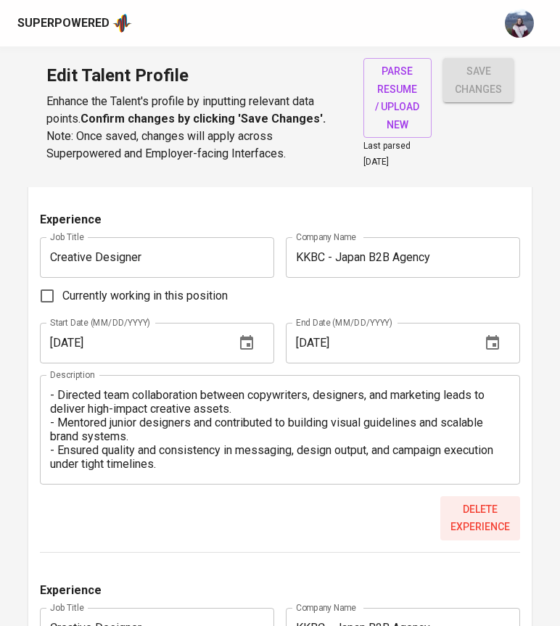
scroll to position [1229, 0]
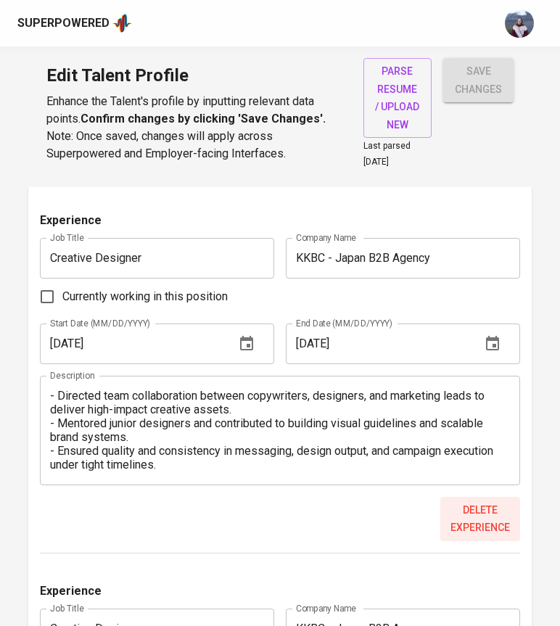
click at [475, 511] on span "Delete experience" at bounding box center [480, 519] width 68 height 36
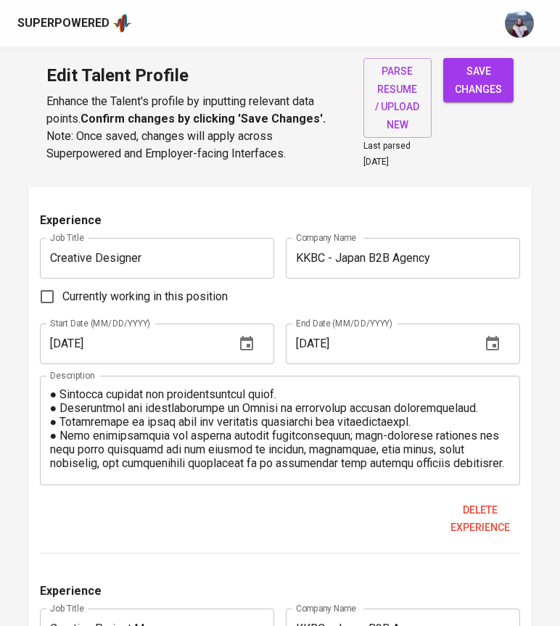
click at [403, 421] on textarea at bounding box center [280, 430] width 461 height 83
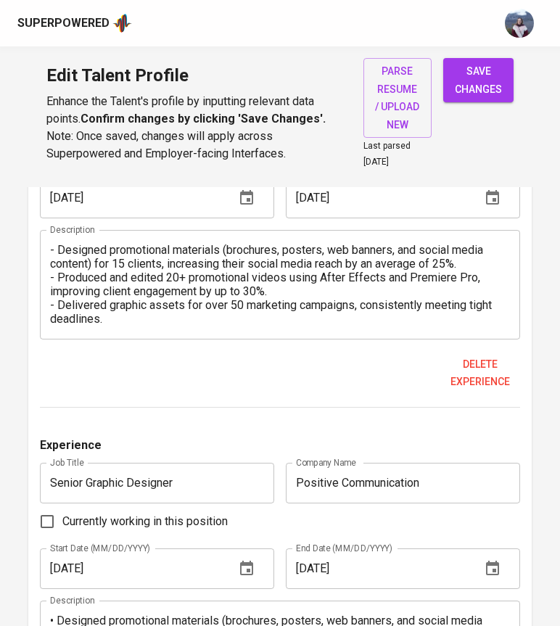
scroll to position [2062, 0]
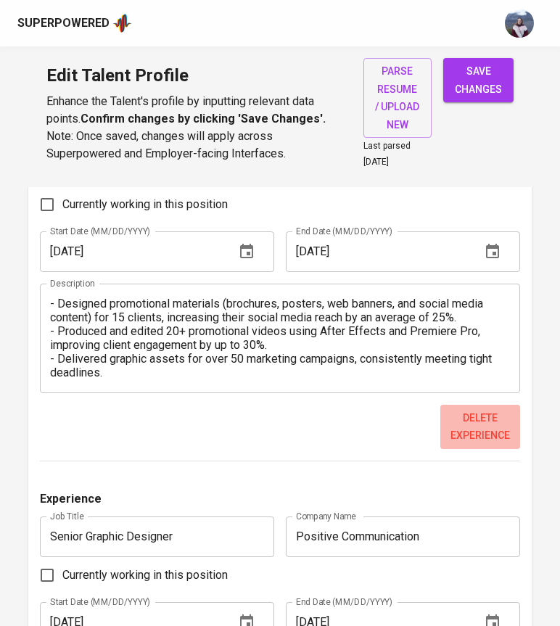
click at [488, 409] on span "Delete experience" at bounding box center [480, 427] width 68 height 36
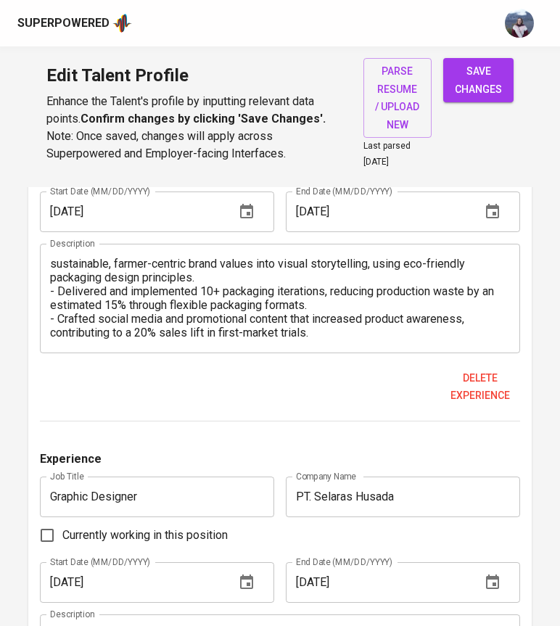
scroll to position [2472, 0]
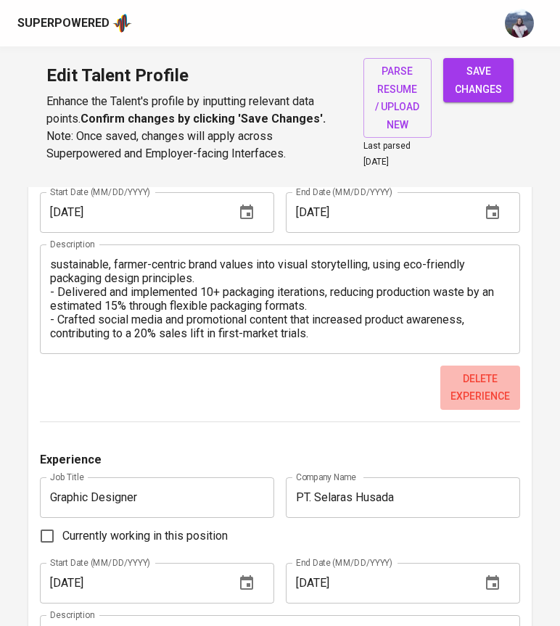
click at [481, 379] on span "Delete experience" at bounding box center [480, 388] width 68 height 36
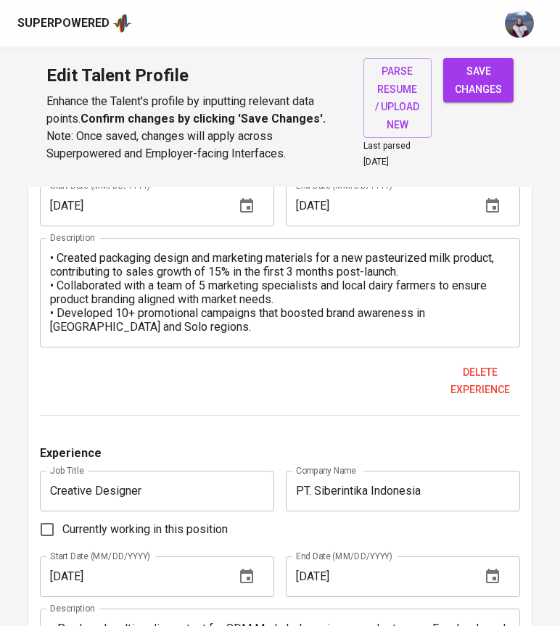
scroll to position [2549, 0]
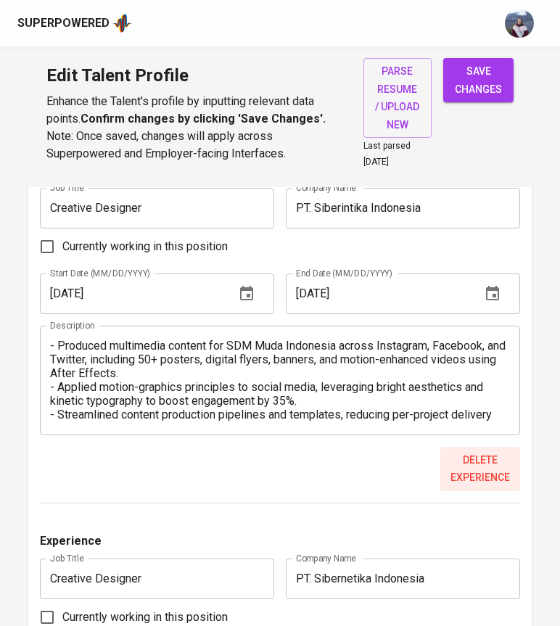
click at [468, 451] on span "Delete experience" at bounding box center [480, 469] width 68 height 36
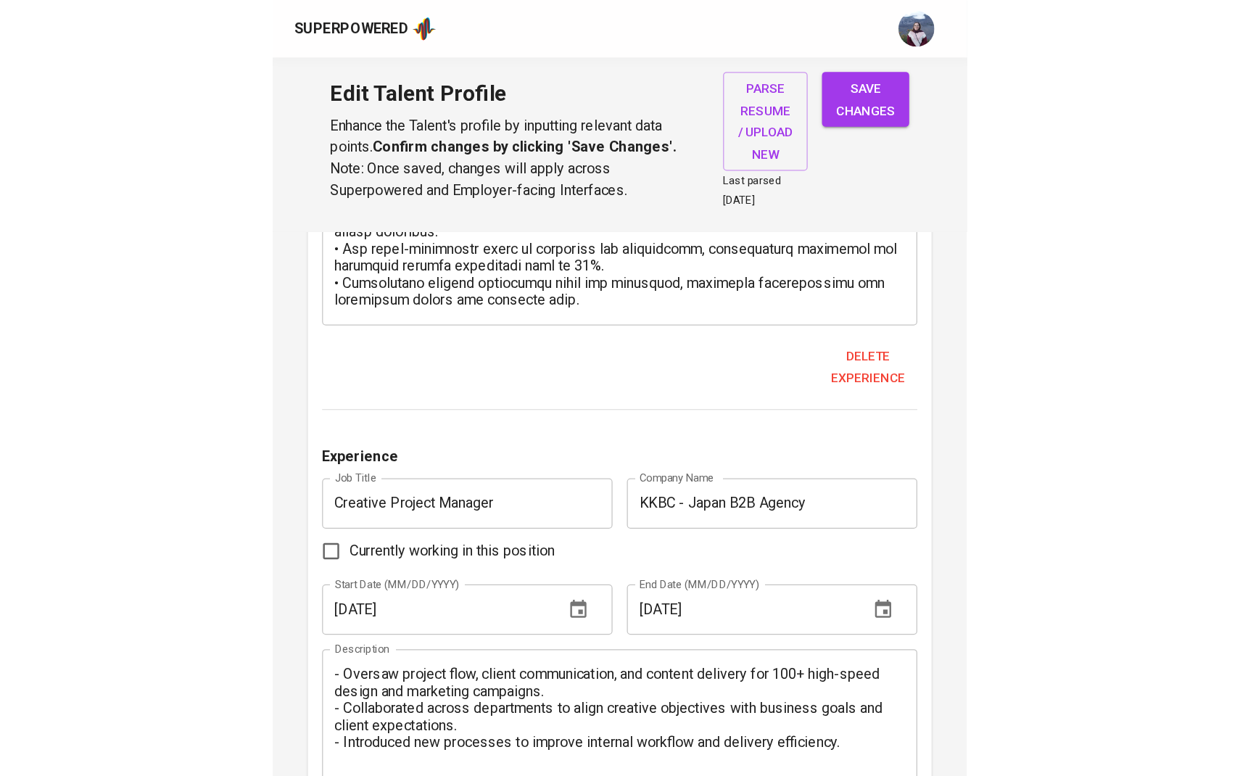
scroll to position [0, 0]
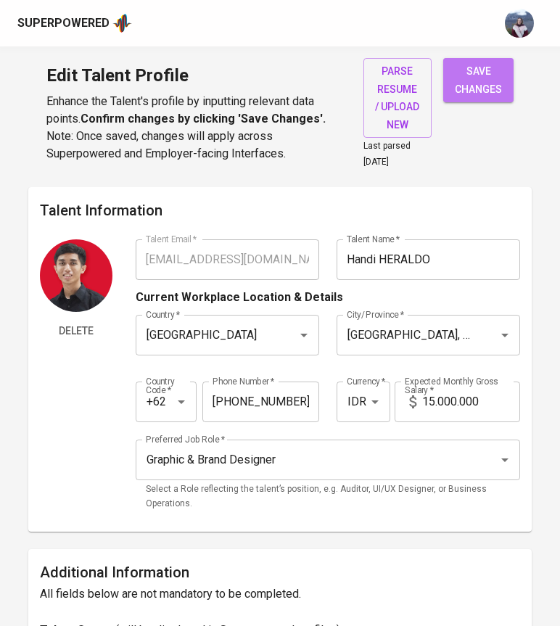
click at [489, 83] on span "save changes" at bounding box center [478, 80] width 47 height 36
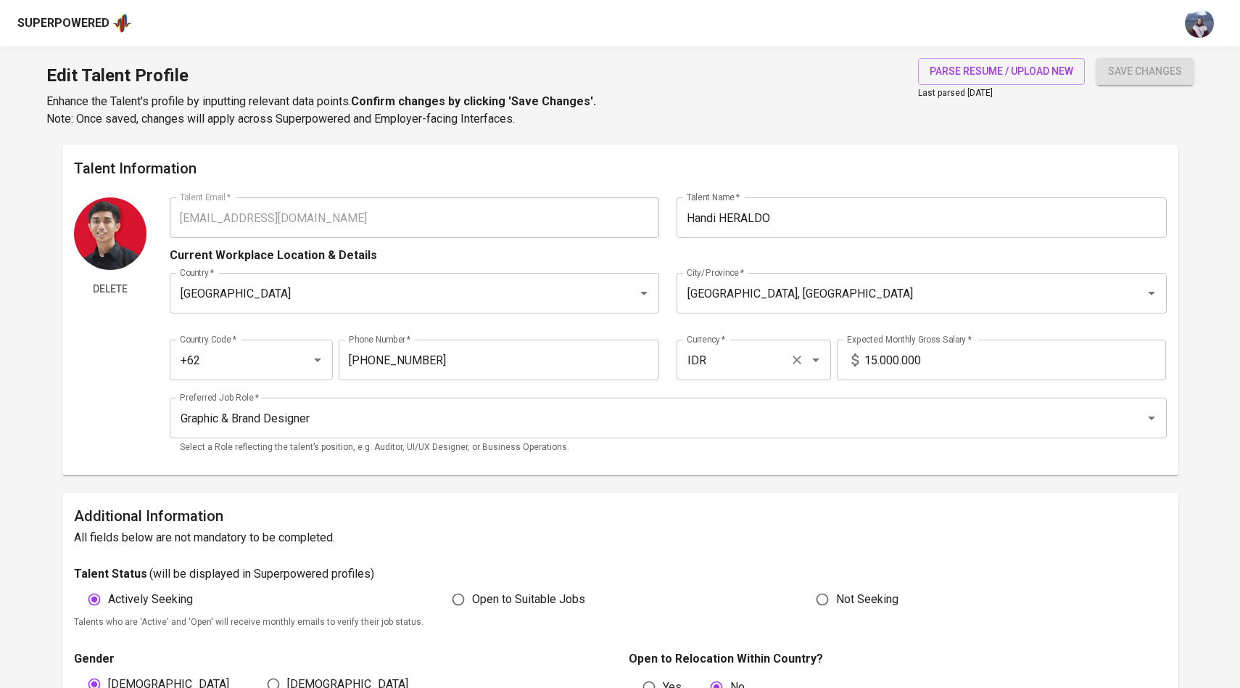
scroll to position [43, 0]
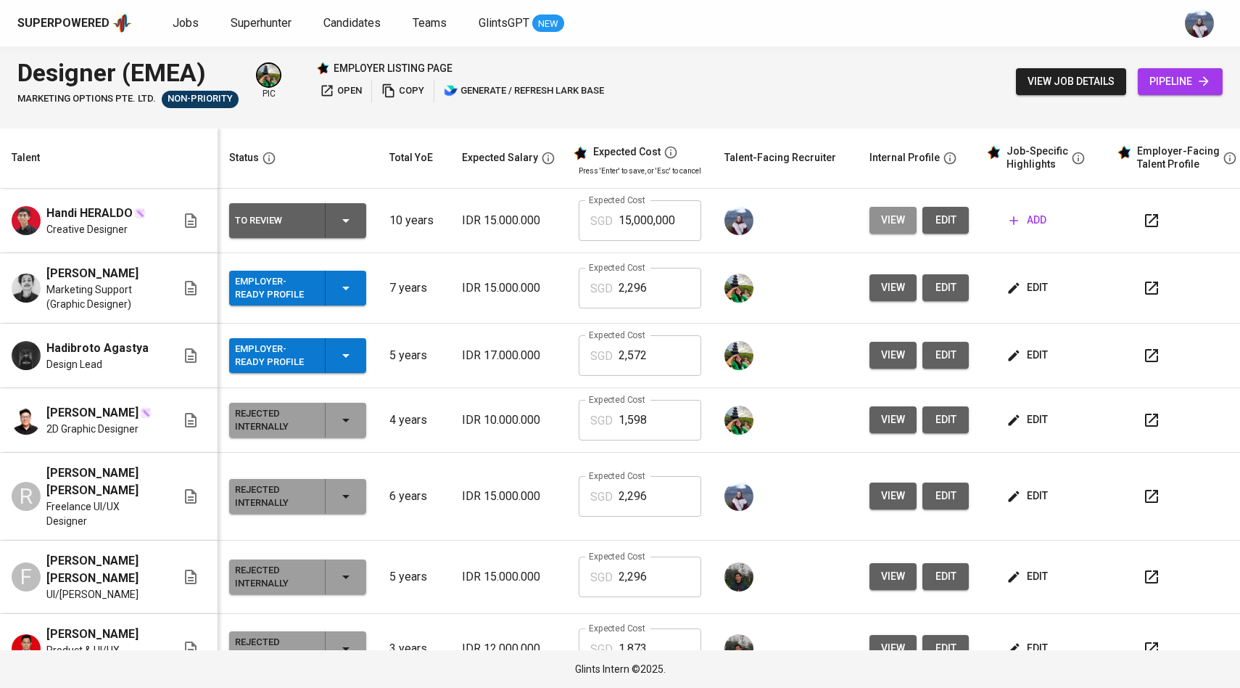
click at [887, 212] on span "view" at bounding box center [893, 220] width 24 height 18
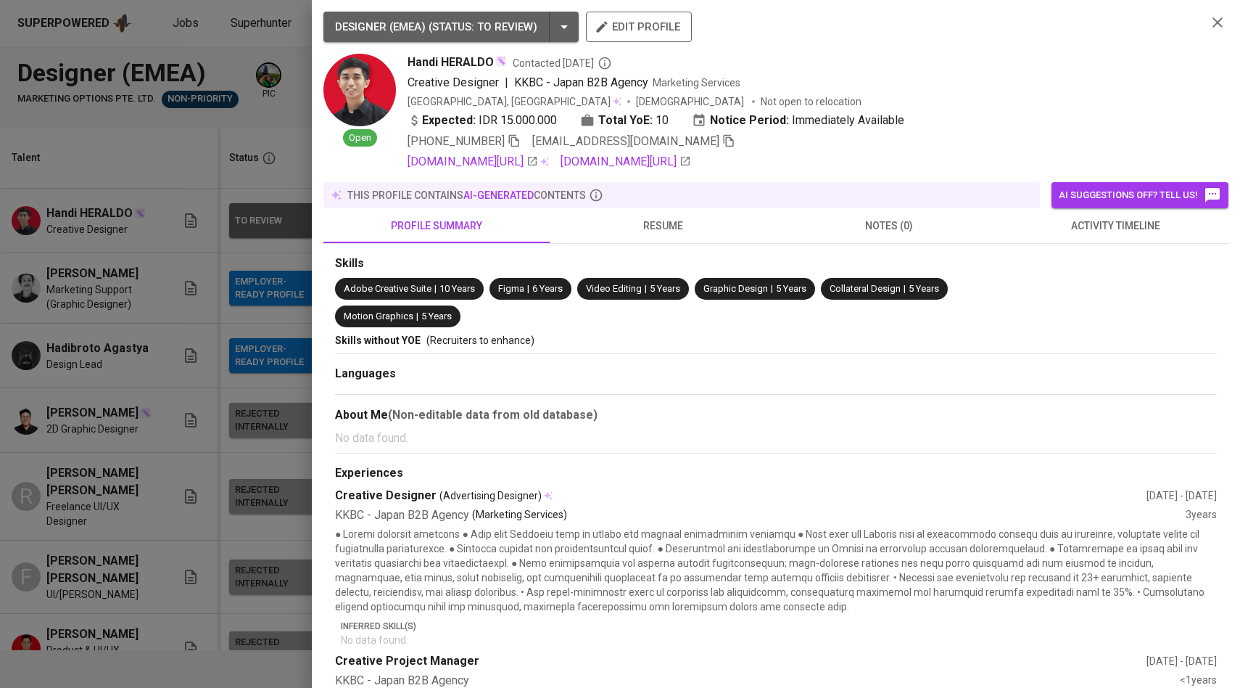
click at [219, 376] on div at bounding box center [620, 344] width 1240 height 688
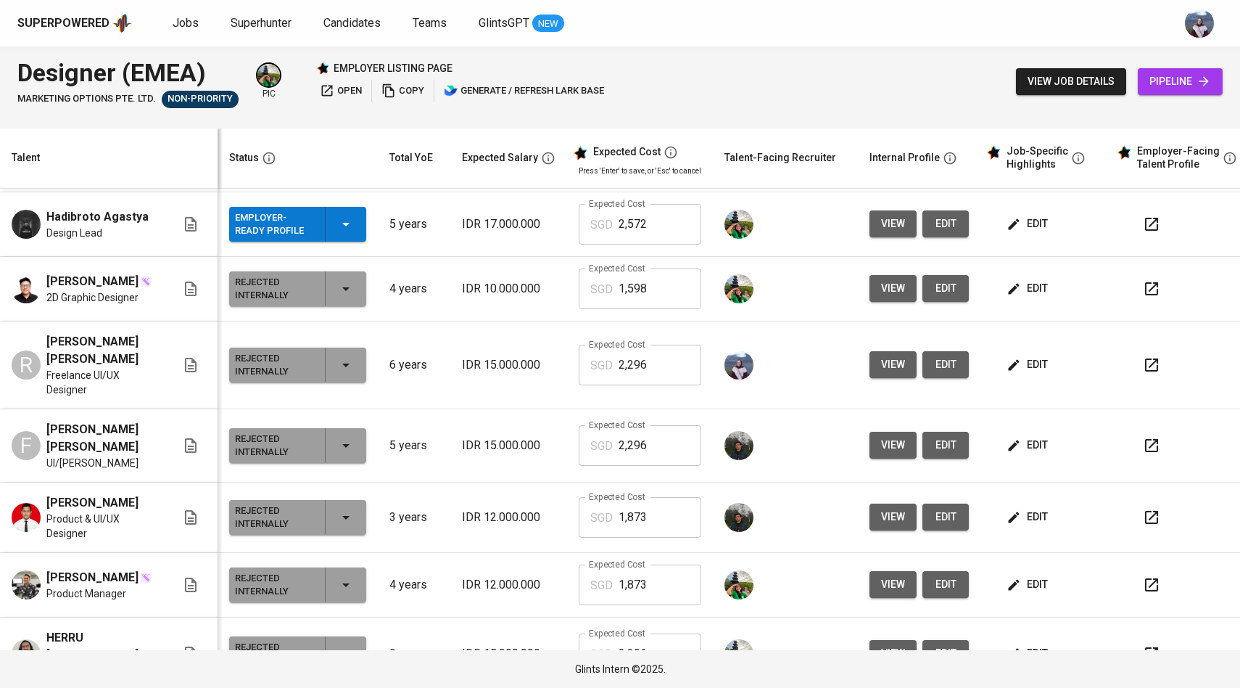
scroll to position [130, 0]
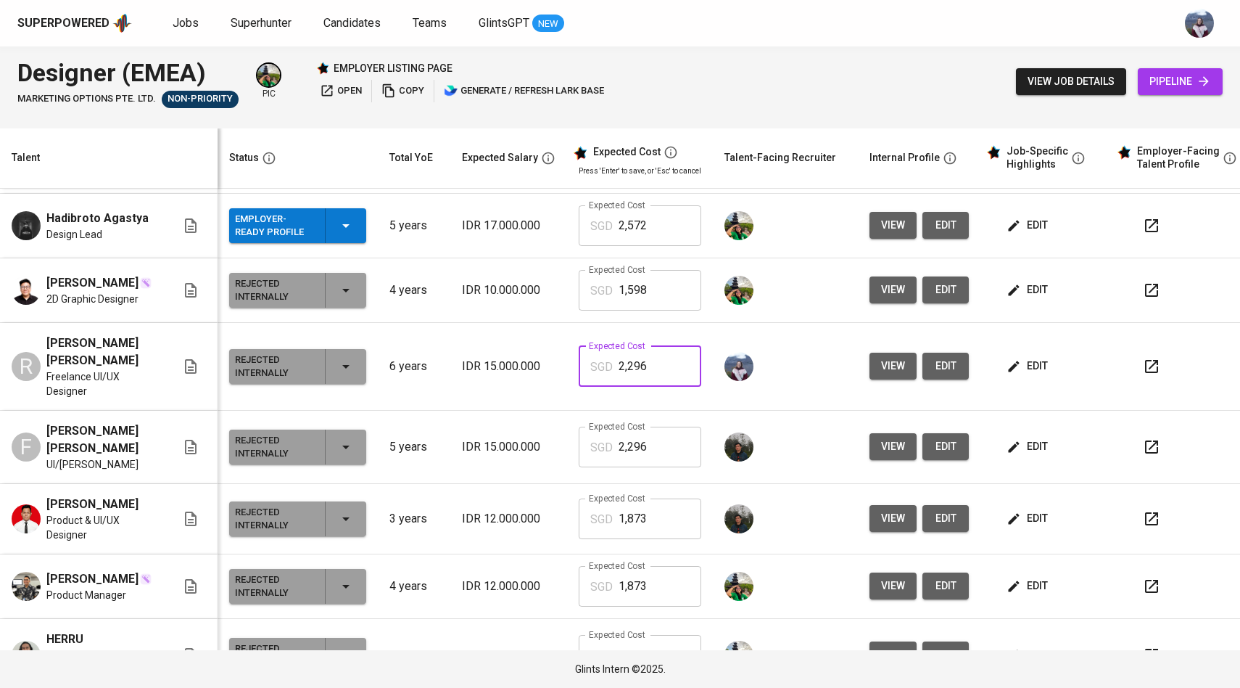
drag, startPoint x: 670, startPoint y: 362, endPoint x: 580, endPoint y: 362, distance: 90.7
click at [580, 362] on div "SGD 2,296 Expected Cost" at bounding box center [640, 366] width 123 height 41
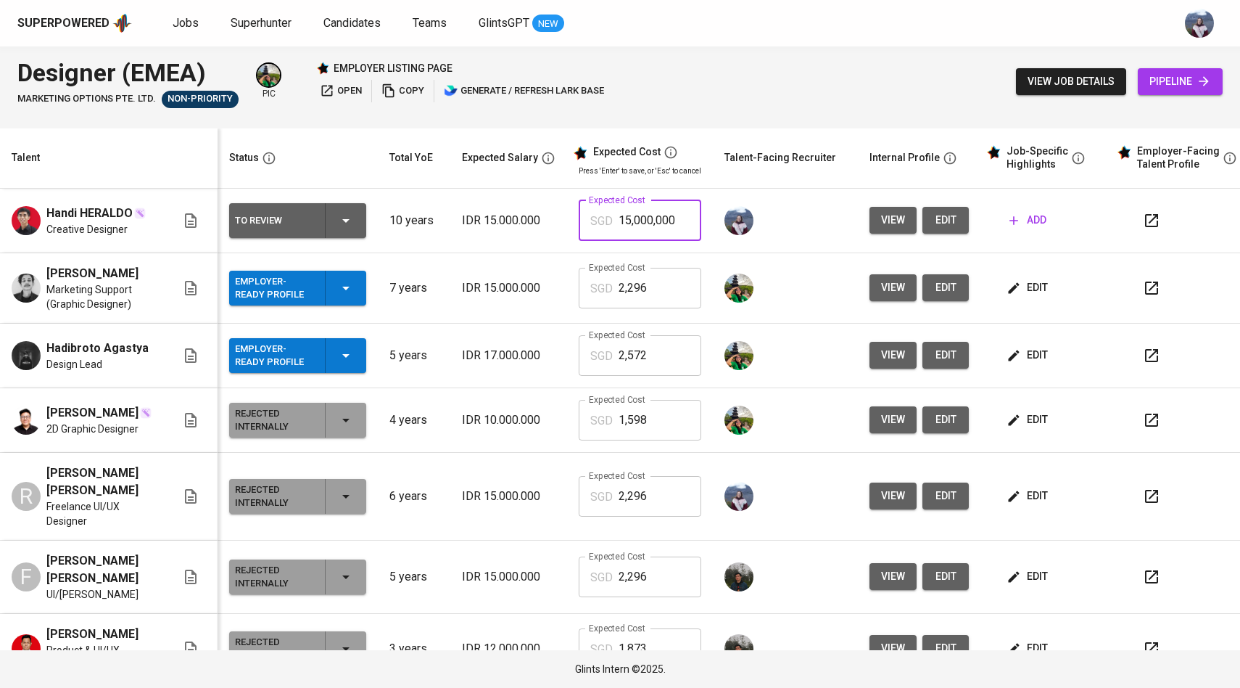
drag, startPoint x: 681, startPoint y: 227, endPoint x: 558, endPoint y: 226, distance: 123.3
click at [558, 226] on tr "Handi HERALDO Creative Designer To Review 10 years IDR 15.000.000 Expected Cost…" at bounding box center [628, 221] width 1256 height 65
paste input "2,296"
type input "2,296"
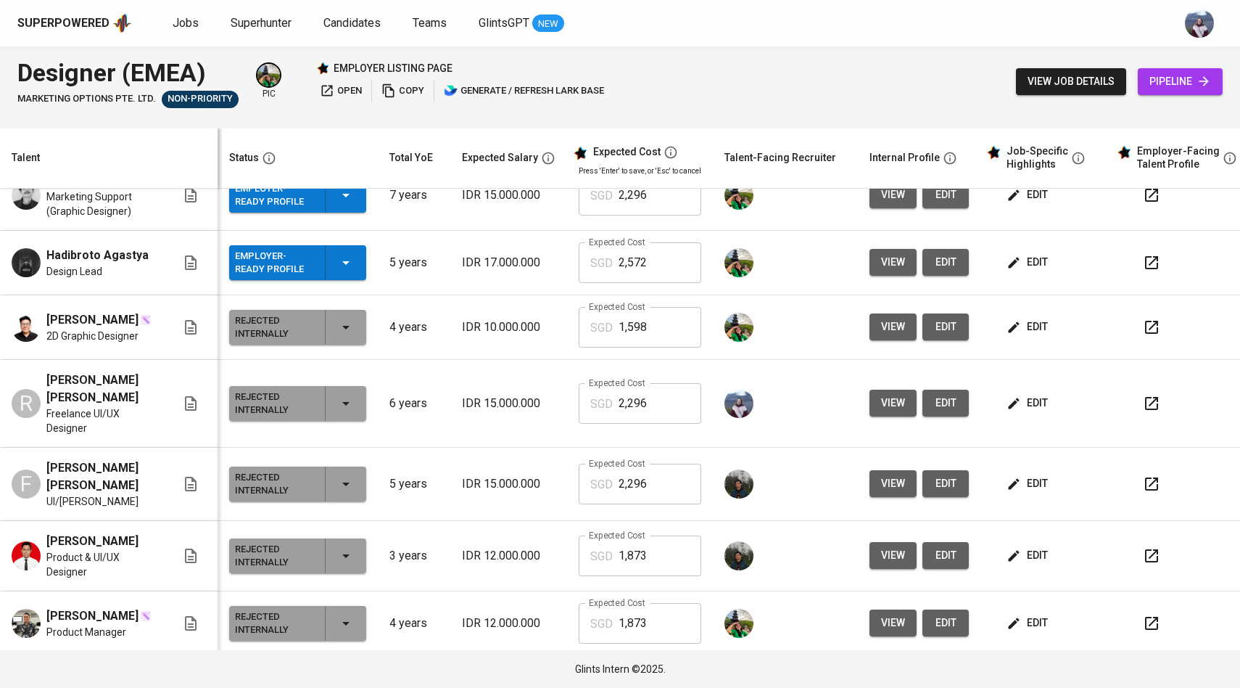
scroll to position [106, 0]
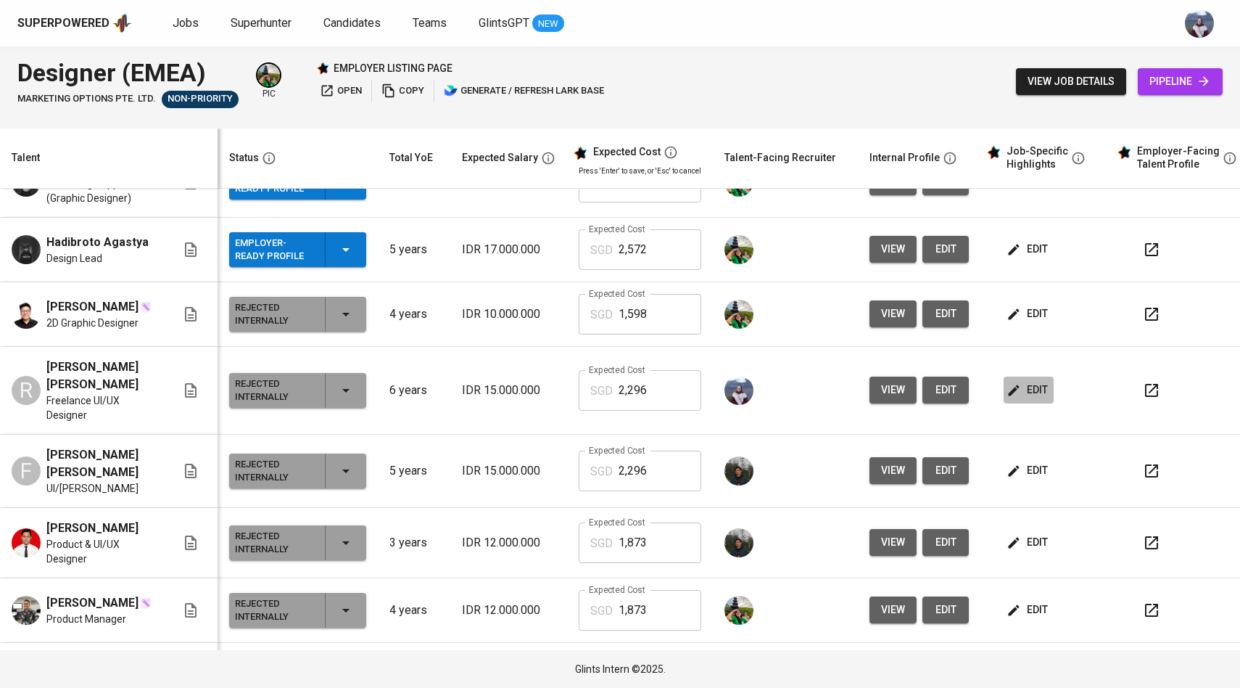
click at [1010, 384] on icon "button" at bounding box center [1014, 390] width 15 height 15
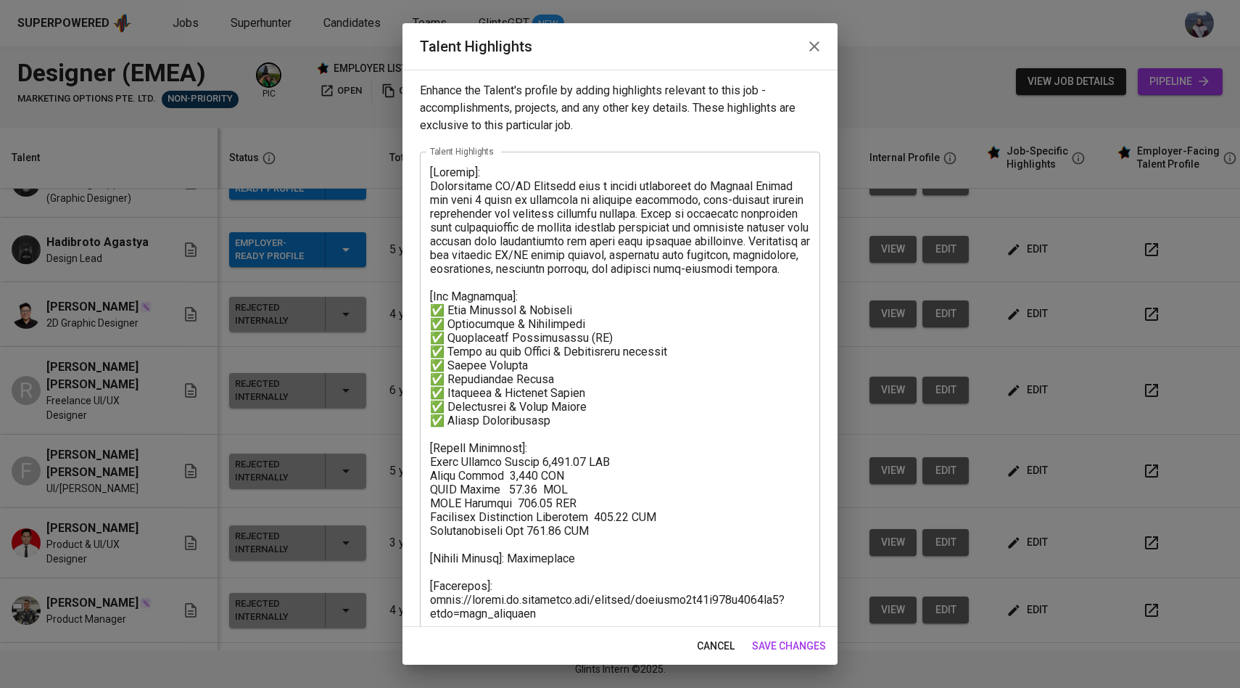
scroll to position [46, 0]
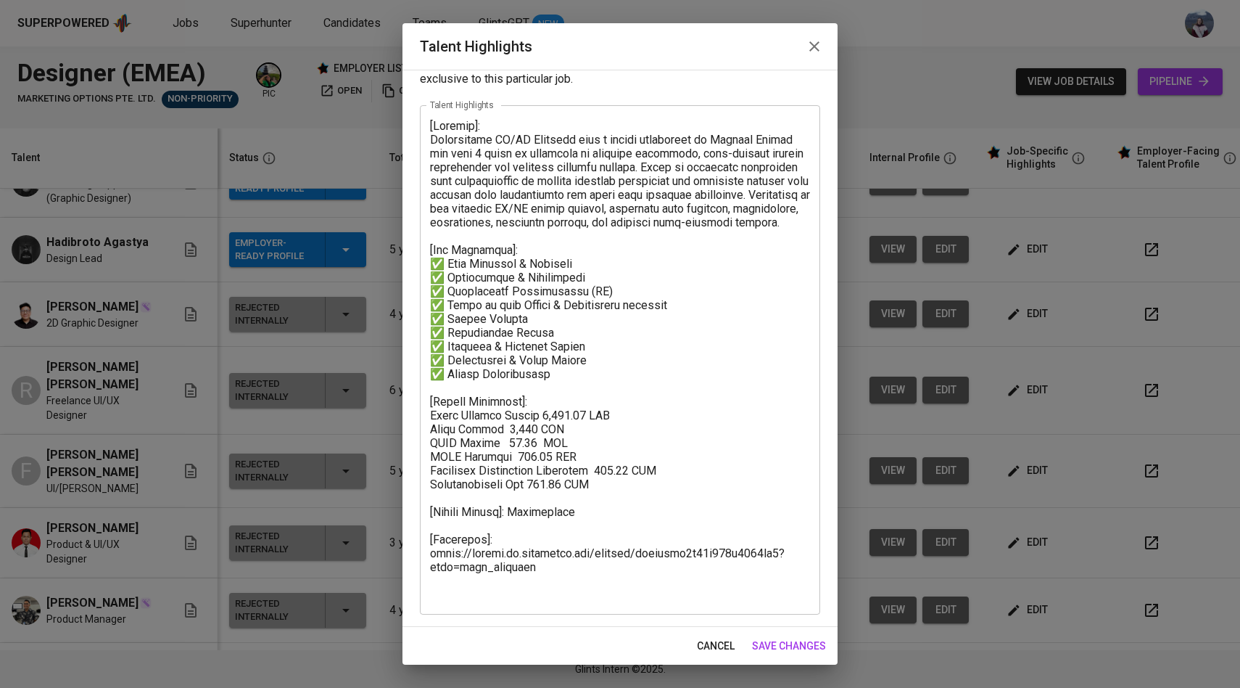
drag, startPoint x: 429, startPoint y: 415, endPoint x: 524, endPoint y: 526, distance: 146.1
click at [524, 527] on div "x Talent Highlights" at bounding box center [620, 359] width 400 height 509
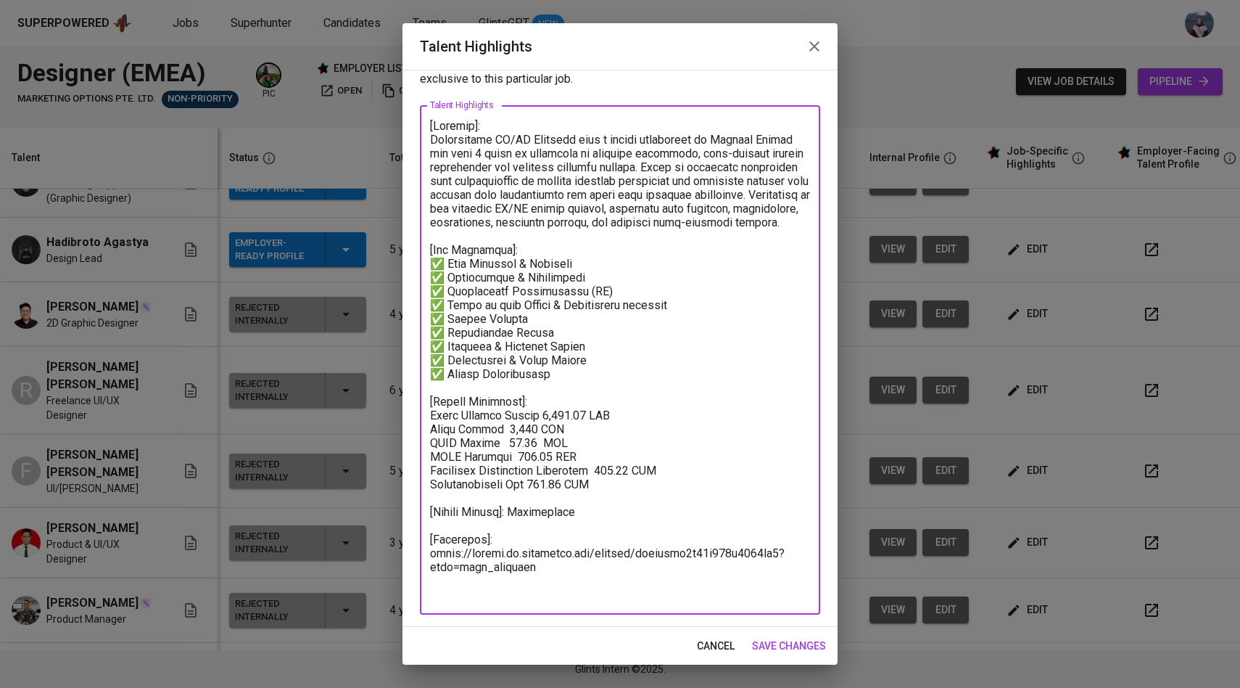
drag, startPoint x: 582, startPoint y: 527, endPoint x: 429, endPoint y: 411, distance: 191.5
click at [429, 411] on div "x Talent Highlights" at bounding box center [620, 359] width 400 height 509
click at [669, 435] on textarea at bounding box center [620, 360] width 380 height 482
drag, startPoint x: 590, startPoint y: 519, endPoint x: 426, endPoint y: 261, distance: 305.4
click at [426, 261] on div "x Talent Highlights" at bounding box center [620, 359] width 400 height 509
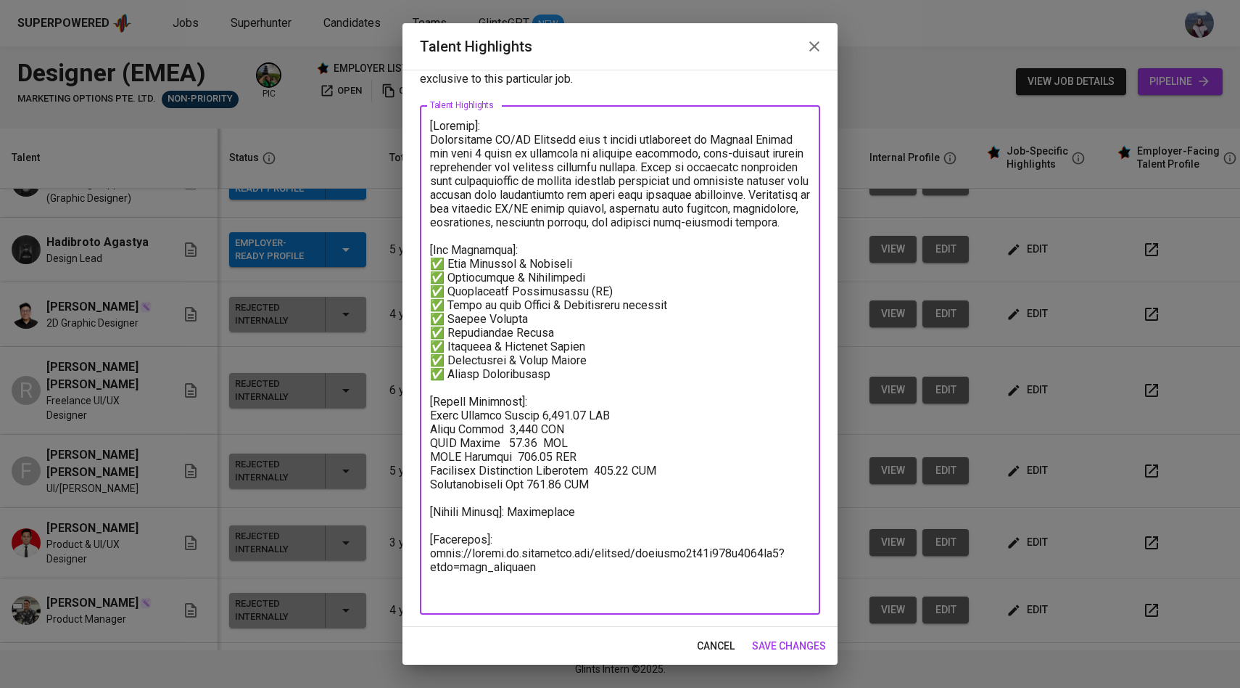
click at [761, 640] on span "save changes" at bounding box center [789, 646] width 74 height 18
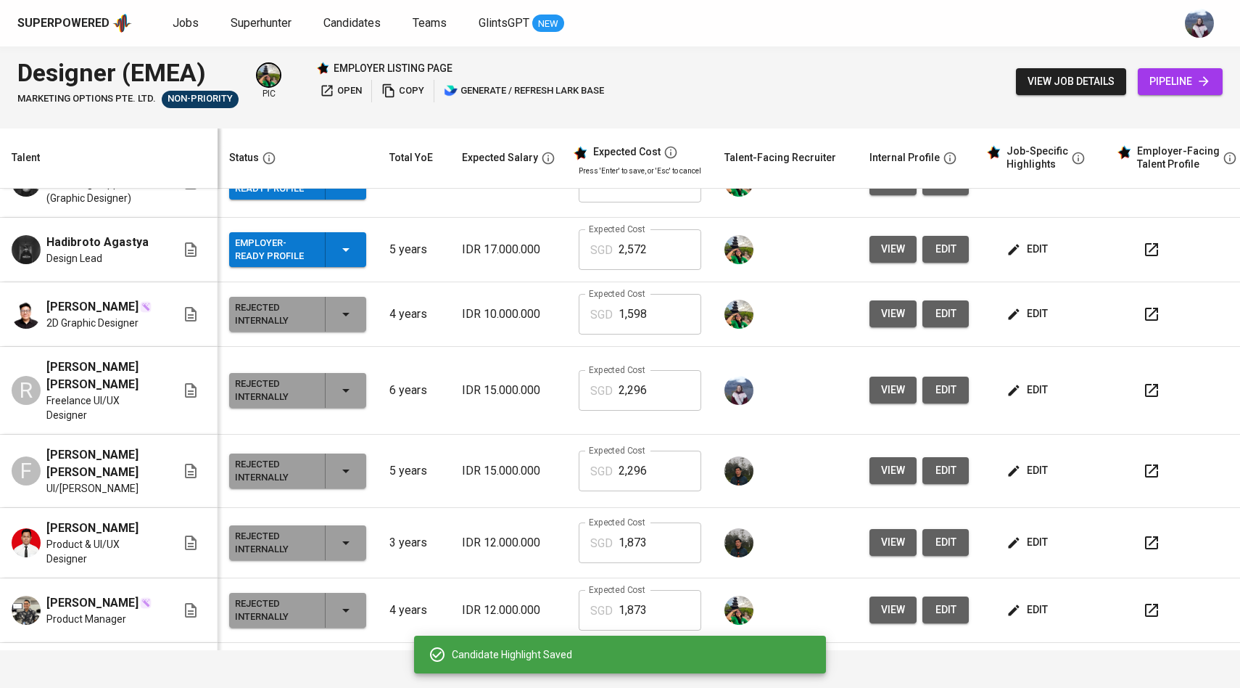
scroll to position [0, 0]
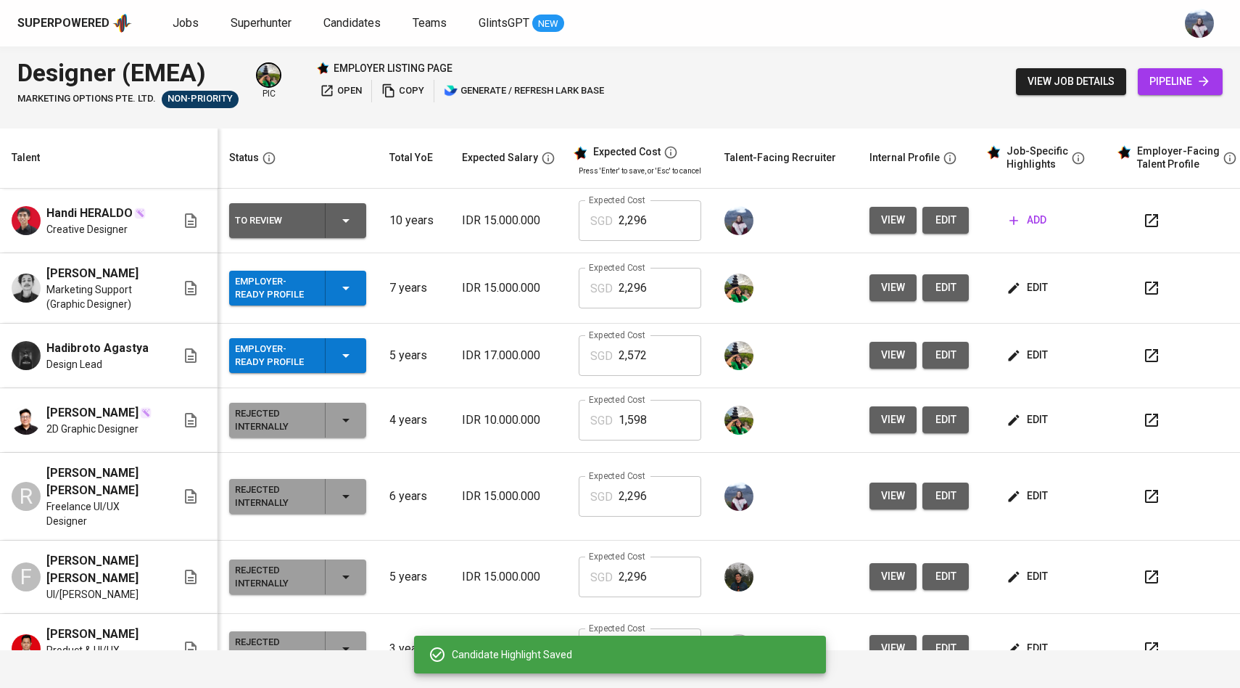
click at [1026, 216] on span "add" at bounding box center [1028, 220] width 37 height 18
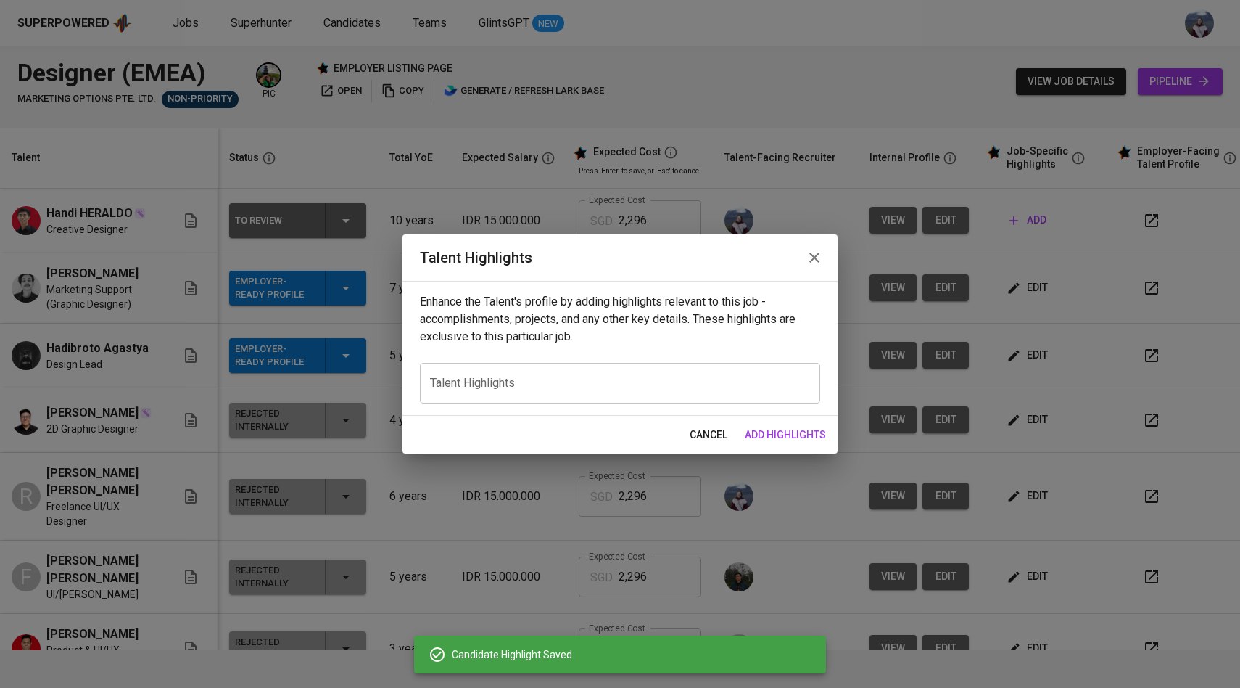
click at [665, 387] on textarea at bounding box center [620, 383] width 380 height 14
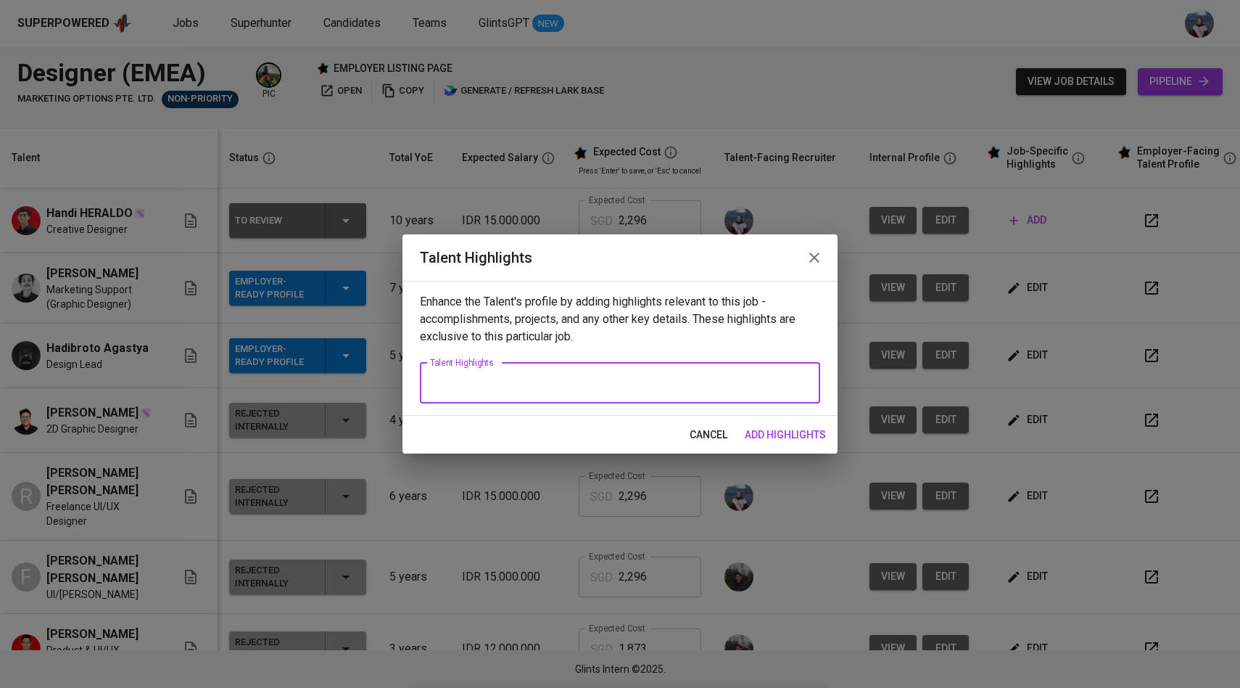
paste textarea "[Key Expertise]: ✅ User Research & Analysis ✅ Wireframing & Prototyping ✅ Infor…"
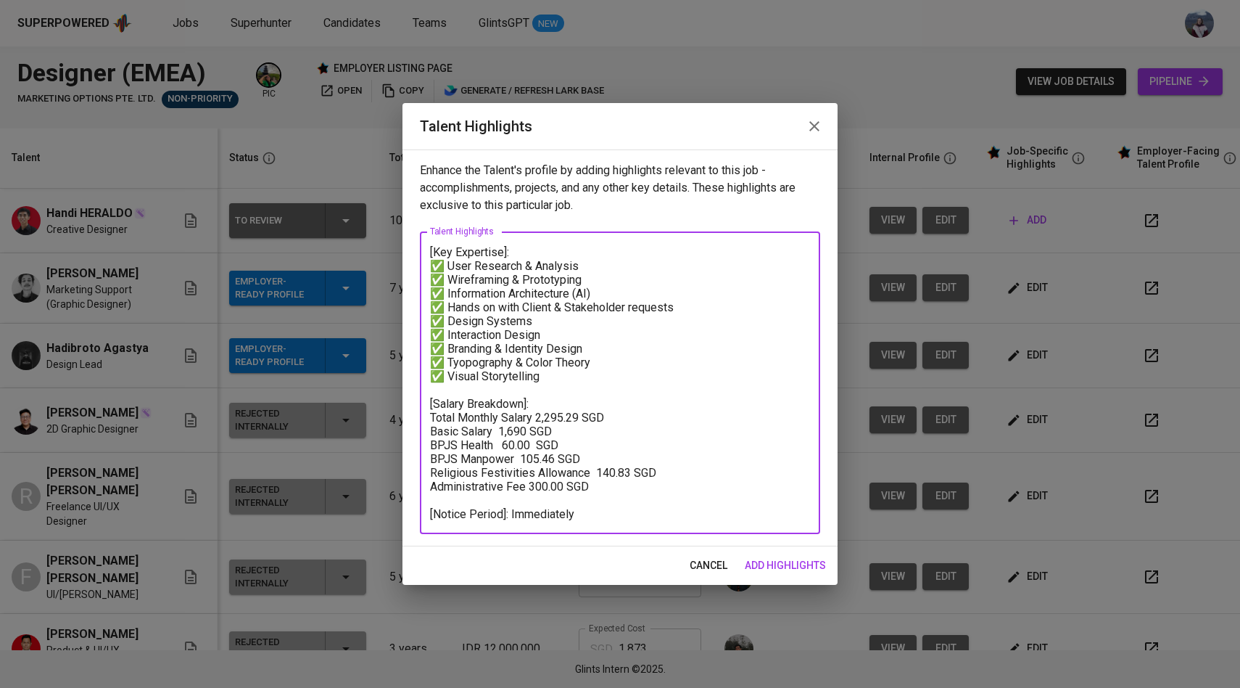
click at [430, 252] on textarea "[Key Expertise]: ✅ User Research & Analysis ✅ Wireframing & Prototyping ✅ Infor…" at bounding box center [620, 383] width 380 height 276
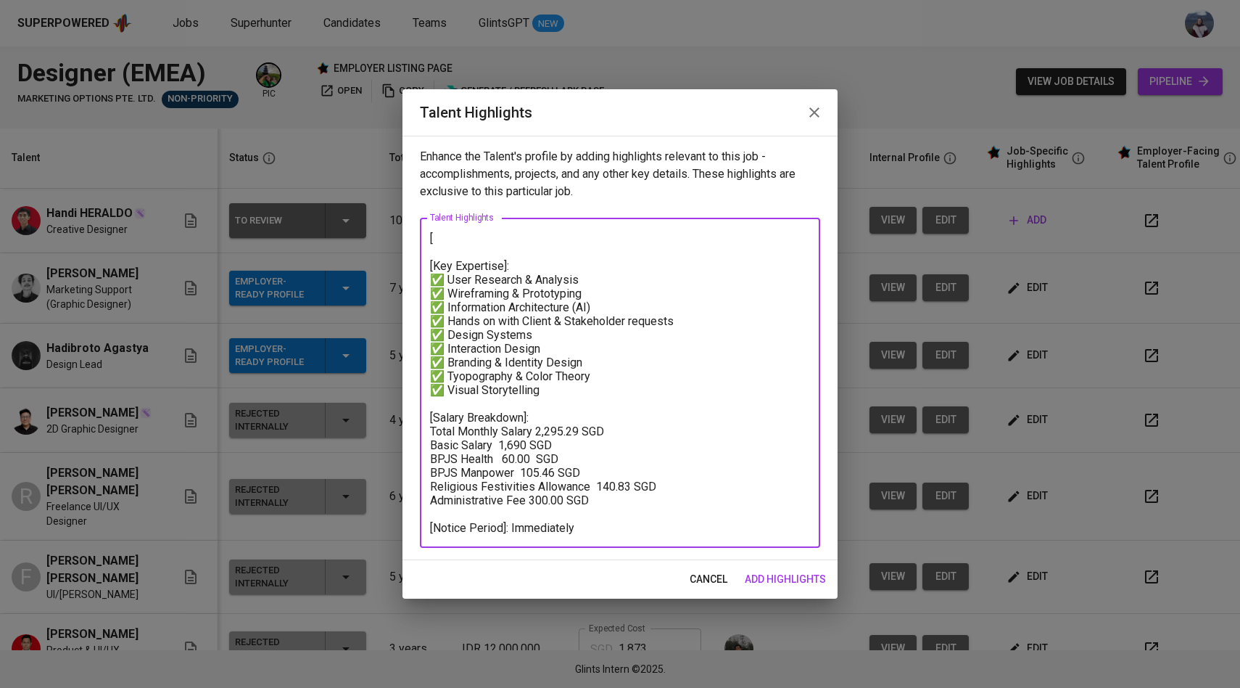
click at [458, 234] on textarea "[ [Key Expertise]: ✅ User Research & Analysis ✅ Wireframing & Prototyping ✅ Inf…" at bounding box center [620, 382] width 380 height 303
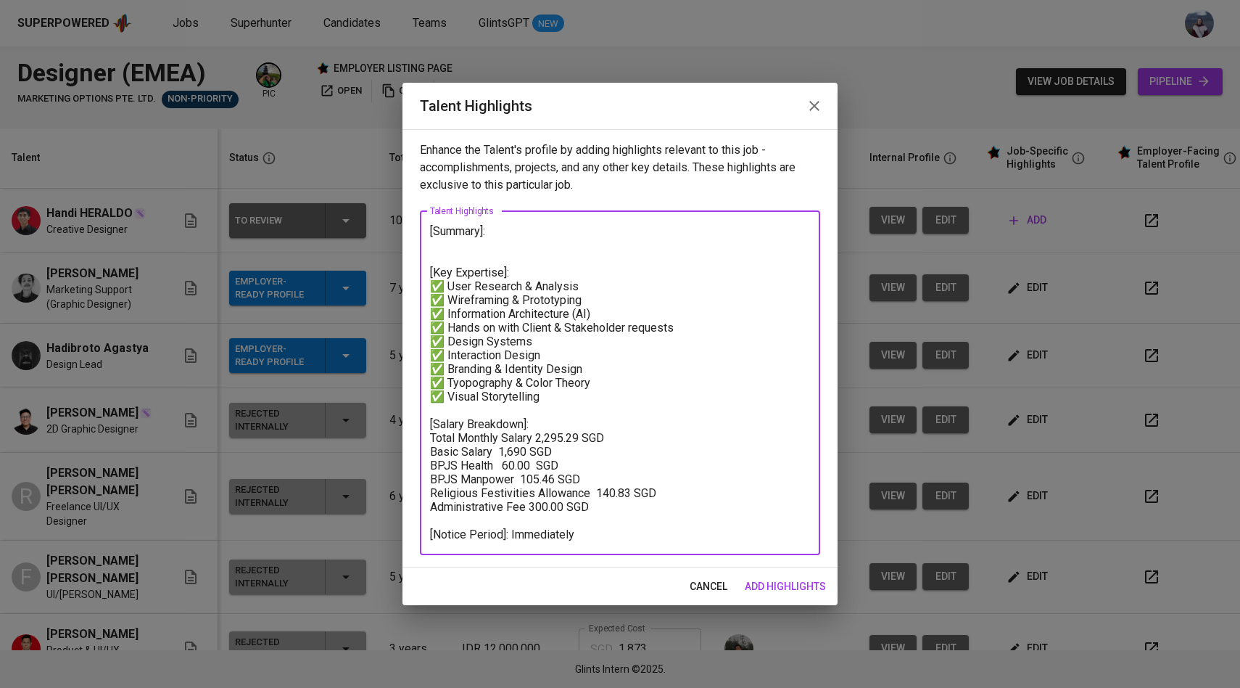
drag, startPoint x: 540, startPoint y: 397, endPoint x: 447, endPoint y: 397, distance: 92.1
click at [447, 397] on textarea "[Summary]: [Key Expertise]: ✅ User Research & Analysis ✅ Wireframing & Prototyp…" at bounding box center [620, 382] width 380 height 317
drag, startPoint x: 587, startPoint y: 381, endPoint x: 446, endPoint y: 380, distance: 141.4
click at [445, 380] on textarea "[Summary]: [Key Expertise]: ✅ User Research & Analysis ✅ Wireframing & Prototyp…" at bounding box center [620, 382] width 380 height 317
drag, startPoint x: 587, startPoint y: 364, endPoint x: 444, endPoint y: 364, distance: 142.9
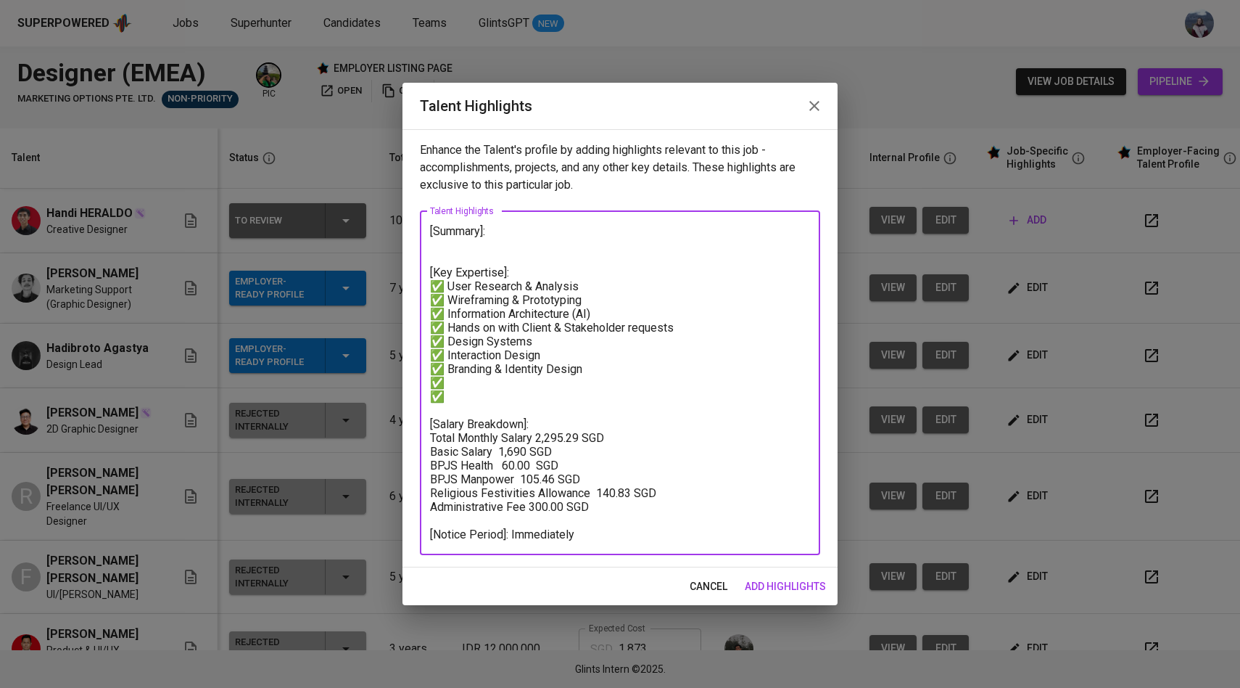
click at [443, 365] on textarea "[Summary]: [Key Expertise]: ✅ User Research & Analysis ✅ Wireframing & Prototyp…" at bounding box center [620, 382] width 380 height 317
drag, startPoint x: 548, startPoint y: 348, endPoint x: 487, endPoint y: 355, distance: 61.3
click at [484, 355] on textarea "[Summary]: [Key Expertise]: ✅ User Research & Analysis ✅ Wireframing & Prototyp…" at bounding box center [620, 382] width 380 height 317
drag, startPoint x: 539, startPoint y: 358, endPoint x: 445, endPoint y: 357, distance: 93.6
click at [445, 357] on textarea "[Summary]: [Key Expertise]: ✅ User Research & Analysis ✅ Wireframing & Prototyp…" at bounding box center [620, 382] width 380 height 317
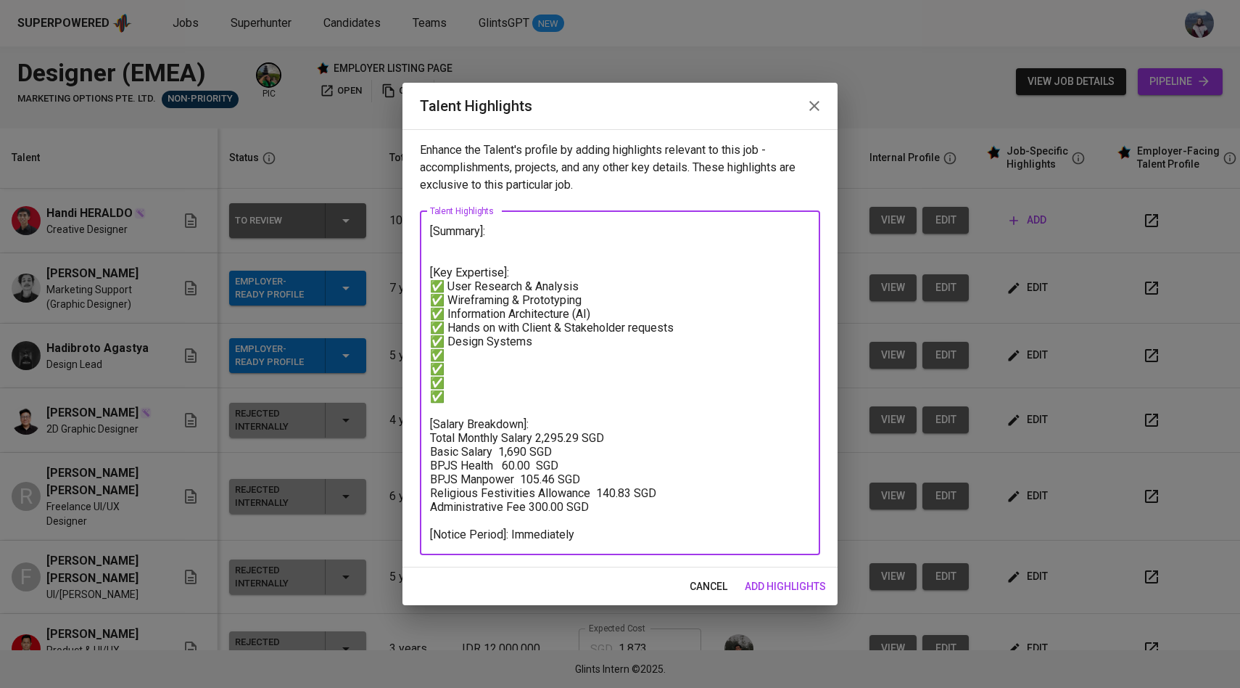
drag, startPoint x: 527, startPoint y: 337, endPoint x: 445, endPoint y: 337, distance: 81.2
click at [445, 337] on textarea "[Summary]: [Key Expertise]: ✅ User Research & Analysis ✅ Wireframing & Prototyp…" at bounding box center [620, 382] width 380 height 317
drag, startPoint x: 676, startPoint y: 328, endPoint x: 447, endPoint y: 327, distance: 229.2
click at [447, 327] on textarea "[Summary]: [Key Expertise]: ✅ User Research & Analysis ✅ Wireframing & Prototyp…" at bounding box center [620, 382] width 380 height 317
drag, startPoint x: 601, startPoint y: 309, endPoint x: 445, endPoint y: 307, distance: 156.0
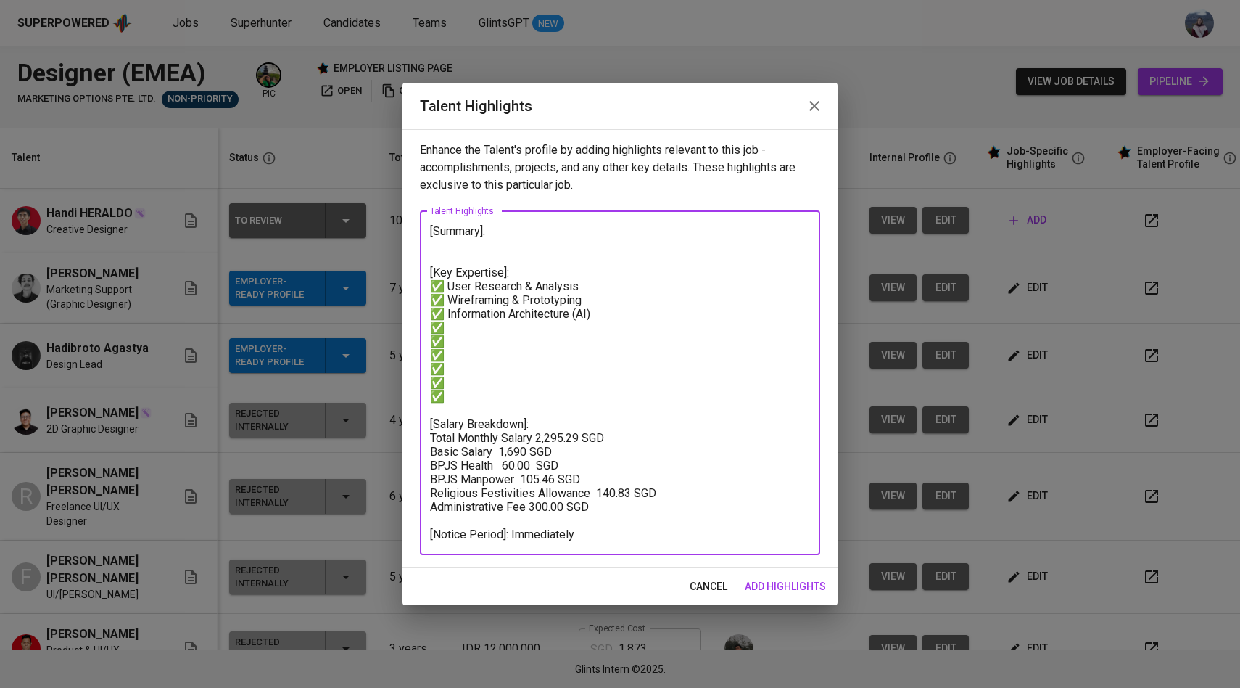
click at [445, 308] on textarea "[Summary]: [Key Expertise]: ✅ User Research & Analysis ✅ Wireframing & Prototyp…" at bounding box center [620, 382] width 380 height 317
drag, startPoint x: 583, startPoint y: 297, endPoint x: 447, endPoint y: 295, distance: 135.6
click at [447, 296] on textarea "[Summary]: [Key Expertise]: ✅ User Research & Analysis ✅ Wireframing & Prototyp…" at bounding box center [620, 382] width 380 height 317
drag, startPoint x: 580, startPoint y: 285, endPoint x: 445, endPoint y: 282, distance: 134.2
click at [445, 282] on textarea "[Summary]: [Key Expertise]: ✅ User Research & Analysis ✅ ✅ ✅ ✅ ✅ ✅ ✅ ✅ [Salary …" at bounding box center [620, 382] width 380 height 317
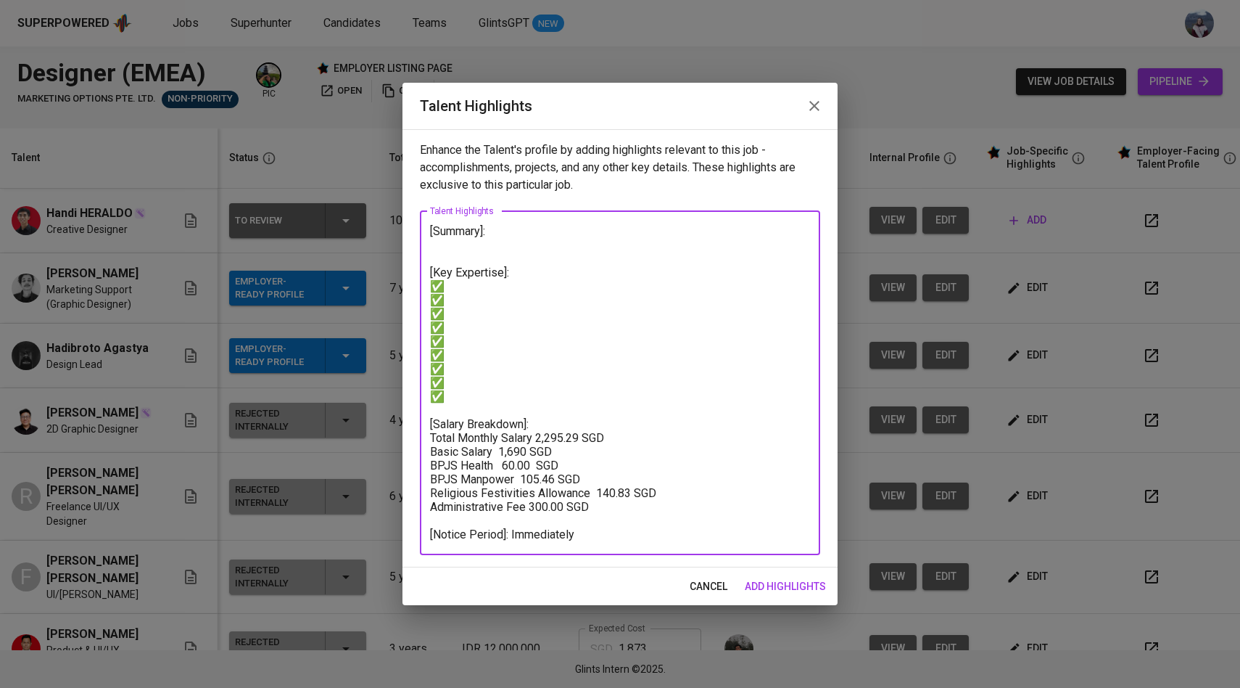
click at [656, 540] on textarea "[Summary]: [Key Expertise]: ✅ ✅ ✅ ✅ ✅ ✅ ✅ ✅ ✅ [Salary Breakdown]: Total Monthly…" at bounding box center [620, 382] width 380 height 317
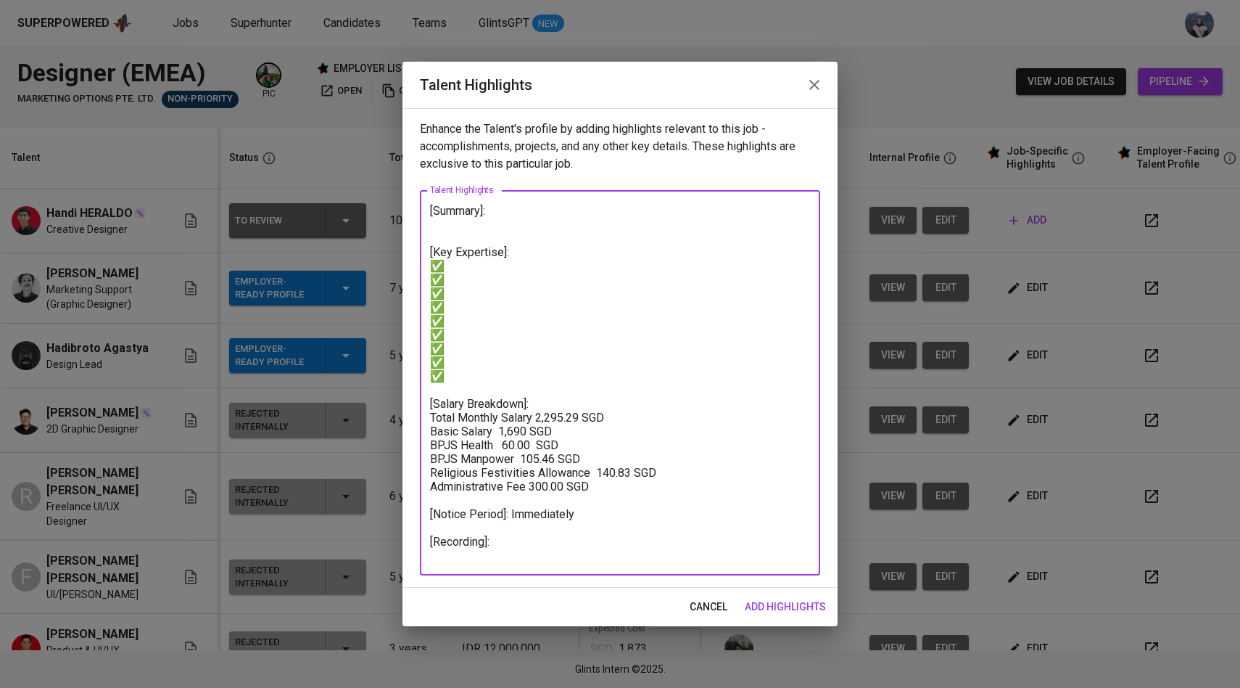
paste textarea "https://glints.sg.larksuite.com/minutes/obsghm48z2hutbz59xqgydcs?from=from_copy…"
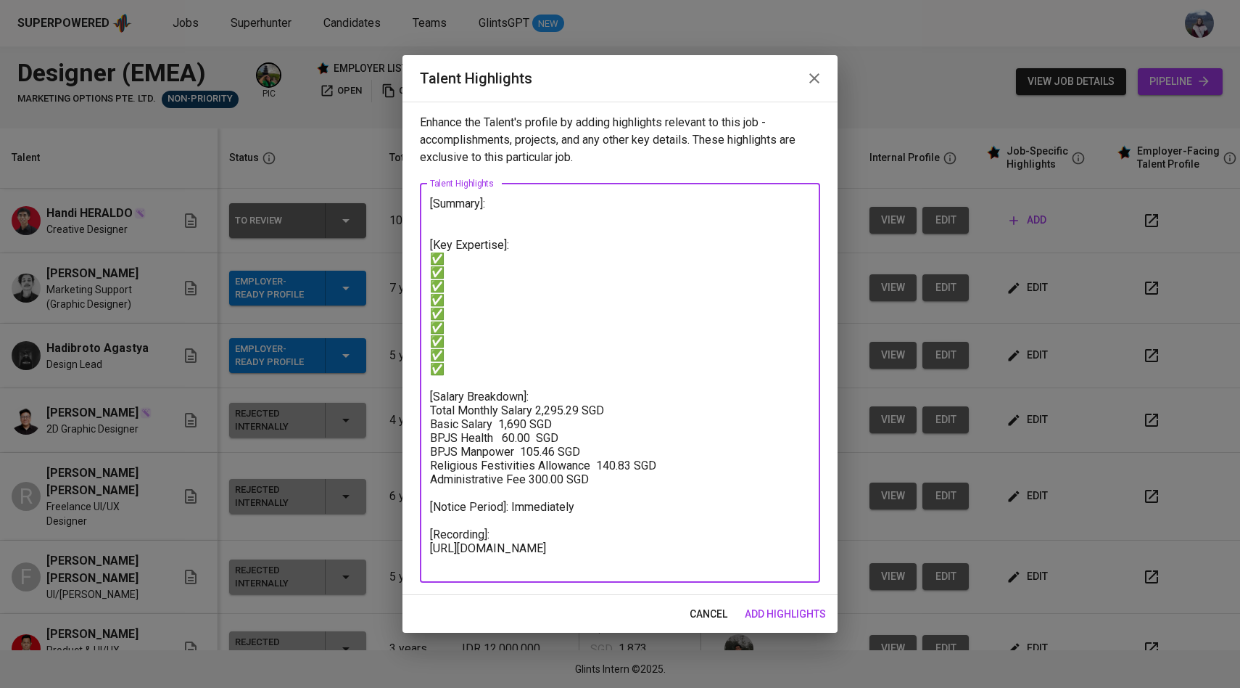
type textarea "[Summary]: [Key Expertise]: ✅ ✅ ✅ ✅ ✅ ✅ ✅ ✅ ✅ [Salary Breakdown]: Total Monthly…"
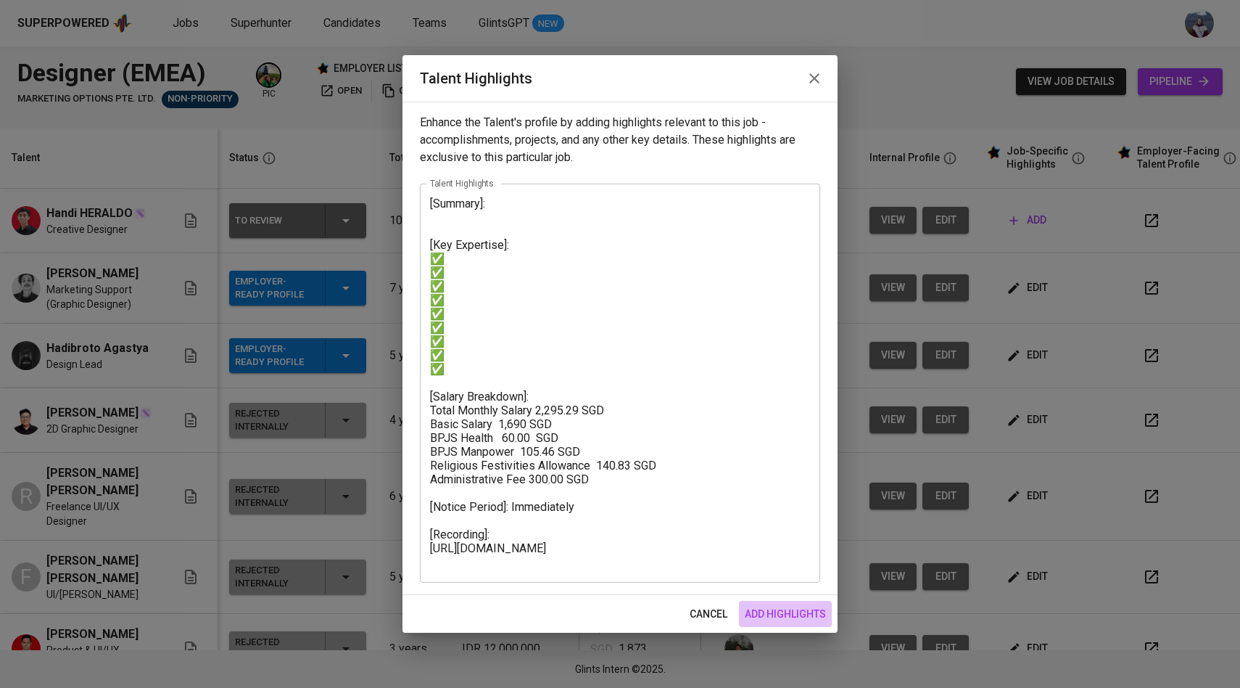
click at [797, 609] on span "add highlights" at bounding box center [785, 614] width 81 height 18
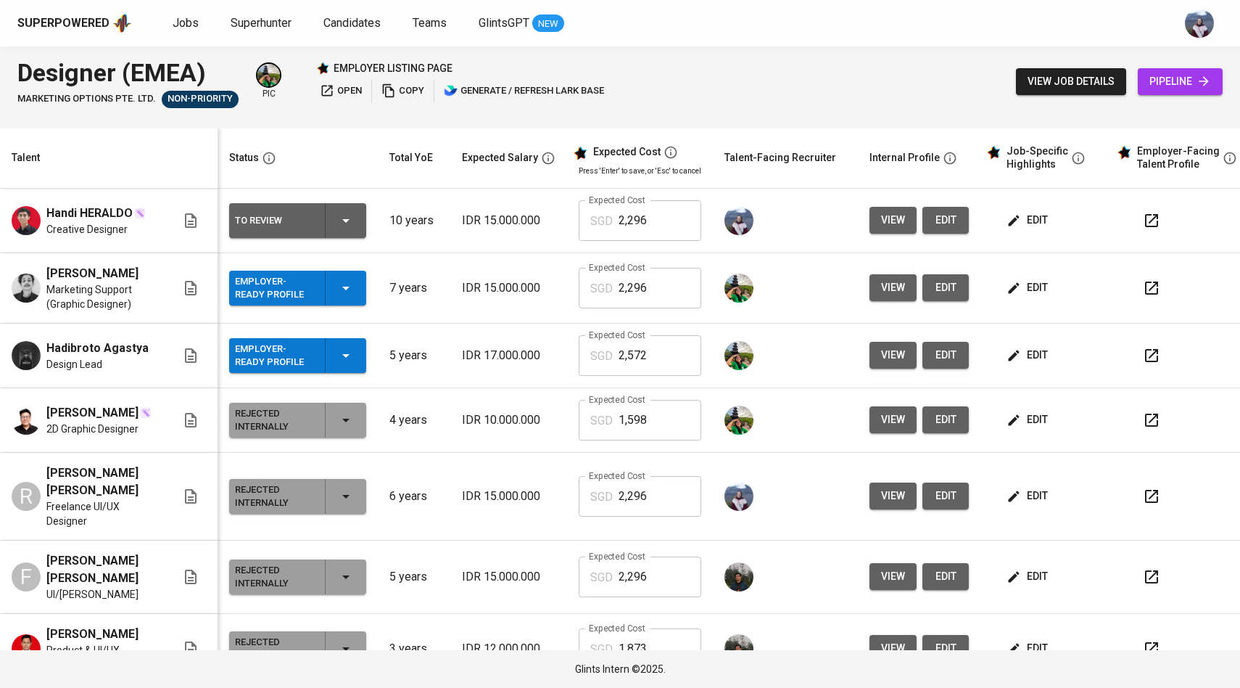
click at [881, 214] on span "view" at bounding box center [893, 220] width 24 height 18
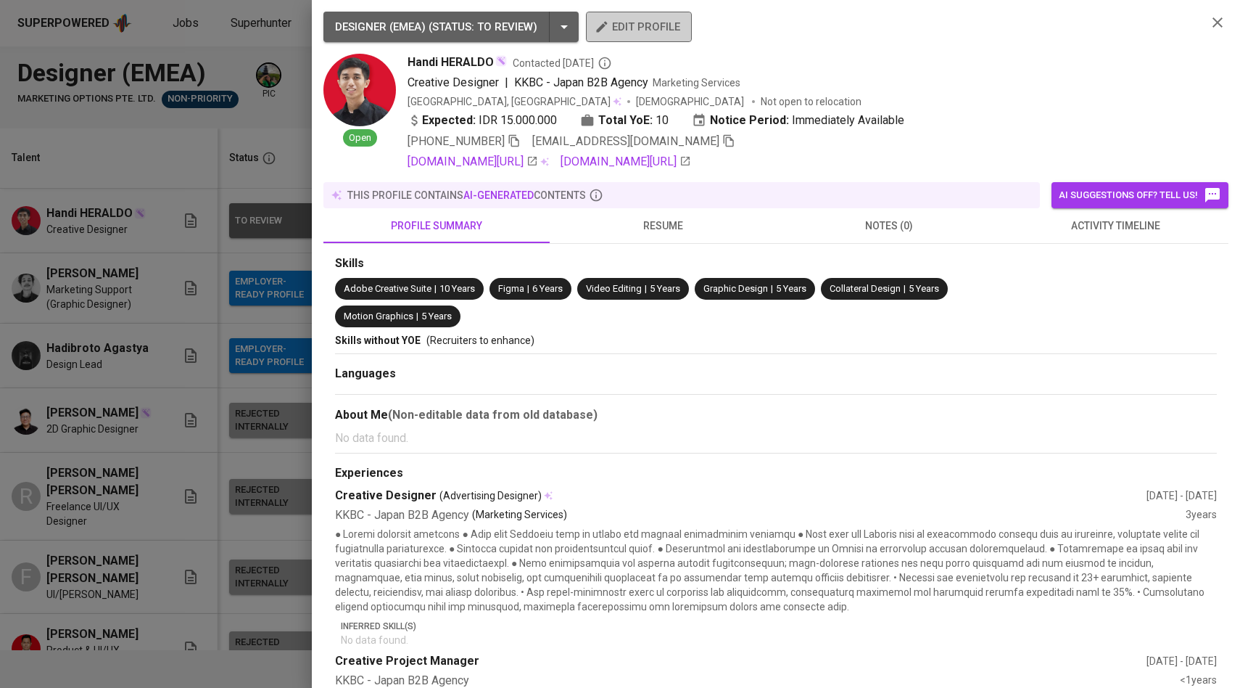
click at [643, 28] on span "edit profile" at bounding box center [639, 26] width 83 height 19
click at [257, 289] on div at bounding box center [620, 344] width 1240 height 688
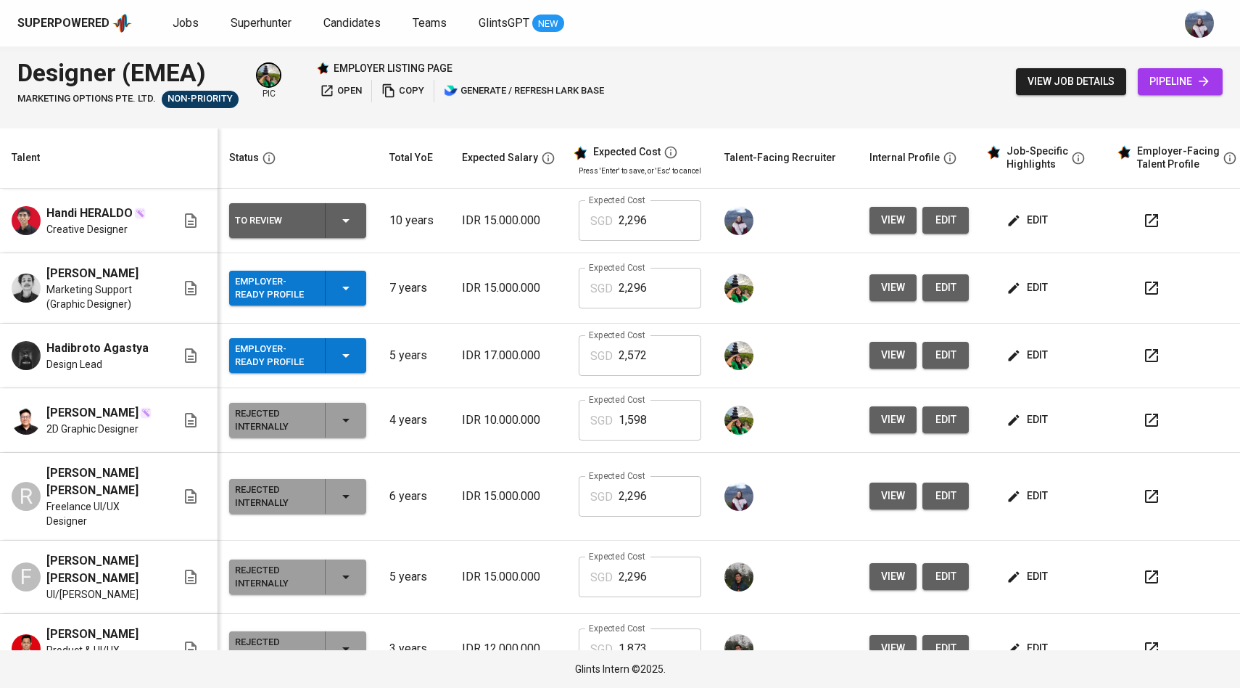
click at [1024, 218] on span "edit" at bounding box center [1029, 220] width 38 height 18
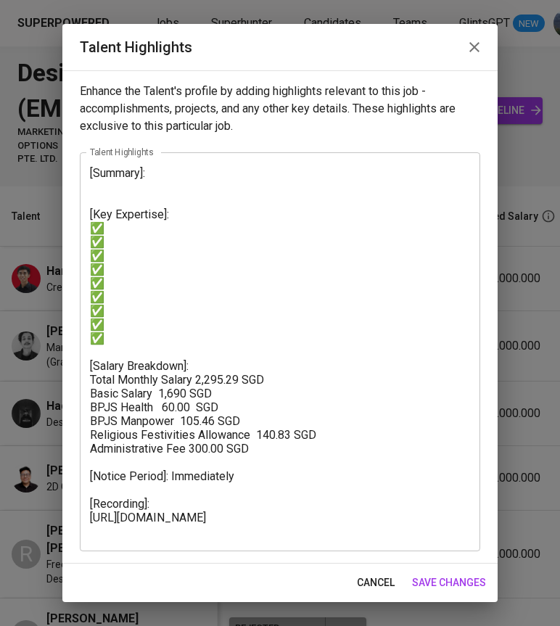
click at [145, 222] on textarea "[Summary]: [Key Expertise]: ✅ ✅ ✅ ✅ ✅ ✅ ✅ ✅ ✅ [Salary Breakdown]: Total Monthly…" at bounding box center [280, 352] width 380 height 372
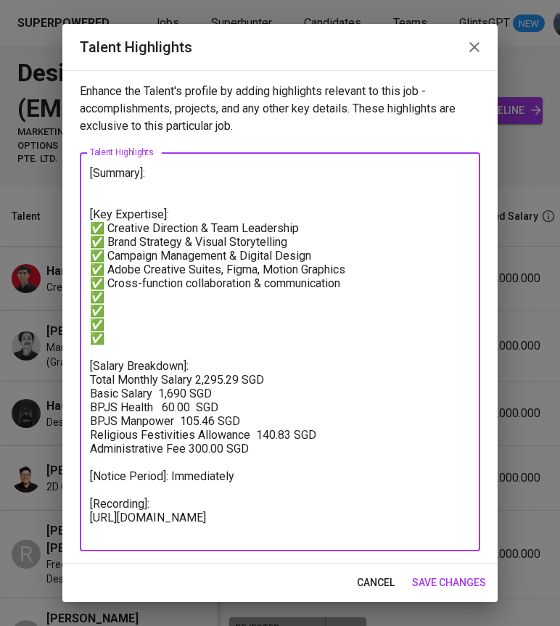
click at [118, 329] on textarea "[Summary]: [Key Expertise]: ✅ Creative Direction & Team Leadership ✅ Brand Stra…" at bounding box center [280, 352] width 380 height 372
click at [117, 334] on textarea "[Summary]: [Key Expertise]: ✅ Creative Direction & Team Leadership ✅ Brand Stra…" at bounding box center [280, 352] width 380 height 372
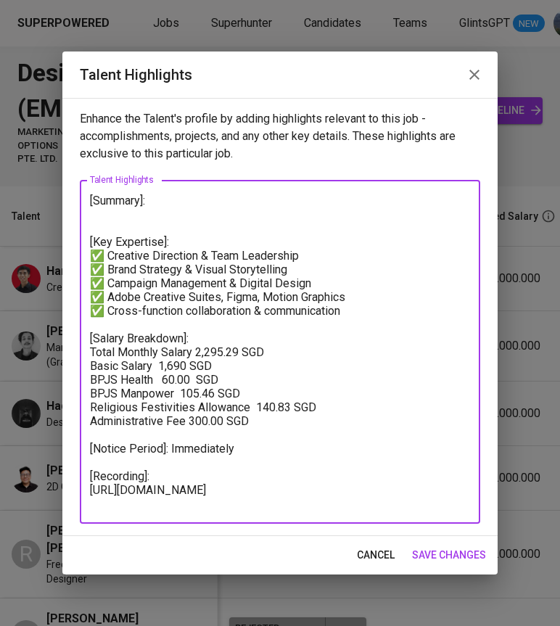
type textarea "[Summary]: [Key Expertise]: ✅ Creative Direction & Team Leadership ✅ Brand Stra…"
click at [419, 552] on span "save changes" at bounding box center [449, 555] width 74 height 18
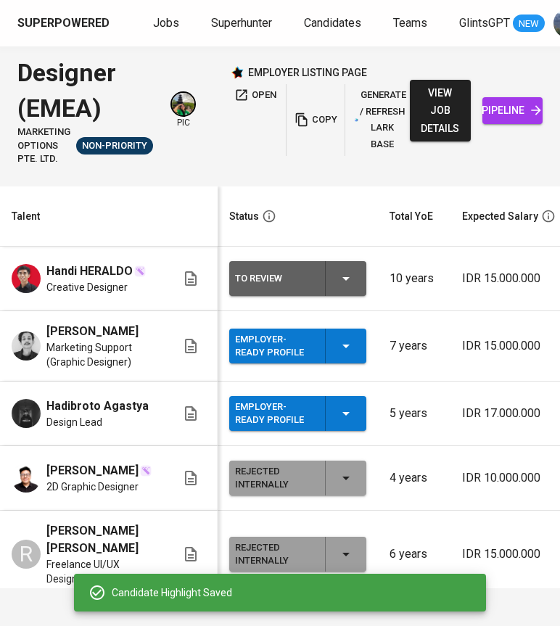
scroll to position [0, 692]
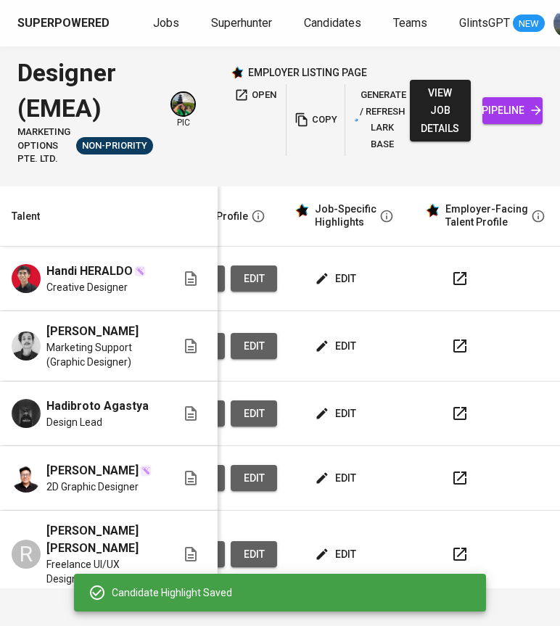
click at [318, 276] on icon "button" at bounding box center [322, 278] width 11 height 11
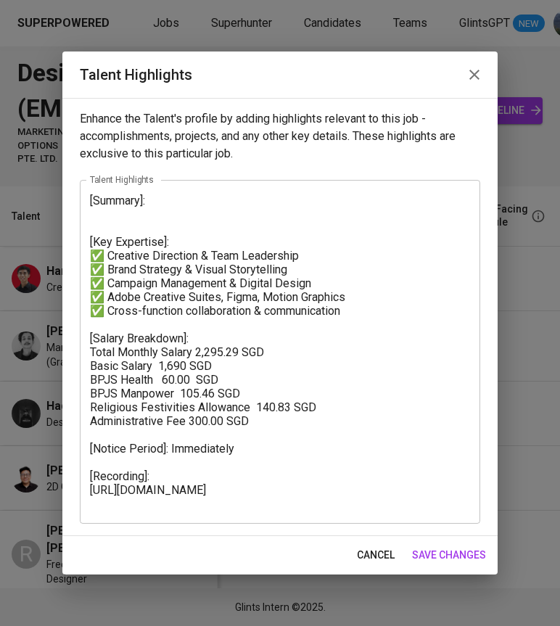
click at [139, 210] on textarea "[Summary]: [Key Expertise]: ✅ Creative Direction & Team Leadership ✅ Brand Stra…" at bounding box center [280, 352] width 380 height 317
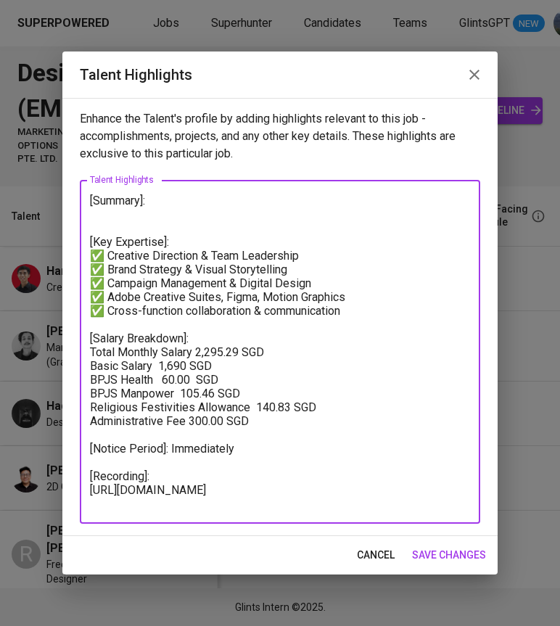
paste textarea "Creative Designer with 7+ years of experience building impactful visual strateg…"
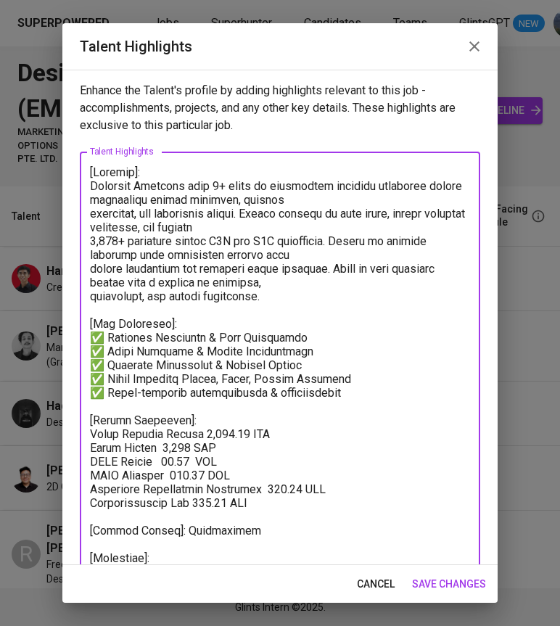
click at [92, 188] on textarea at bounding box center [280, 378] width 380 height 427
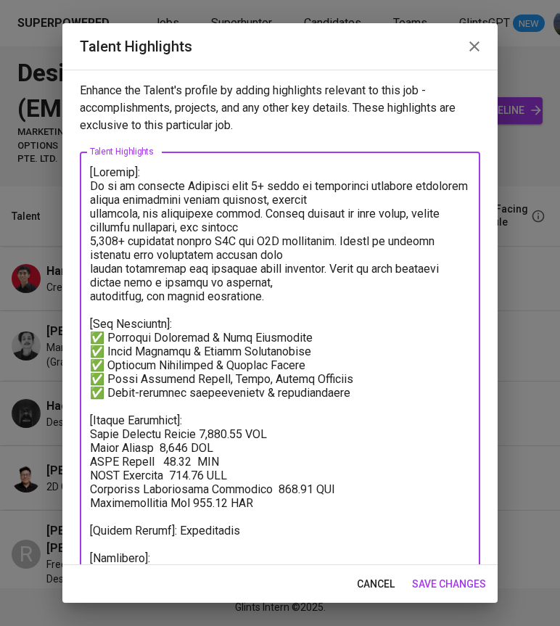
click at [189, 205] on textarea at bounding box center [280, 378] width 380 height 427
click at [91, 212] on textarea at bounding box center [280, 378] width 380 height 427
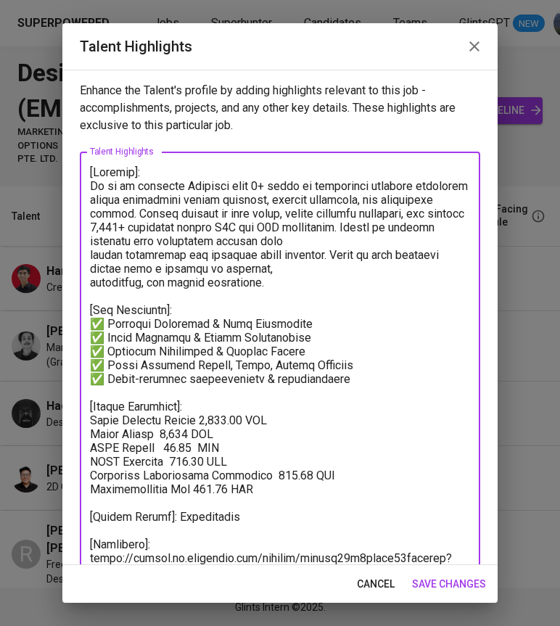
click at [93, 257] on textarea at bounding box center [280, 371] width 380 height 413
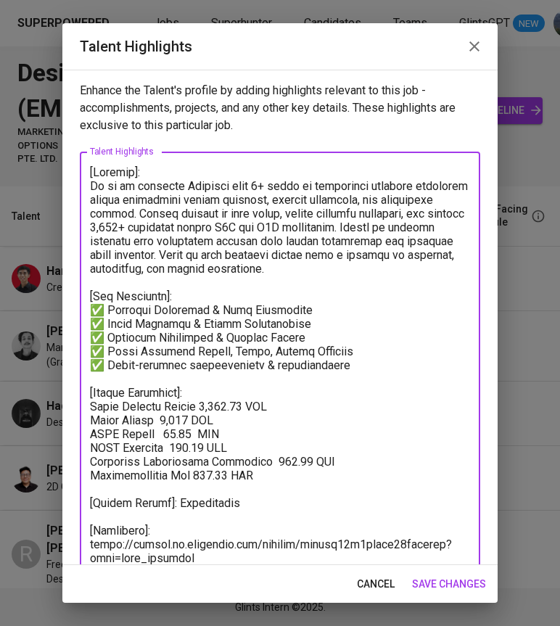
click at [281, 278] on textarea at bounding box center [280, 365] width 380 height 400
click at [293, 269] on textarea at bounding box center [280, 365] width 380 height 400
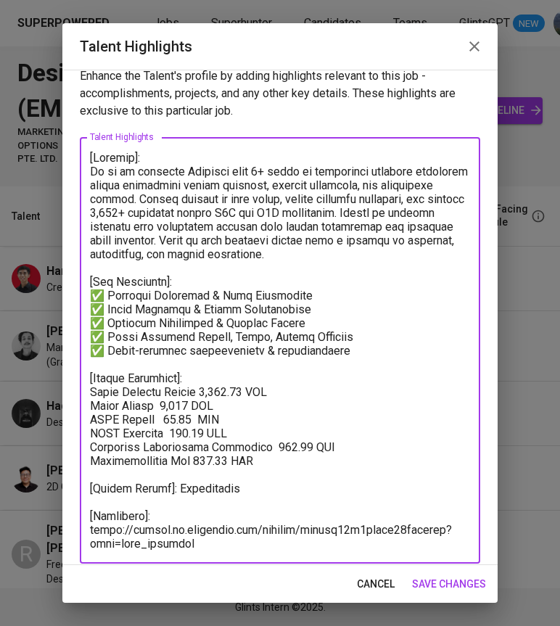
type textarea "[Summary]: He is an creative Designer with 7+ years of experience building impa…"
click at [447, 582] on span "save changes" at bounding box center [449, 584] width 74 height 18
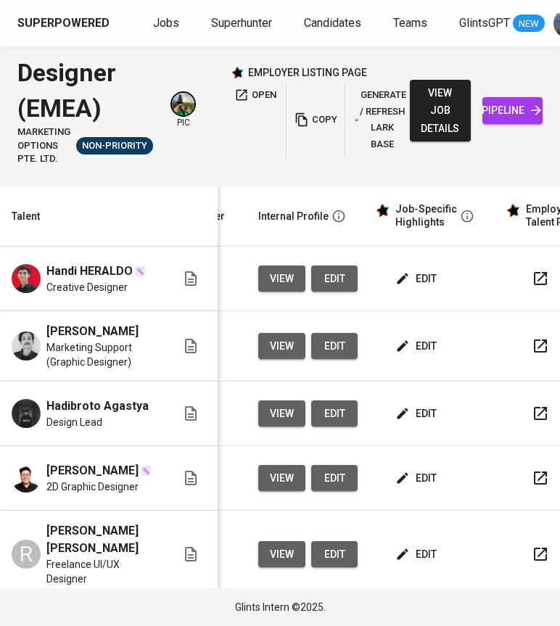
scroll to position [0, 651]
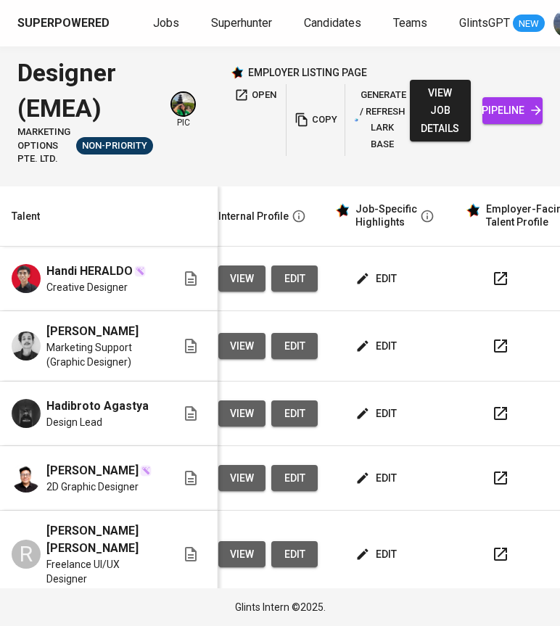
click at [368, 276] on span "edit" at bounding box center [377, 279] width 38 height 18
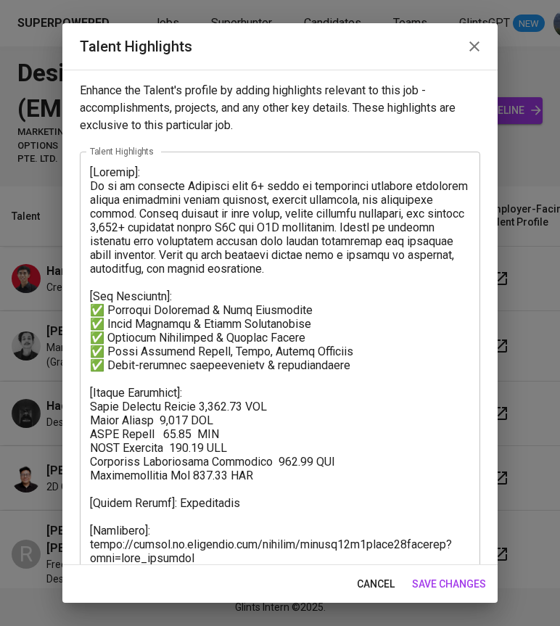
click at [105, 326] on textarea at bounding box center [280, 365] width 380 height 400
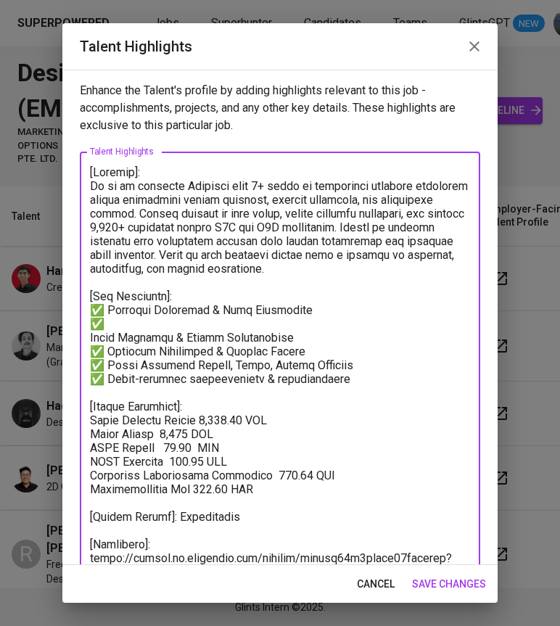
click at [117, 326] on textarea at bounding box center [280, 371] width 380 height 413
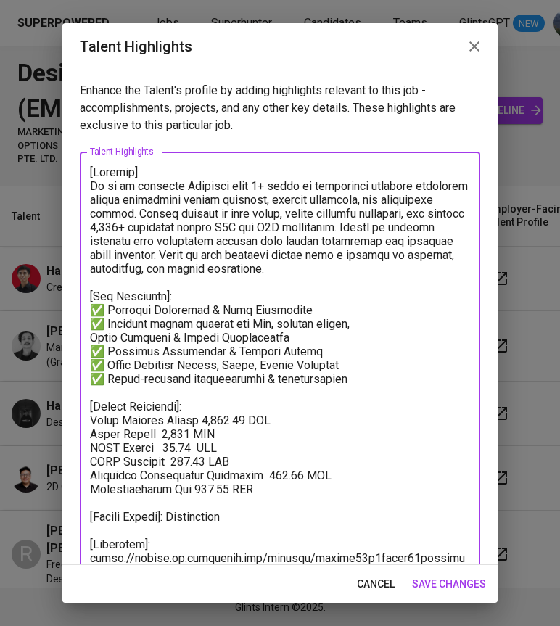
click at [276, 320] on textarea at bounding box center [280, 371] width 380 height 413
click at [379, 323] on textarea at bounding box center [280, 371] width 380 height 413
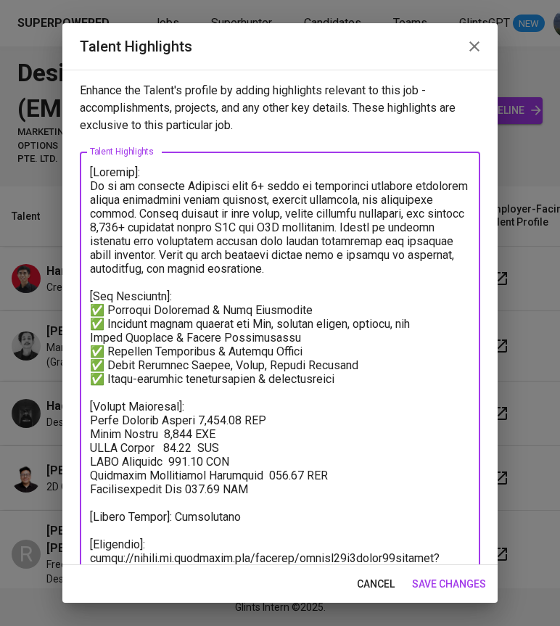
click at [91, 334] on textarea at bounding box center [280, 371] width 380 height 413
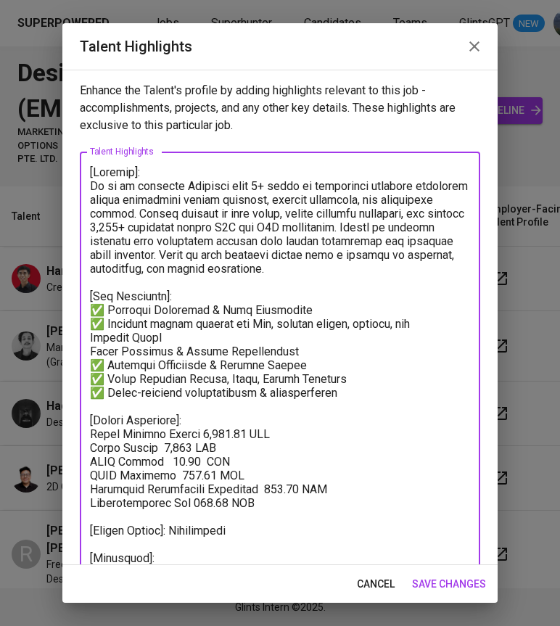
click at [283, 351] on textarea at bounding box center [280, 378] width 380 height 427
click at [92, 347] on textarea at bounding box center [280, 378] width 380 height 427
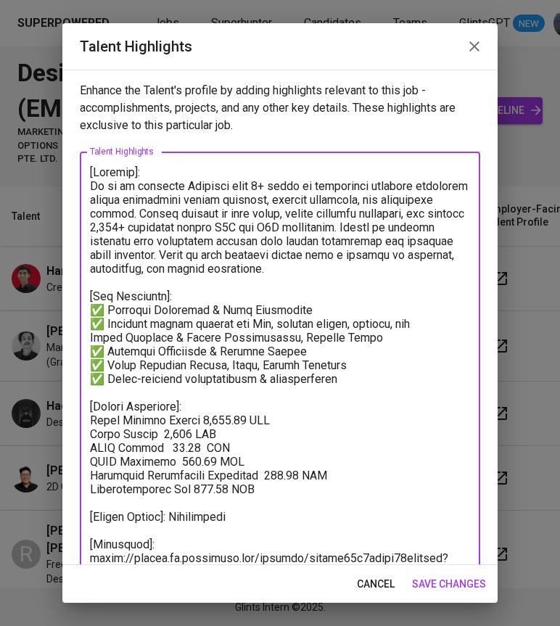
drag, startPoint x: 101, startPoint y: 326, endPoint x: 88, endPoint y: 326, distance: 13.1
click at [88, 326] on div "x Talent Highlights" at bounding box center [280, 372] width 400 height 440
click at [93, 334] on textarea at bounding box center [280, 371] width 380 height 413
paste textarea "✅"
click at [302, 376] on textarea at bounding box center [280, 371] width 380 height 413
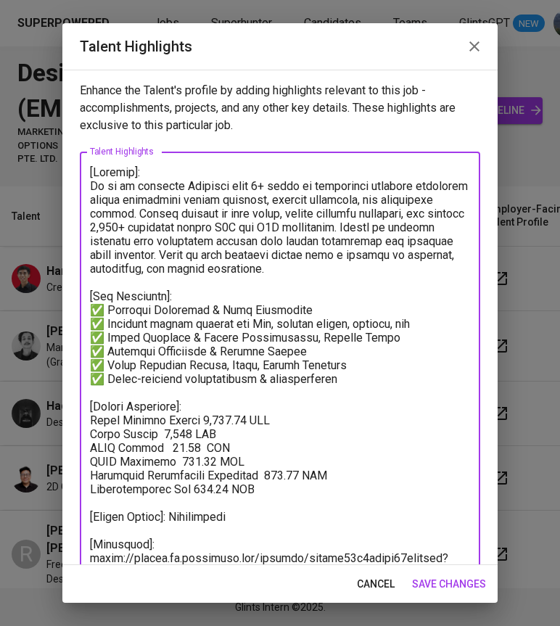
scroll to position [39, 0]
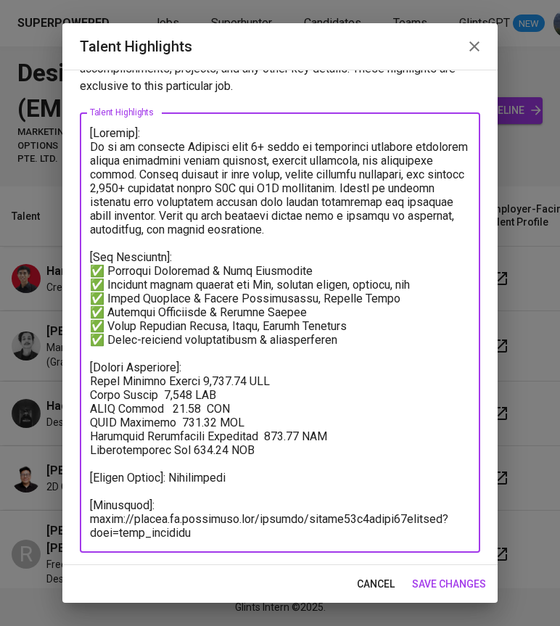
type textarea "[Summary]: He is an creative Designer with 7+ years of experience building impa…"
click at [435, 584] on span "save changes" at bounding box center [449, 584] width 74 height 18
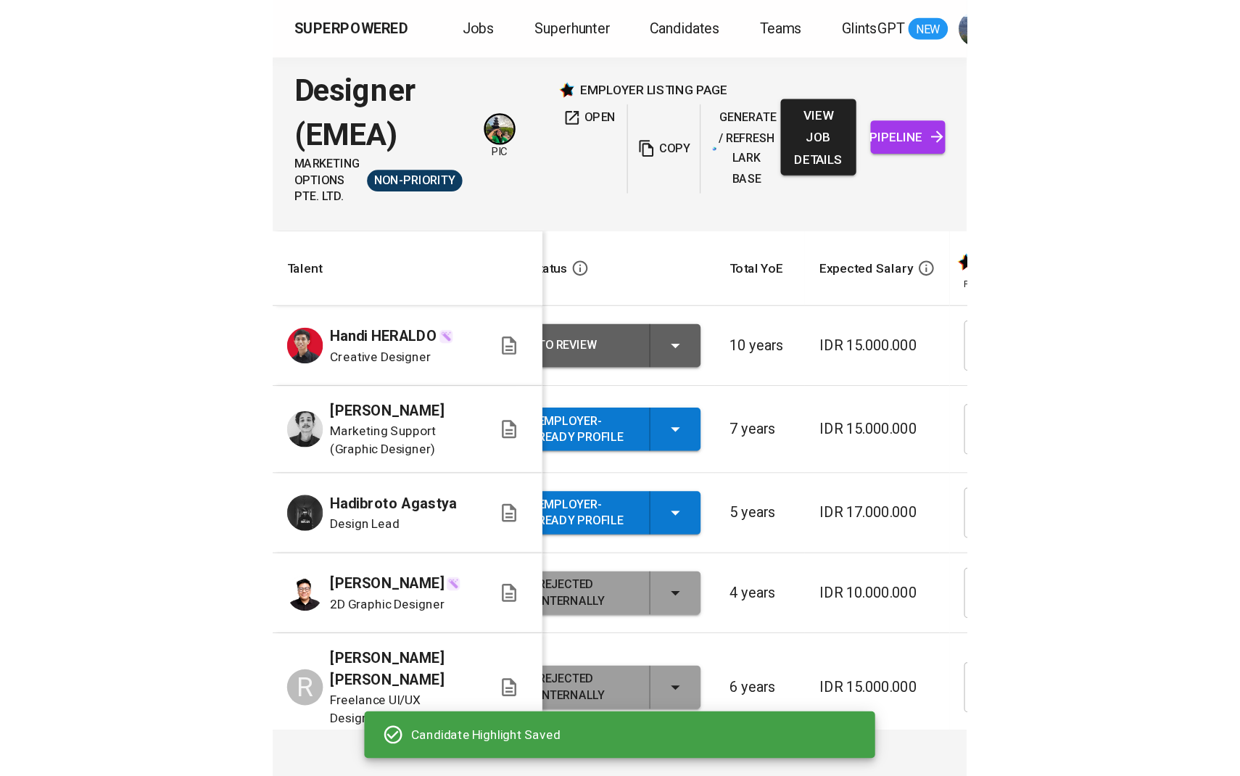
scroll to position [0, 29]
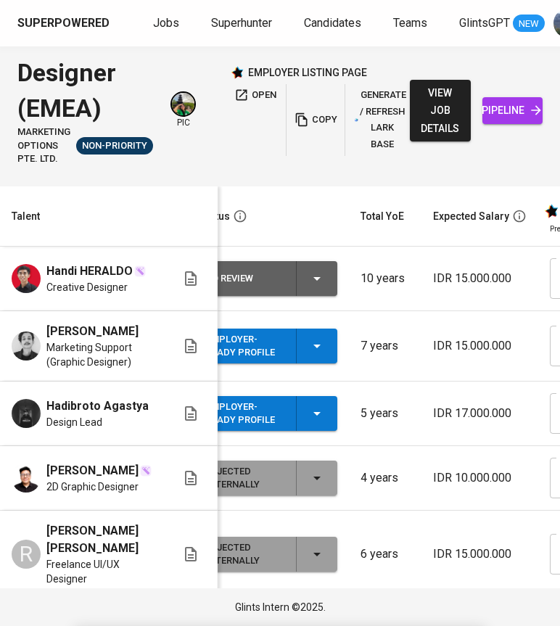
click at [318, 282] on icon "button" at bounding box center [316, 278] width 17 height 17
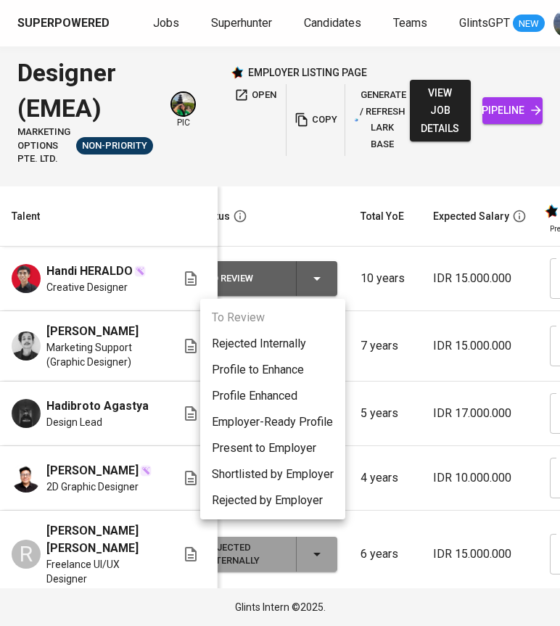
click at [286, 415] on li "Employer-Ready Profile" at bounding box center [272, 422] width 145 height 26
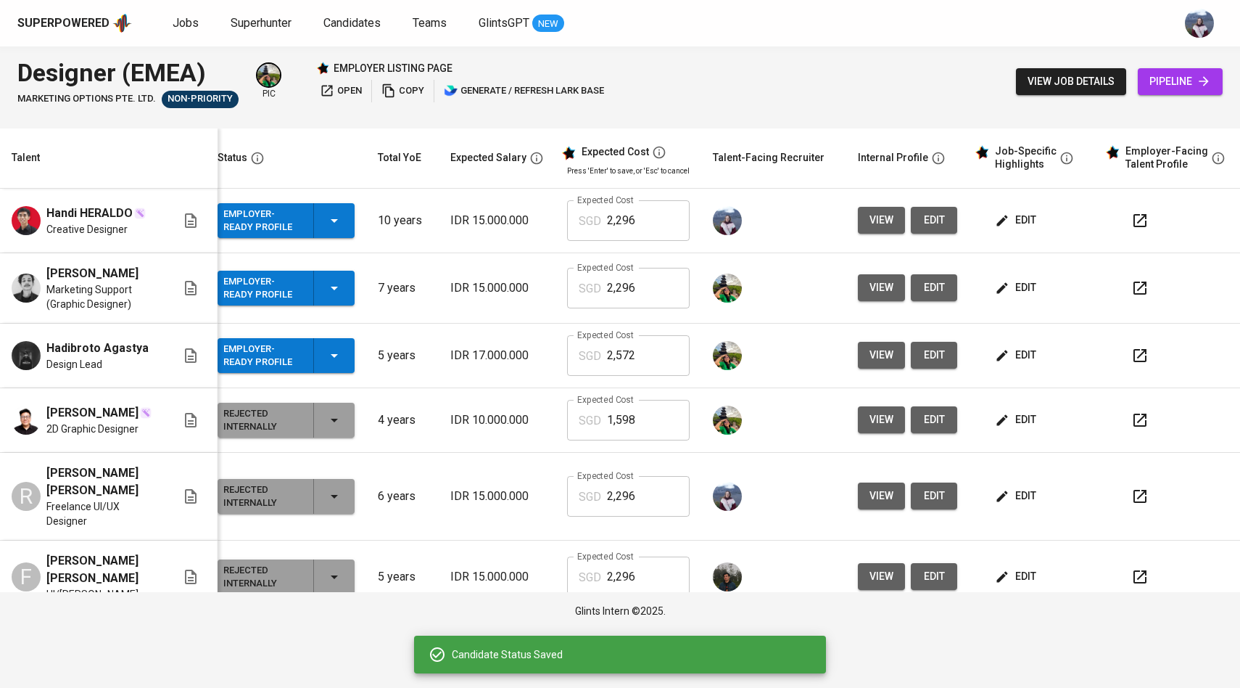
scroll to position [0, 23]
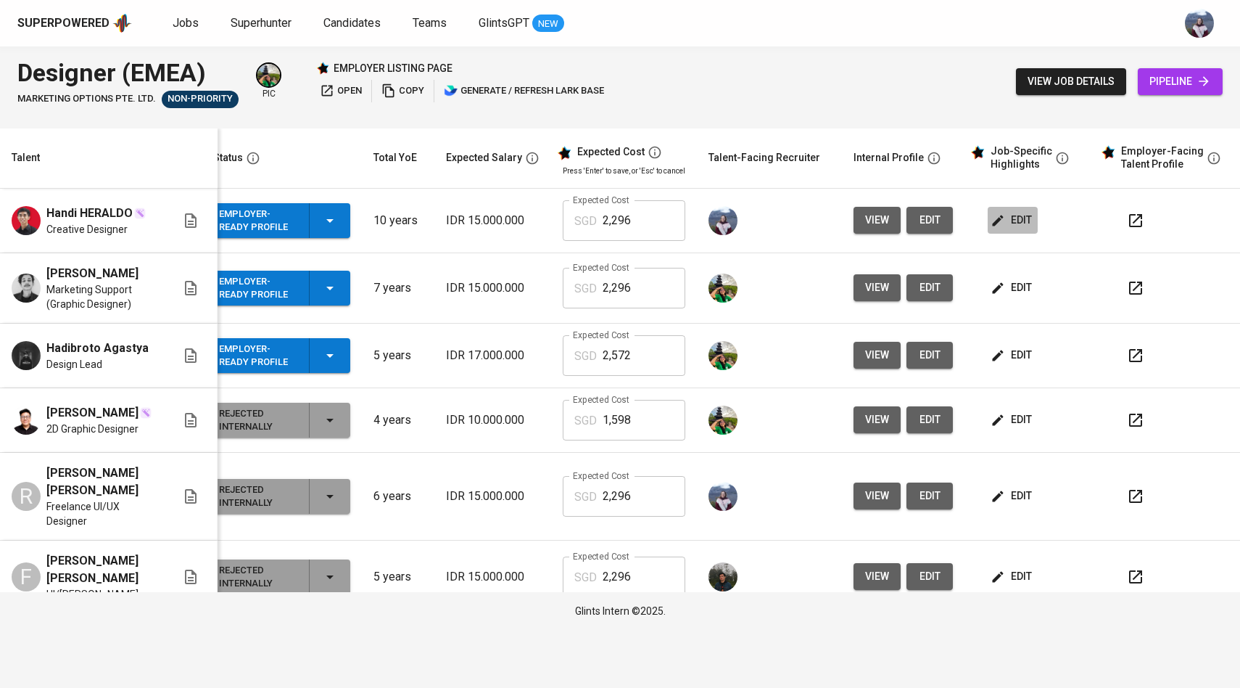
click at [994, 223] on span "edit" at bounding box center [1013, 220] width 38 height 18
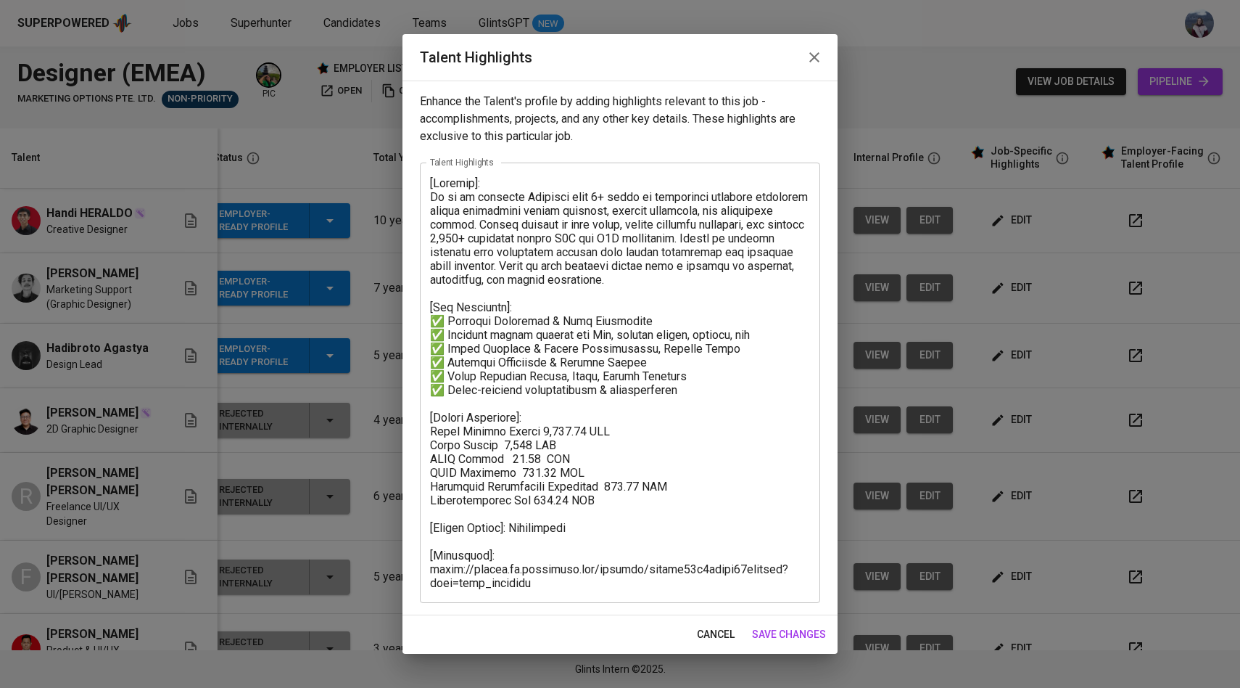
click at [788, 633] on span "save changes" at bounding box center [789, 634] width 74 height 18
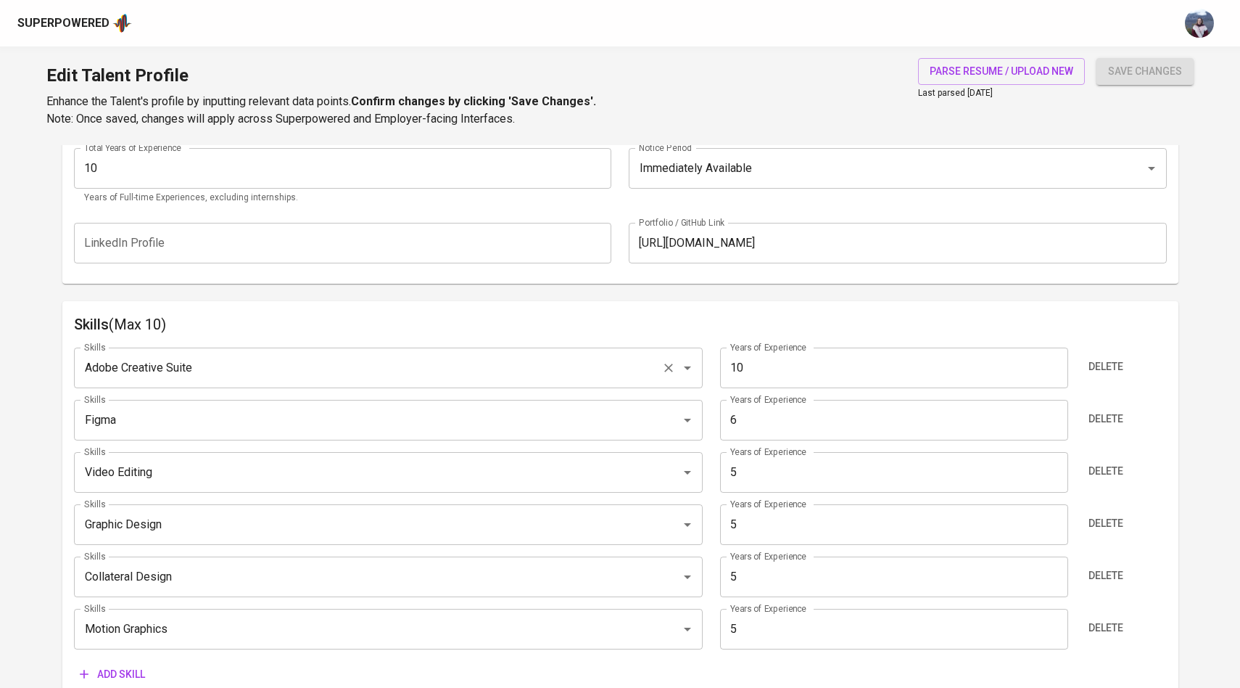
scroll to position [618, 0]
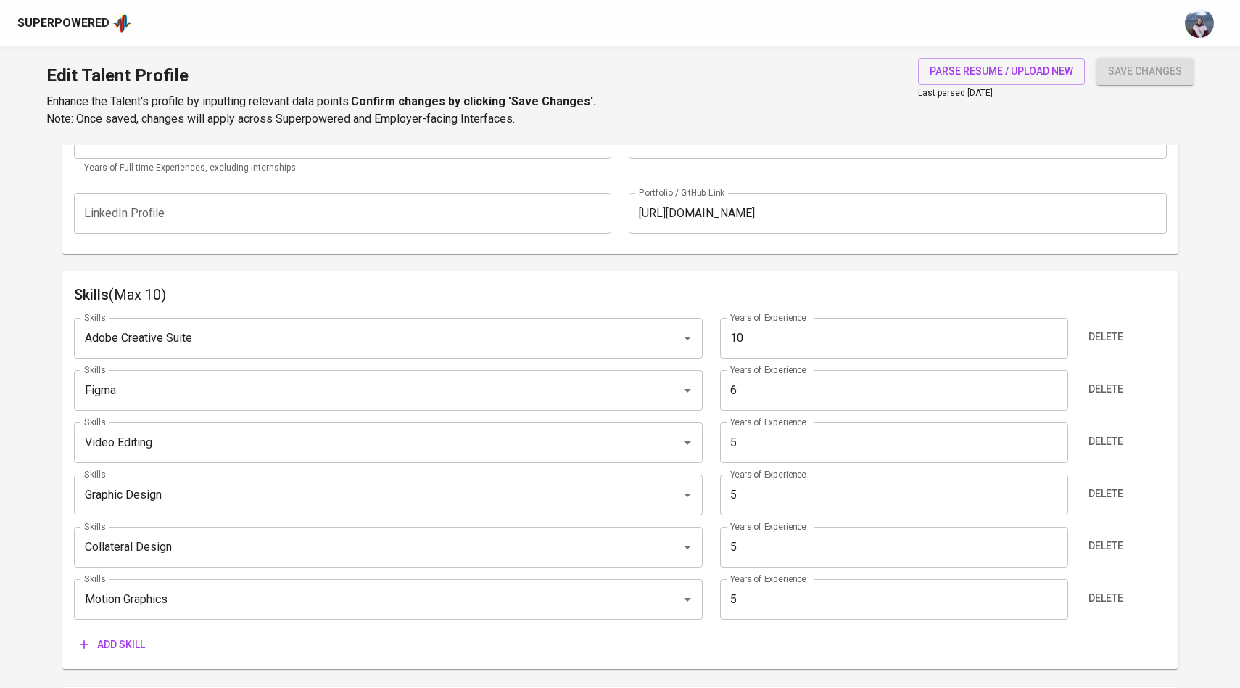
click at [754, 339] on input "10" at bounding box center [894, 338] width 348 height 41
type input "1"
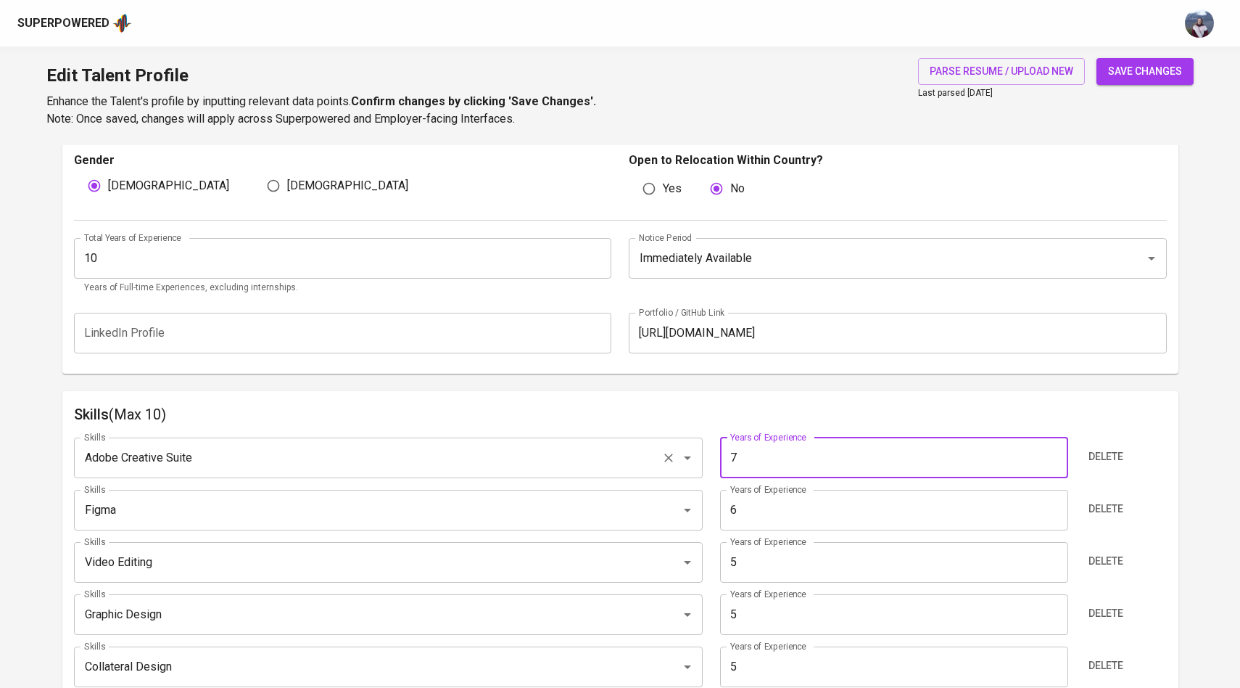
scroll to position [485, 0]
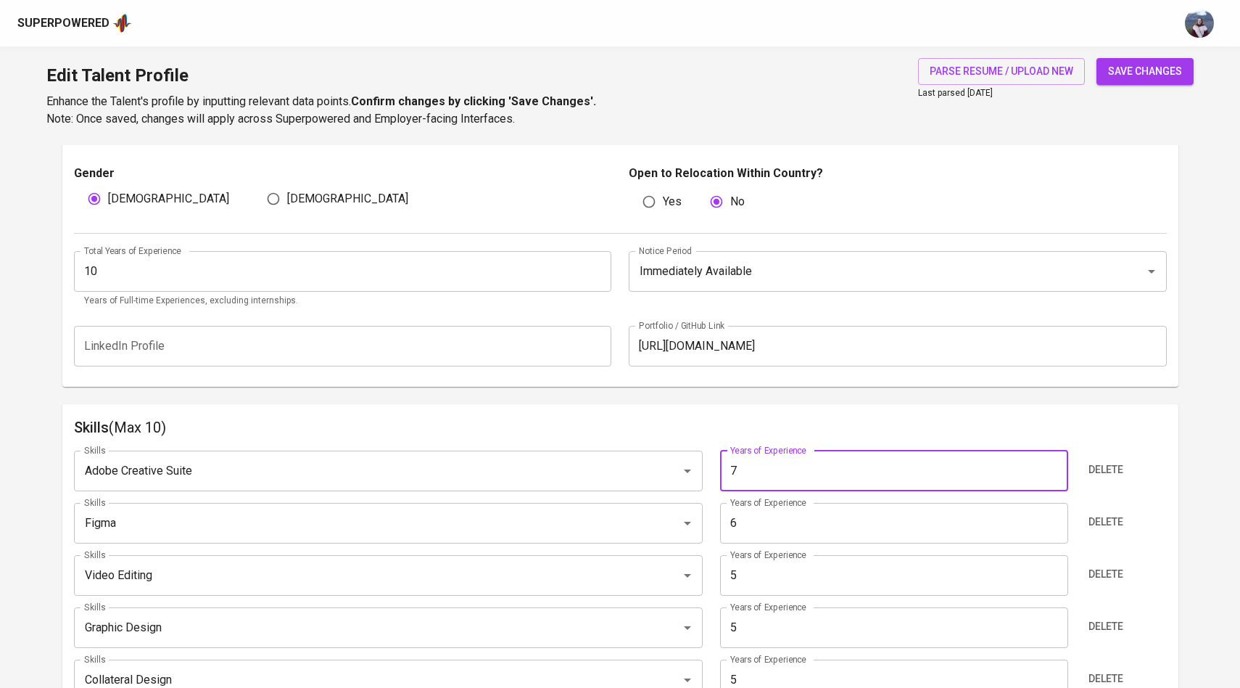
type input "7"
click at [395, 283] on input "10" at bounding box center [343, 271] width 538 height 41
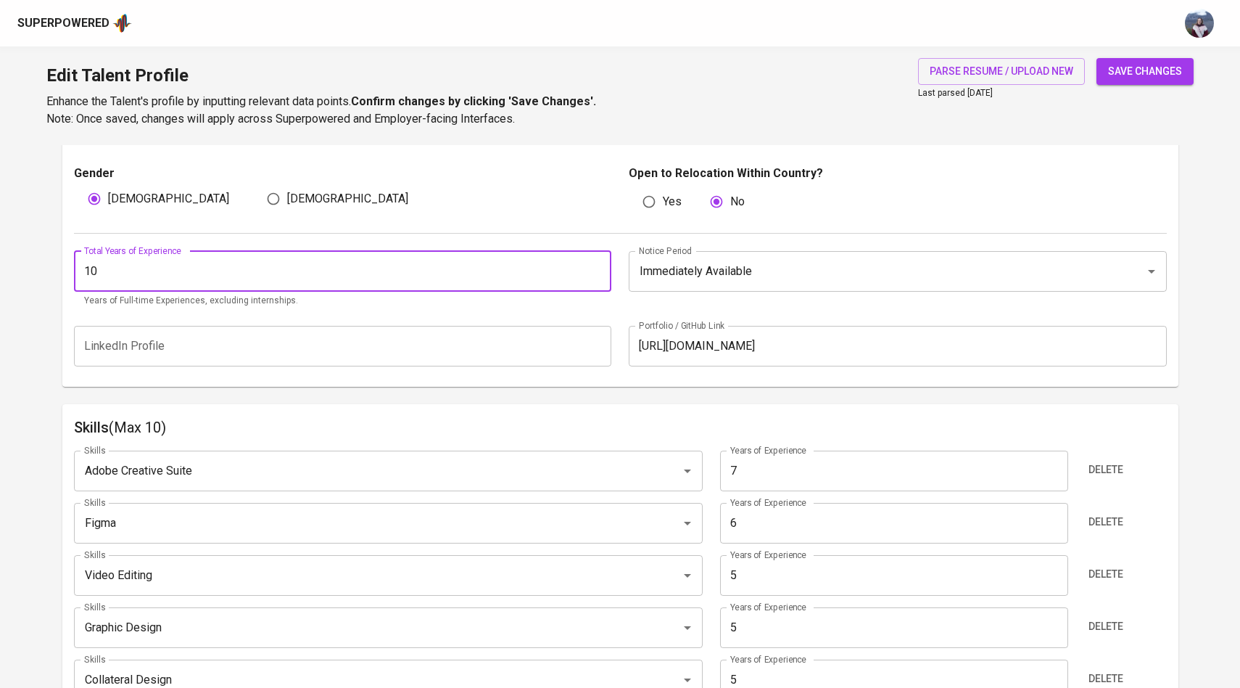
type input "1"
type input "7"
click at [1123, 65] on span "save changes" at bounding box center [1145, 71] width 74 height 18
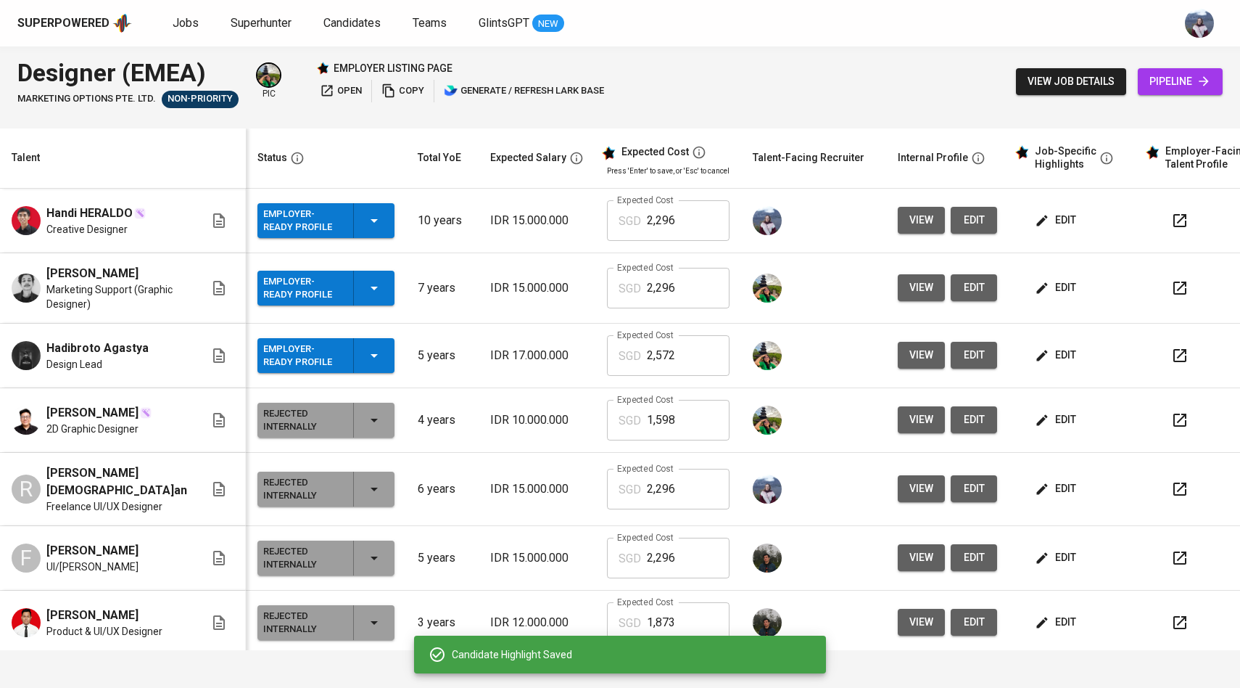
scroll to position [0, 12]
